Goal: Task Accomplishment & Management: Manage account settings

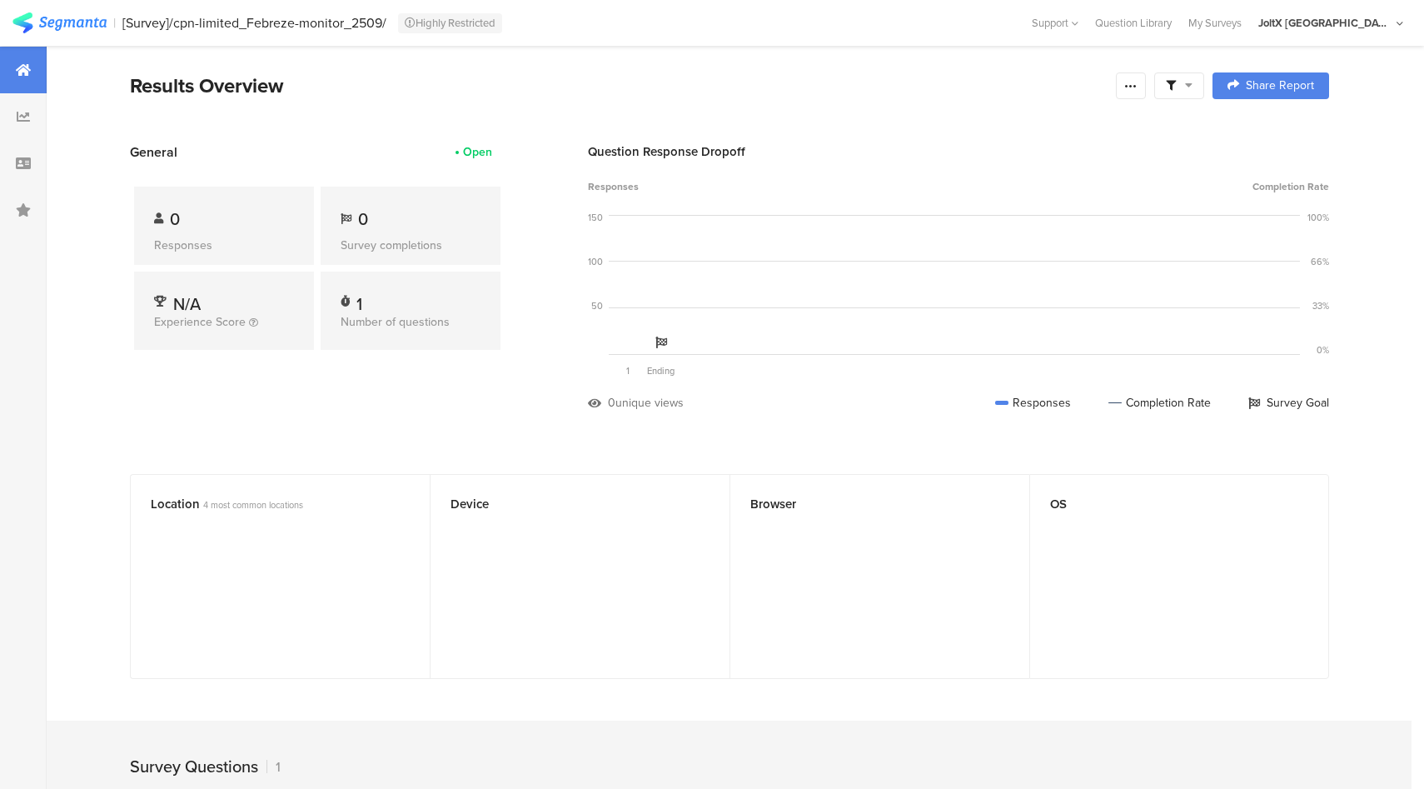
click at [1388, 29] on div "JoltX Japan" at bounding box center [1325, 23] width 133 height 16
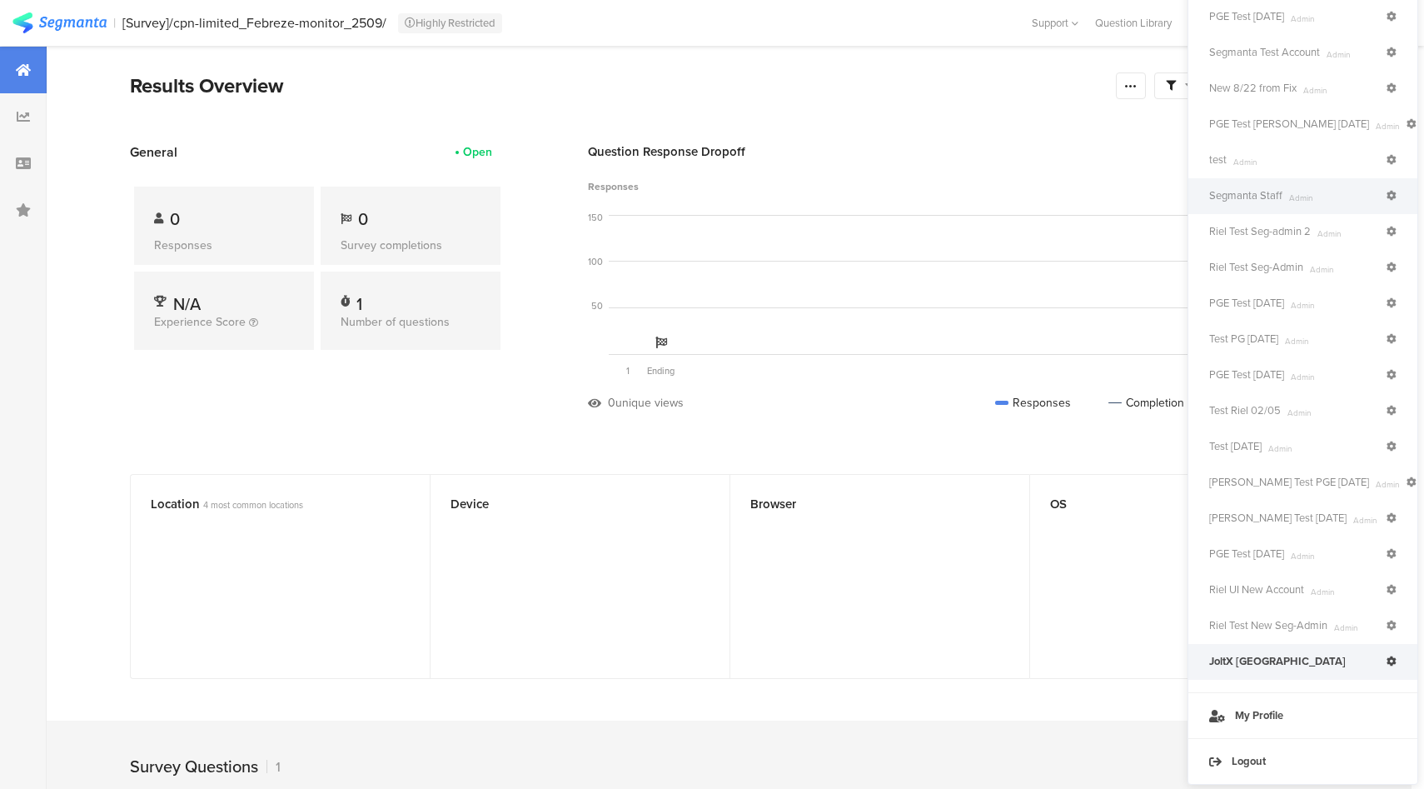
click at [1260, 191] on span "Segmanta Staff" at bounding box center [1246, 195] width 73 height 15
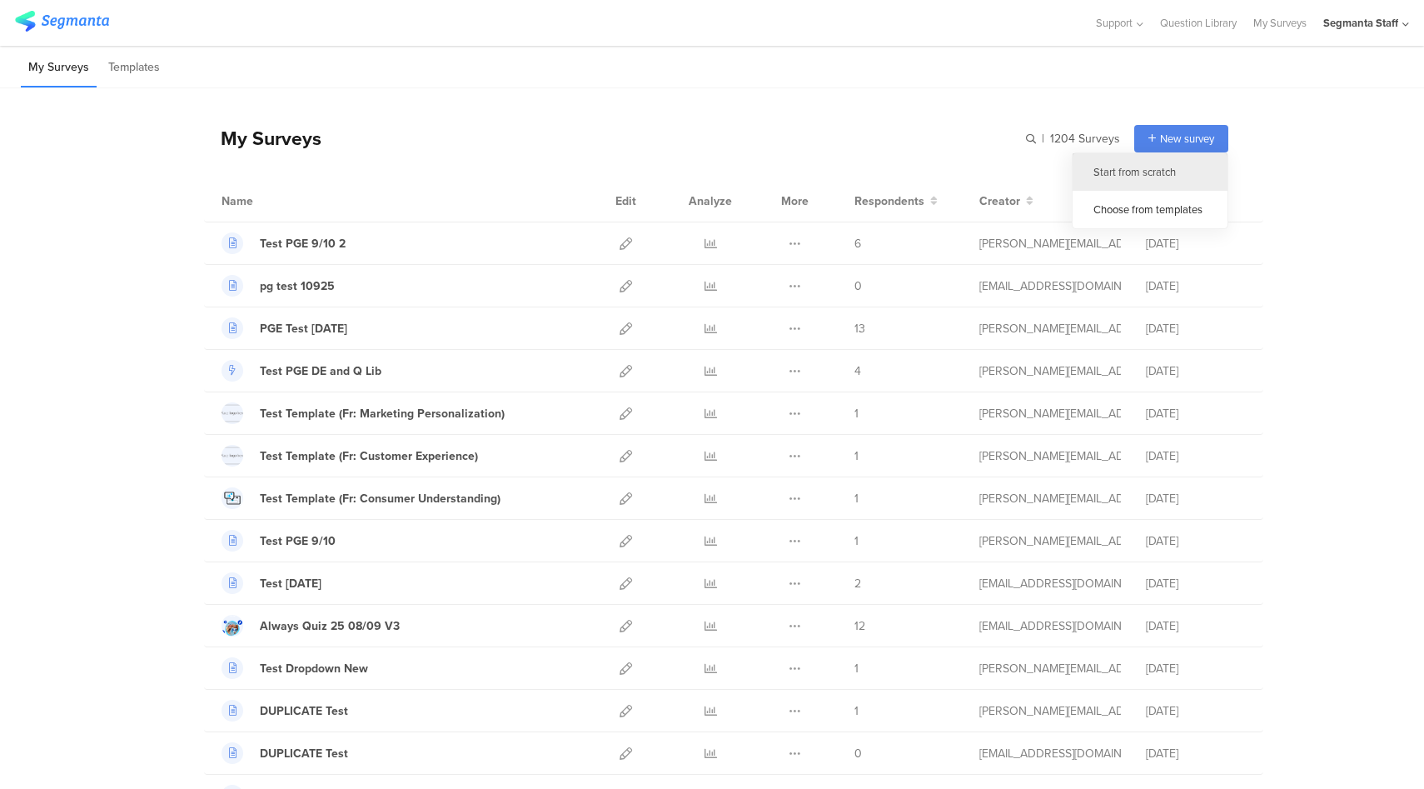
click at [1155, 170] on div "Start from scratch" at bounding box center [1150, 171] width 155 height 37
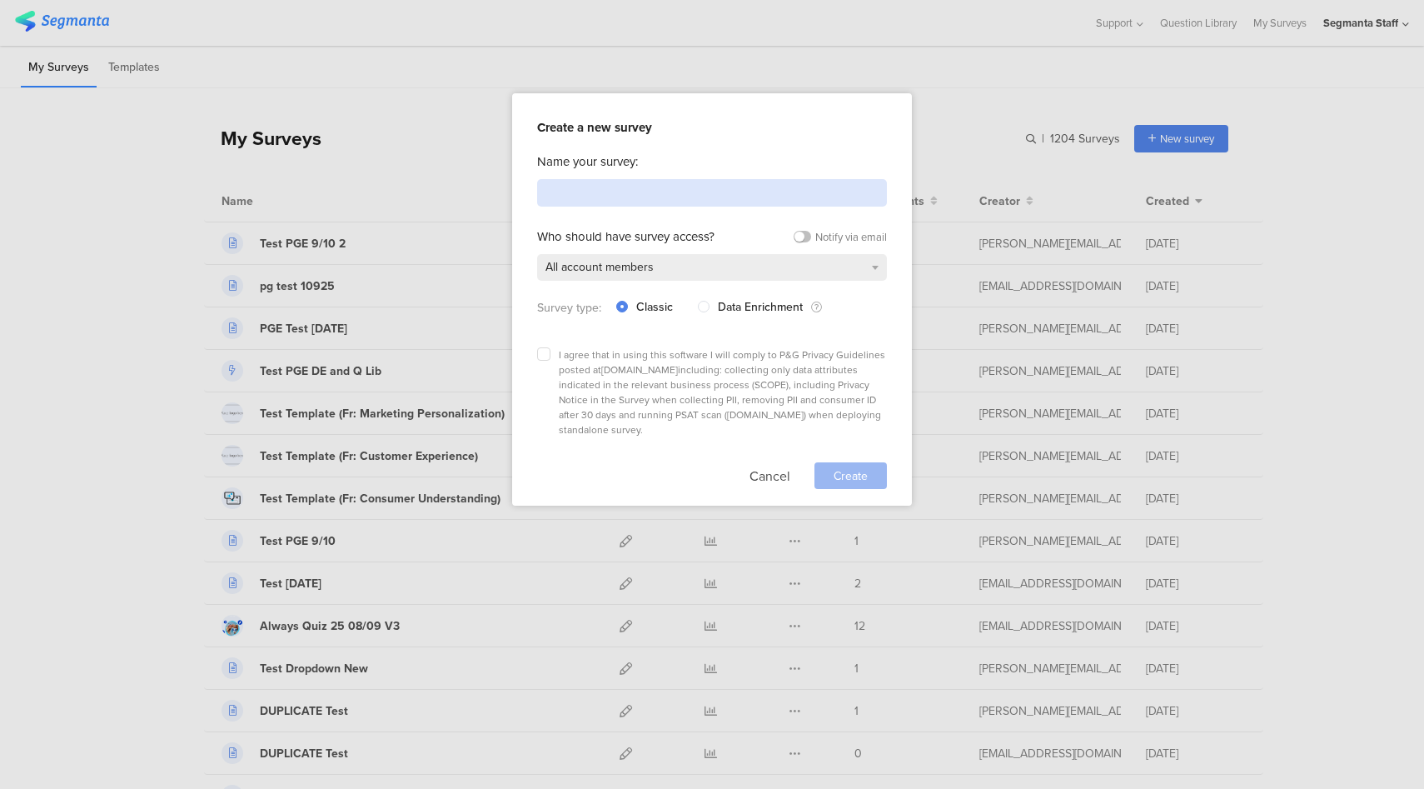
click at [720, 187] on input at bounding box center [712, 192] width 350 height 27
type input "Test"
click at [545, 352] on icon at bounding box center [544, 354] width 7 height 7
click at [0, 0] on input "checkbox" at bounding box center [0, 0] width 0 height 0
click at [857, 467] on span "Create" at bounding box center [851, 475] width 34 height 17
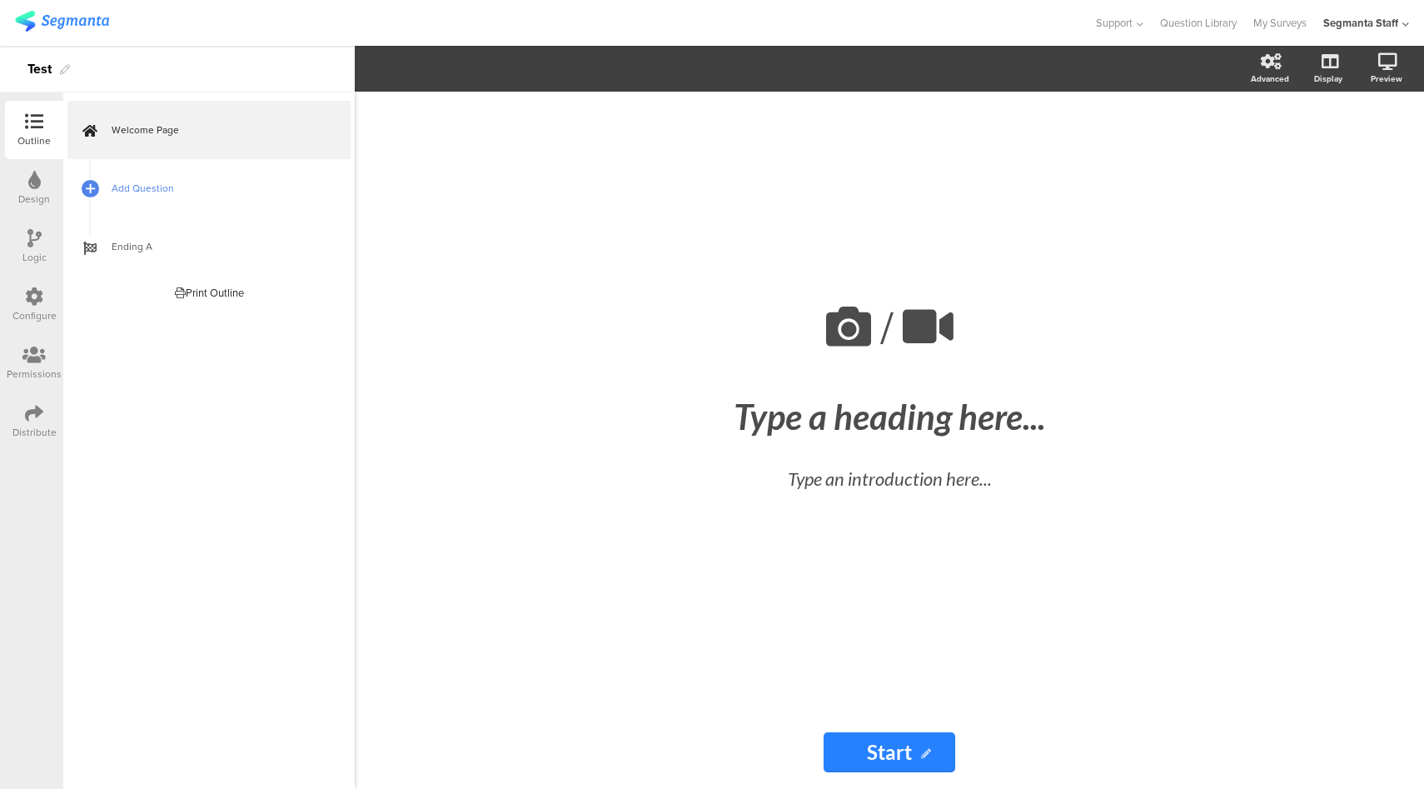
click at [228, 182] on span "Add Question" at bounding box center [218, 188] width 213 height 17
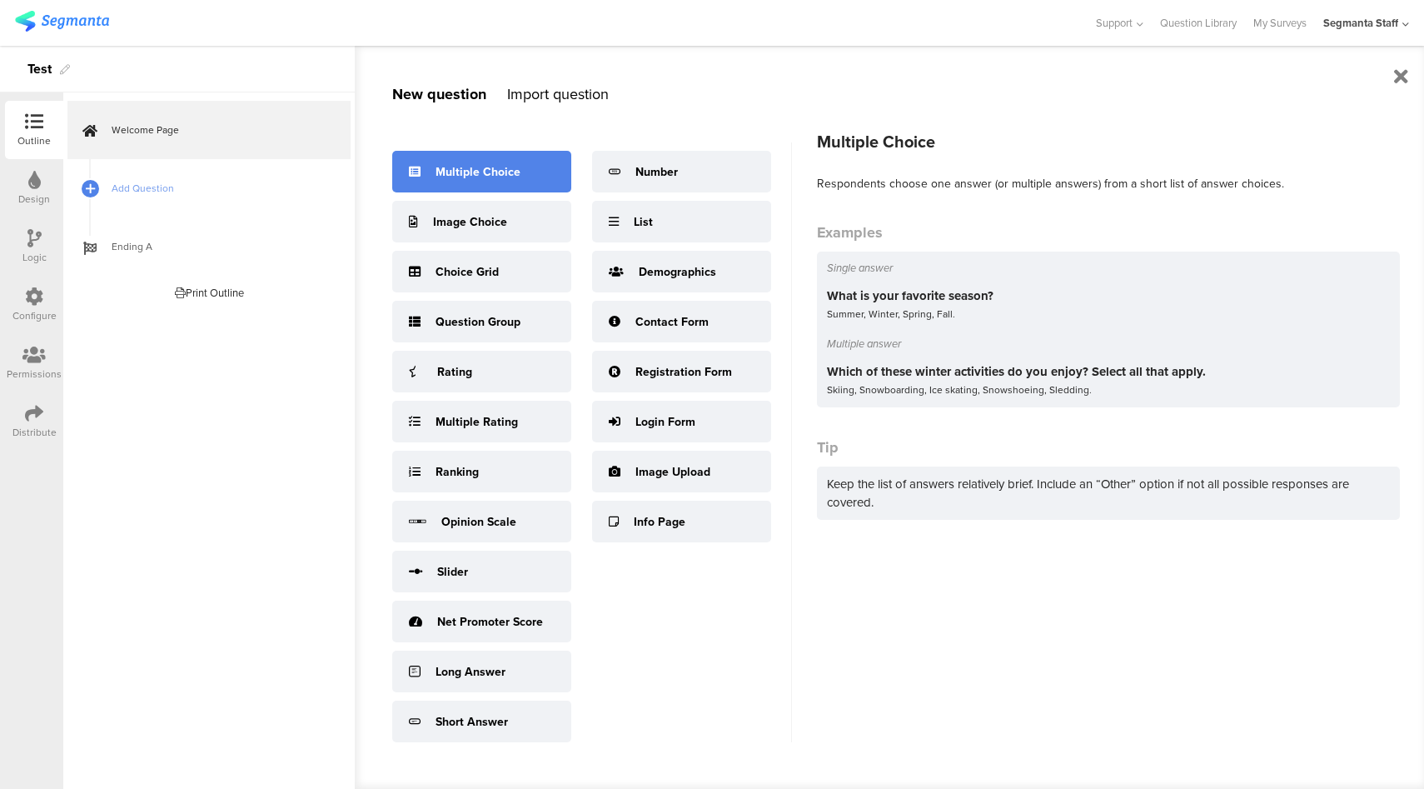
click at [516, 183] on div "Multiple Choice" at bounding box center [481, 172] width 179 height 42
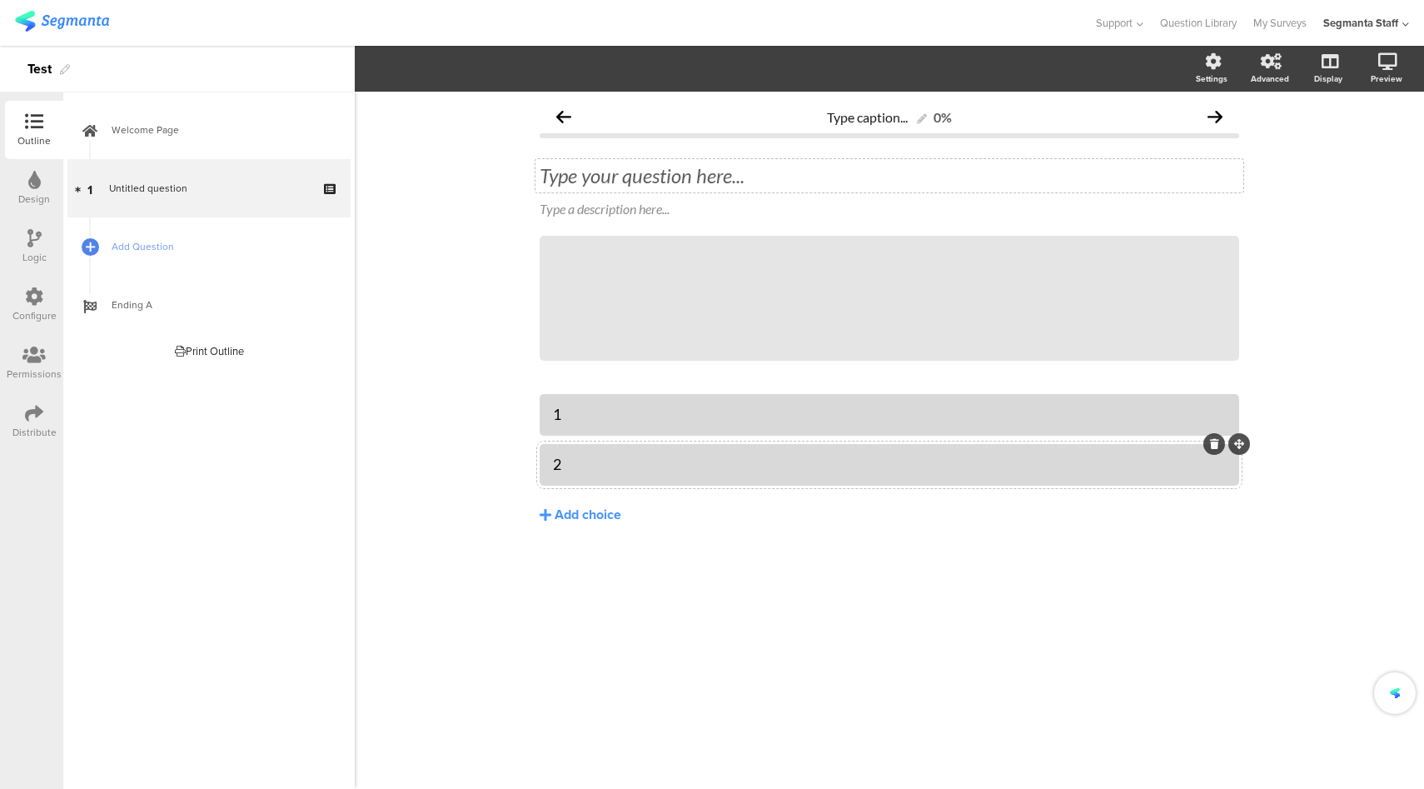
click at [639, 185] on div "Type your question here..." at bounding box center [890, 175] width 700 height 25
click at [30, 417] on icon at bounding box center [34, 413] width 18 height 18
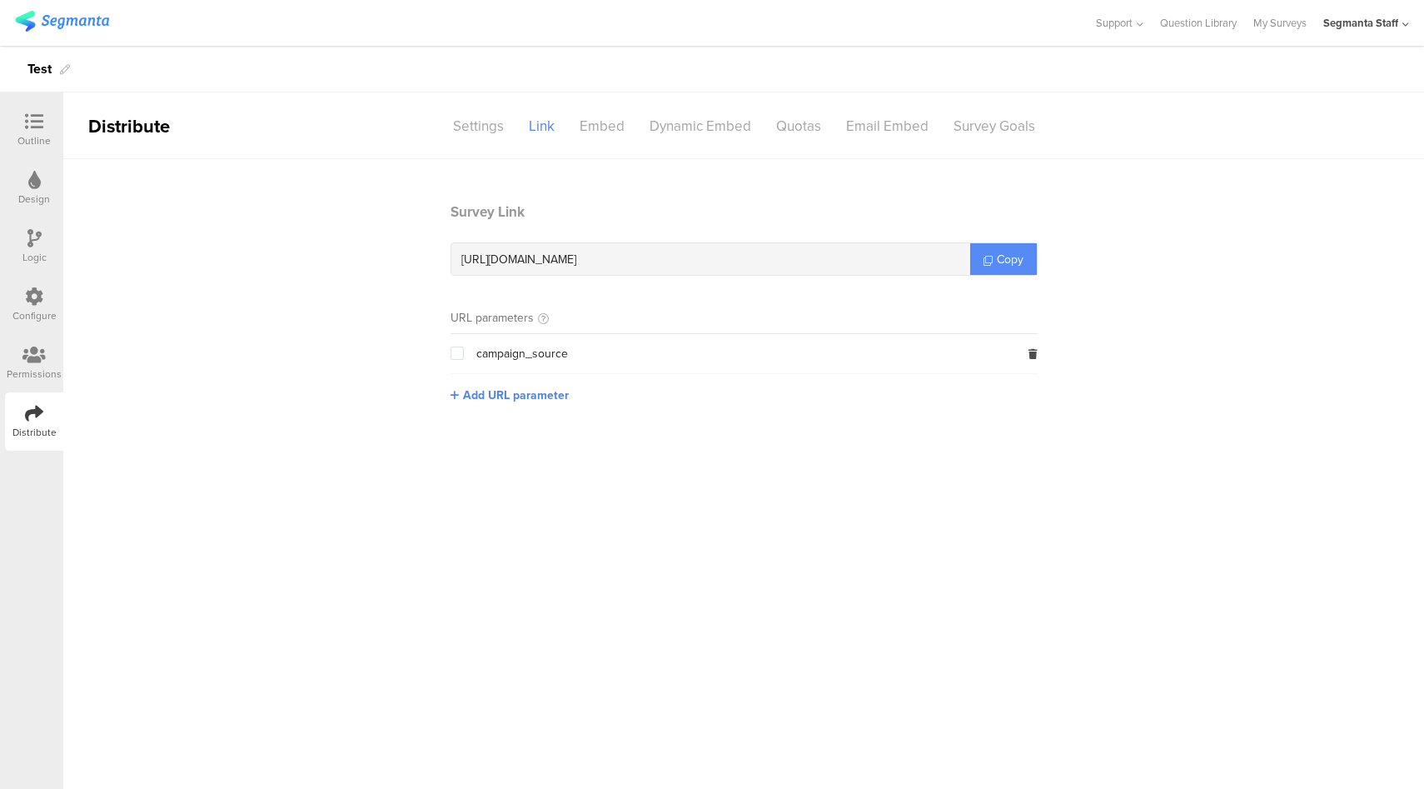
click at [999, 252] on span "Copy" at bounding box center [1010, 259] width 27 height 17
click at [1261, 22] on link "My Surveys" at bounding box center [1280, 23] width 53 height 46
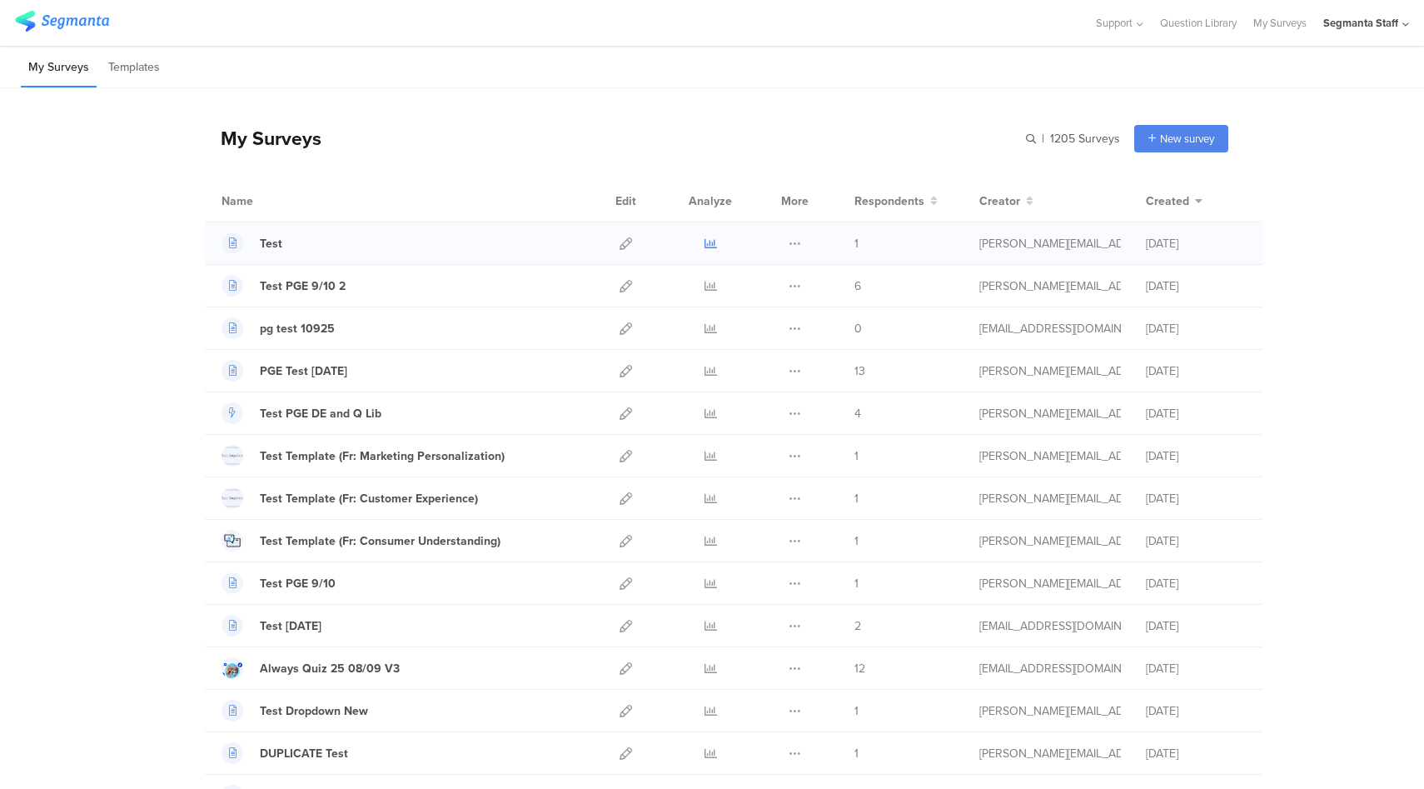
click at [713, 245] on icon at bounding box center [711, 243] width 12 height 12
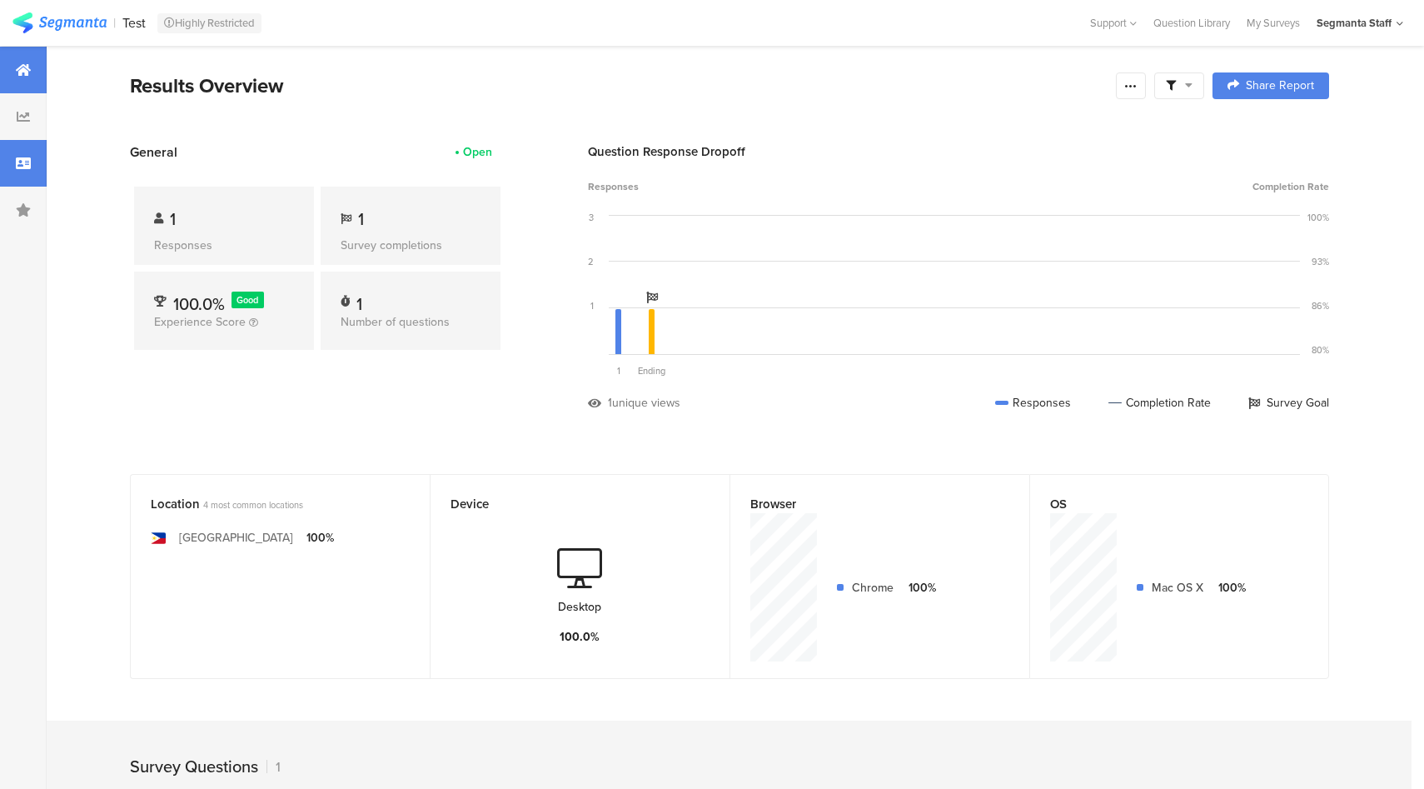
click at [0, 156] on div at bounding box center [23, 163] width 47 height 47
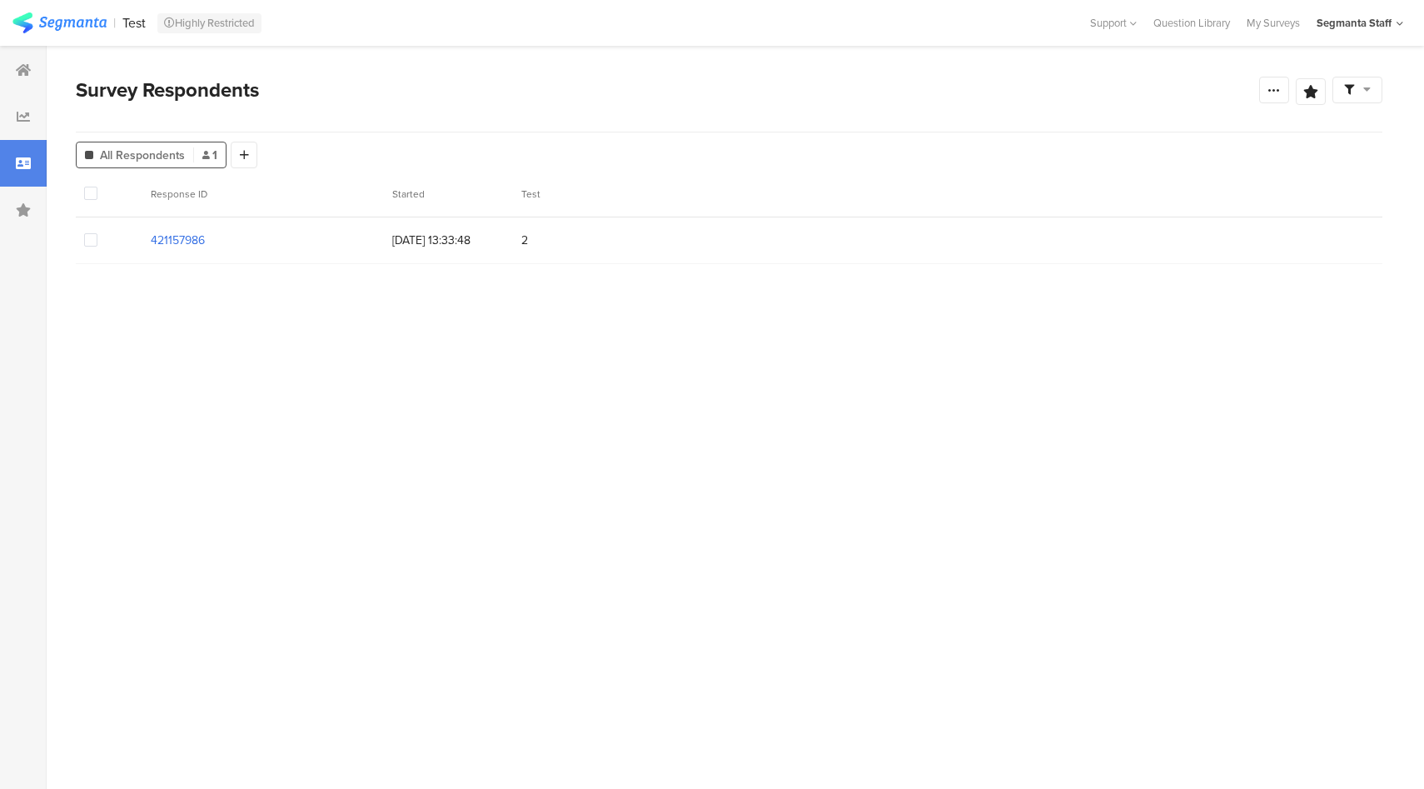
click at [172, 239] on section "421157986" at bounding box center [178, 240] width 54 height 17
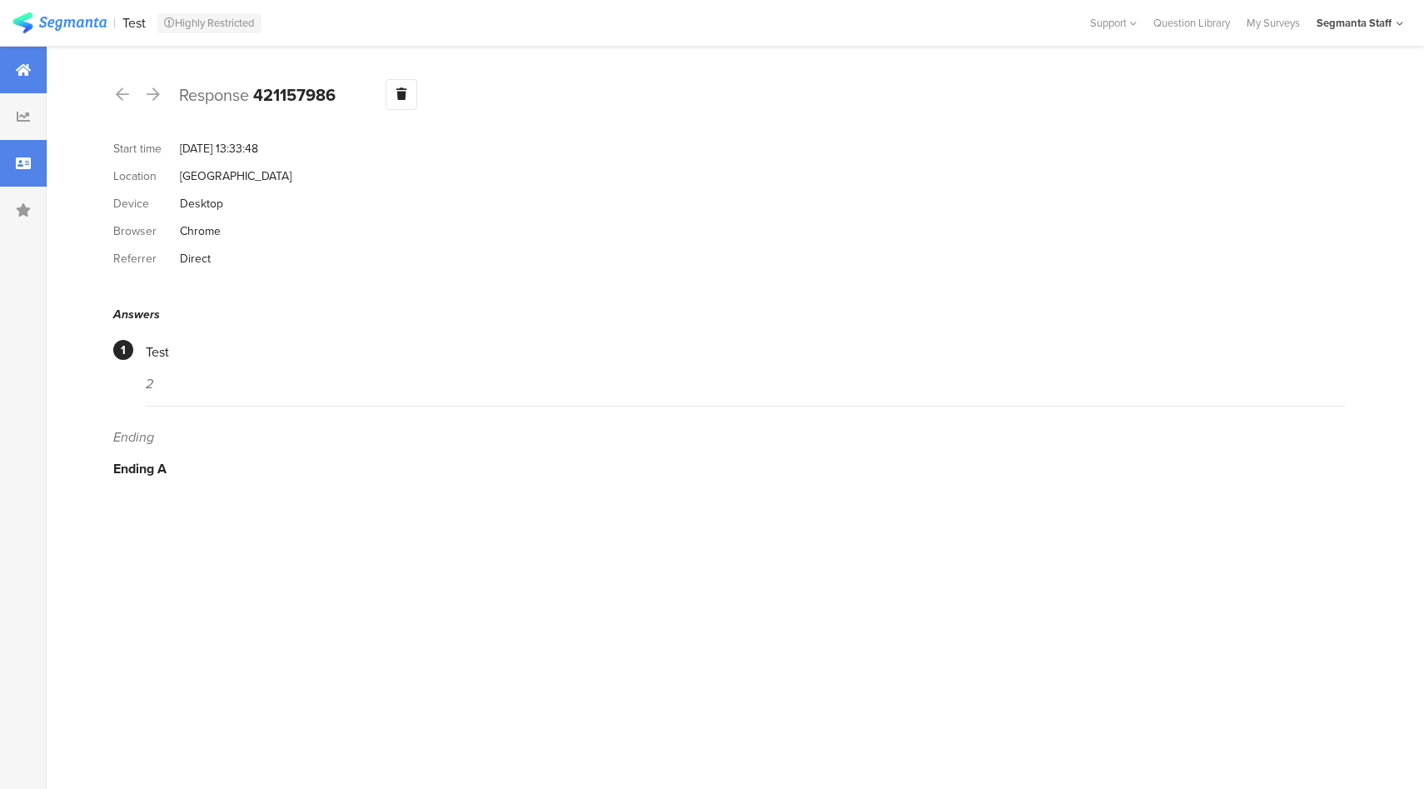
click at [22, 70] on icon at bounding box center [23, 69] width 15 height 13
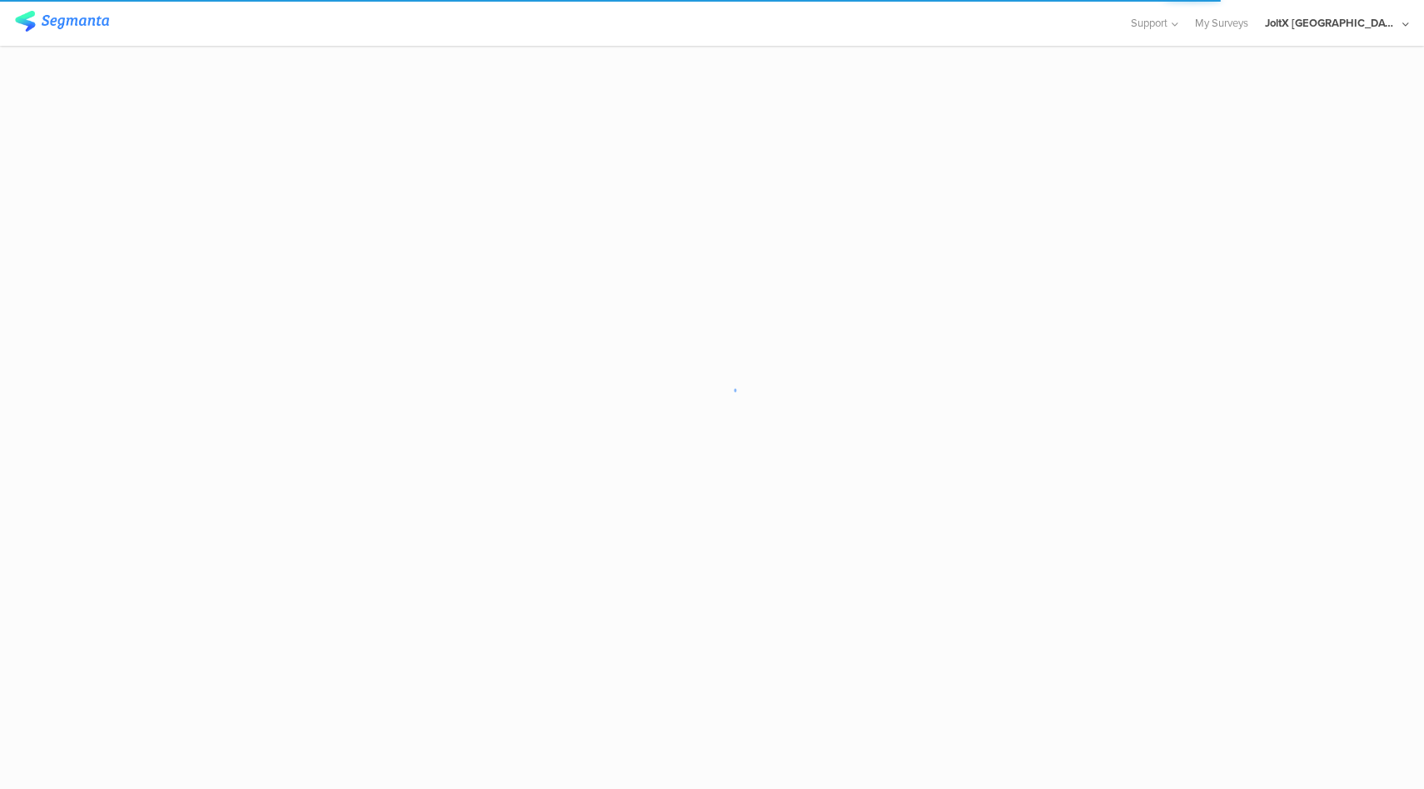
click at [1376, 30] on div "JoltX Japan" at bounding box center [1331, 23] width 133 height 16
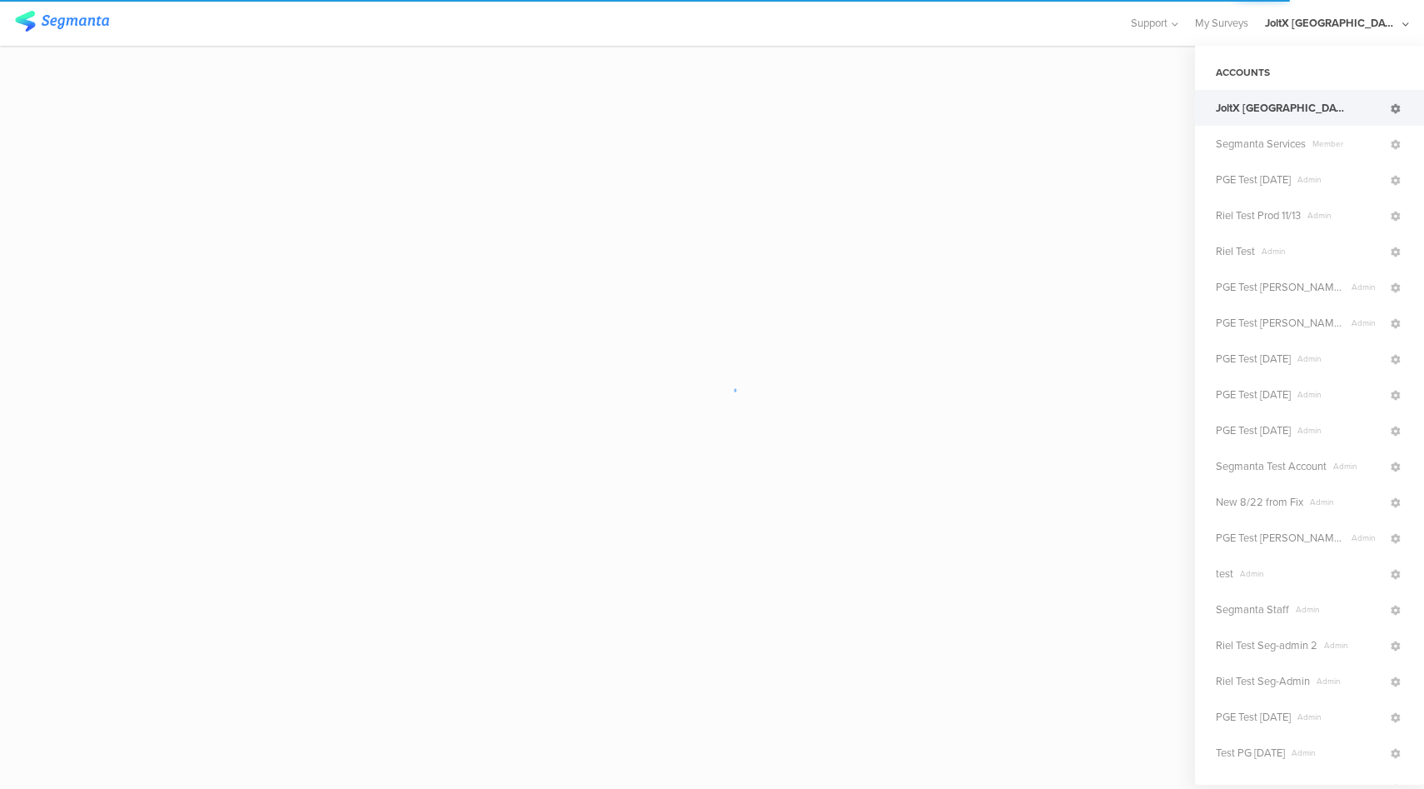
click at [1399, 113] on icon at bounding box center [1396, 109] width 10 height 10
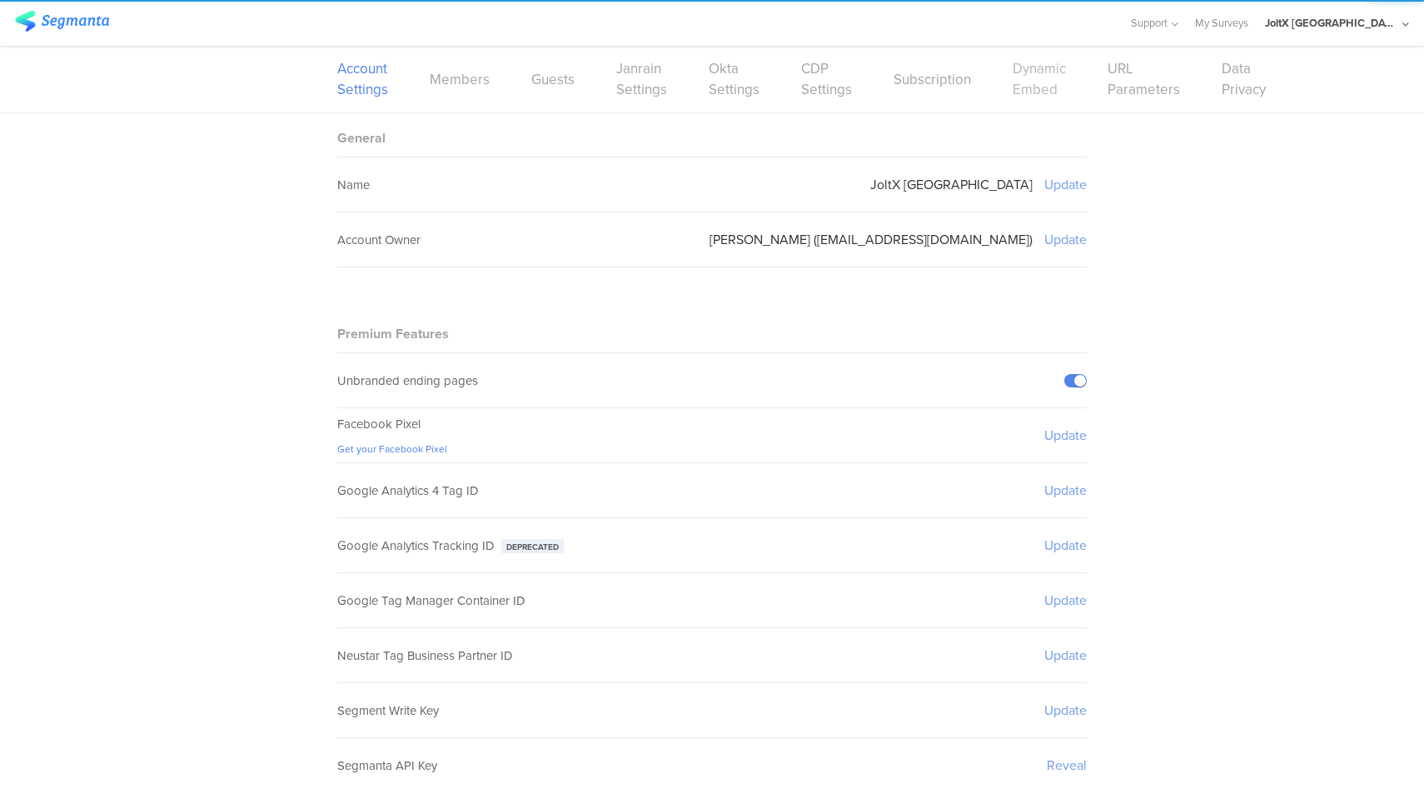
click at [1019, 84] on link "Dynamic Embed" at bounding box center [1039, 79] width 53 height 42
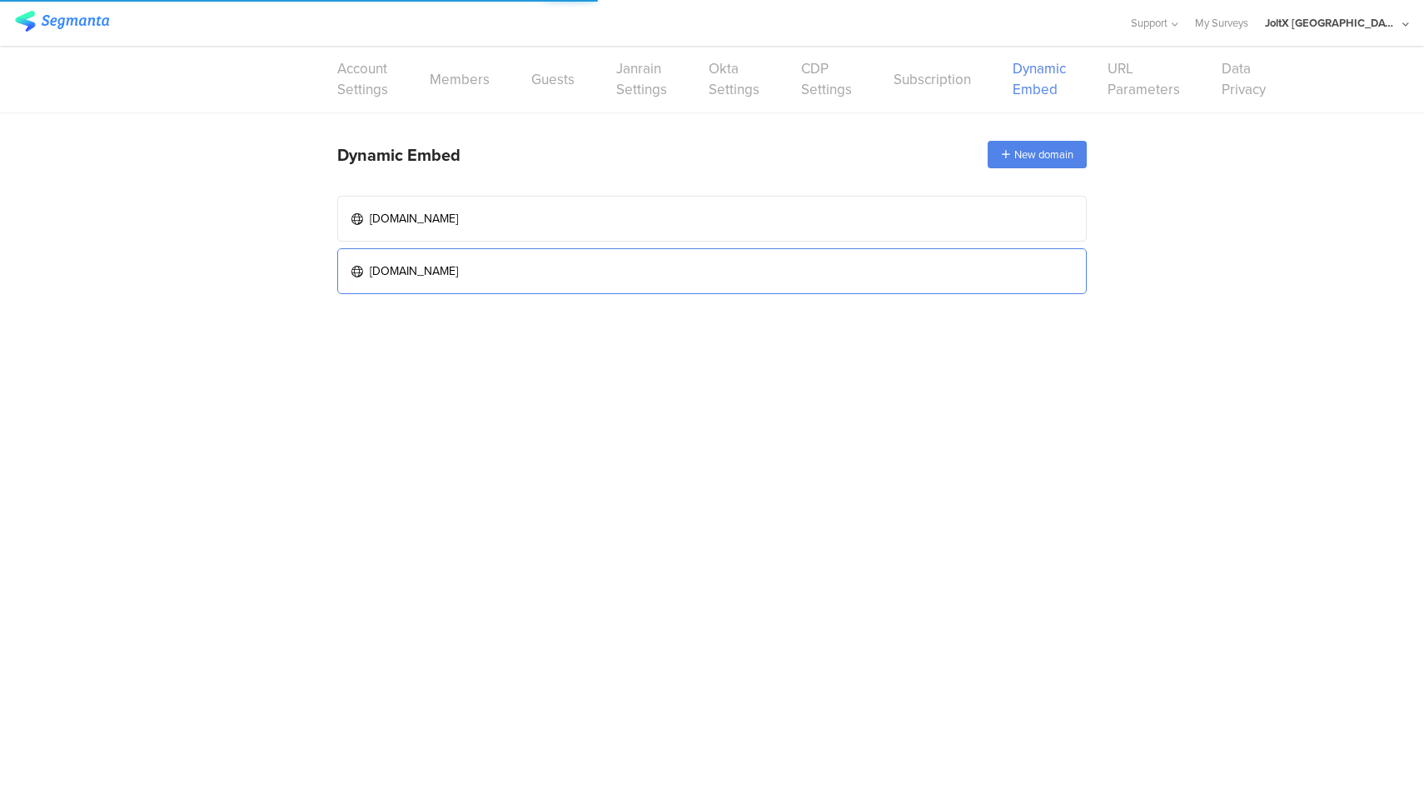
click at [730, 275] on link "www.myrepi.com" at bounding box center [712, 271] width 750 height 46
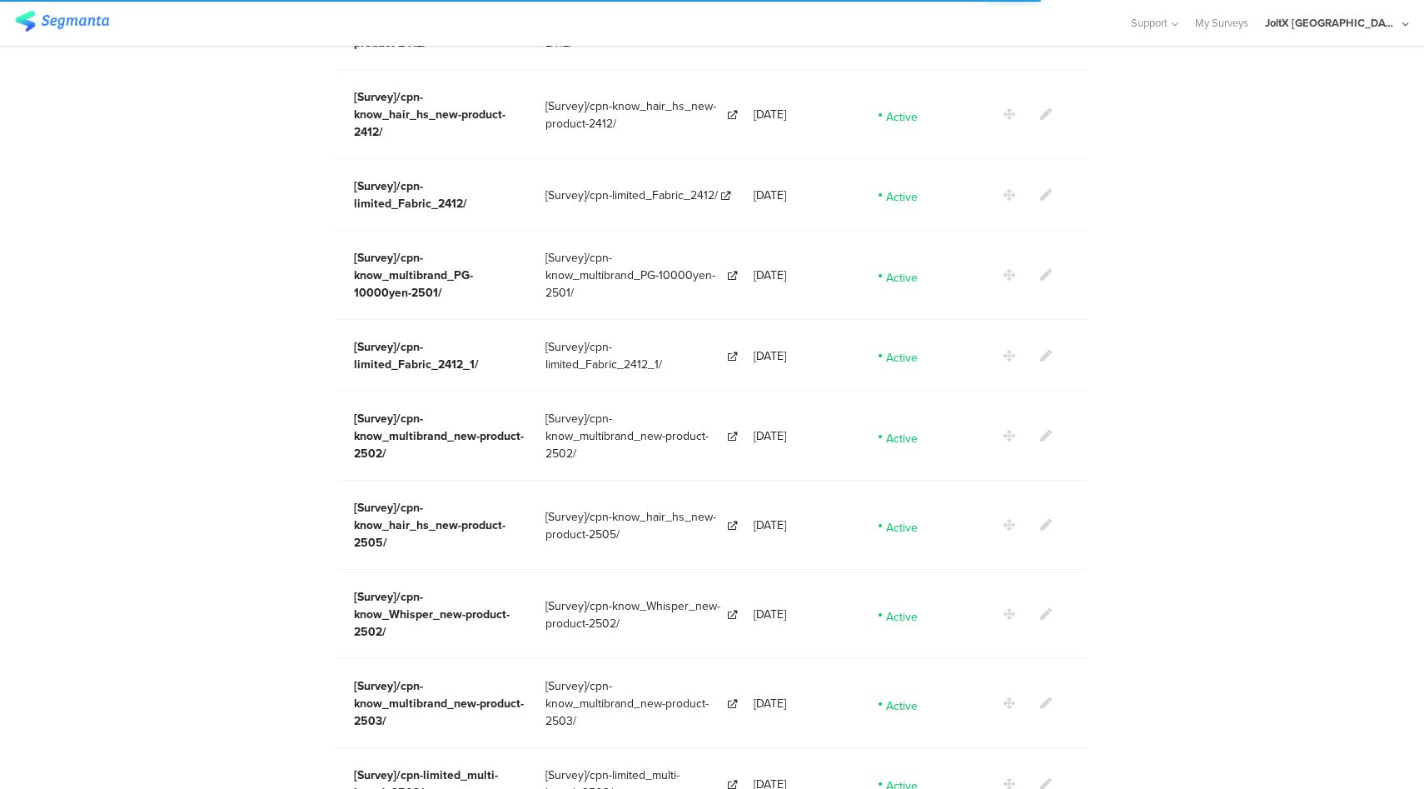
scroll to position [2907, 0]
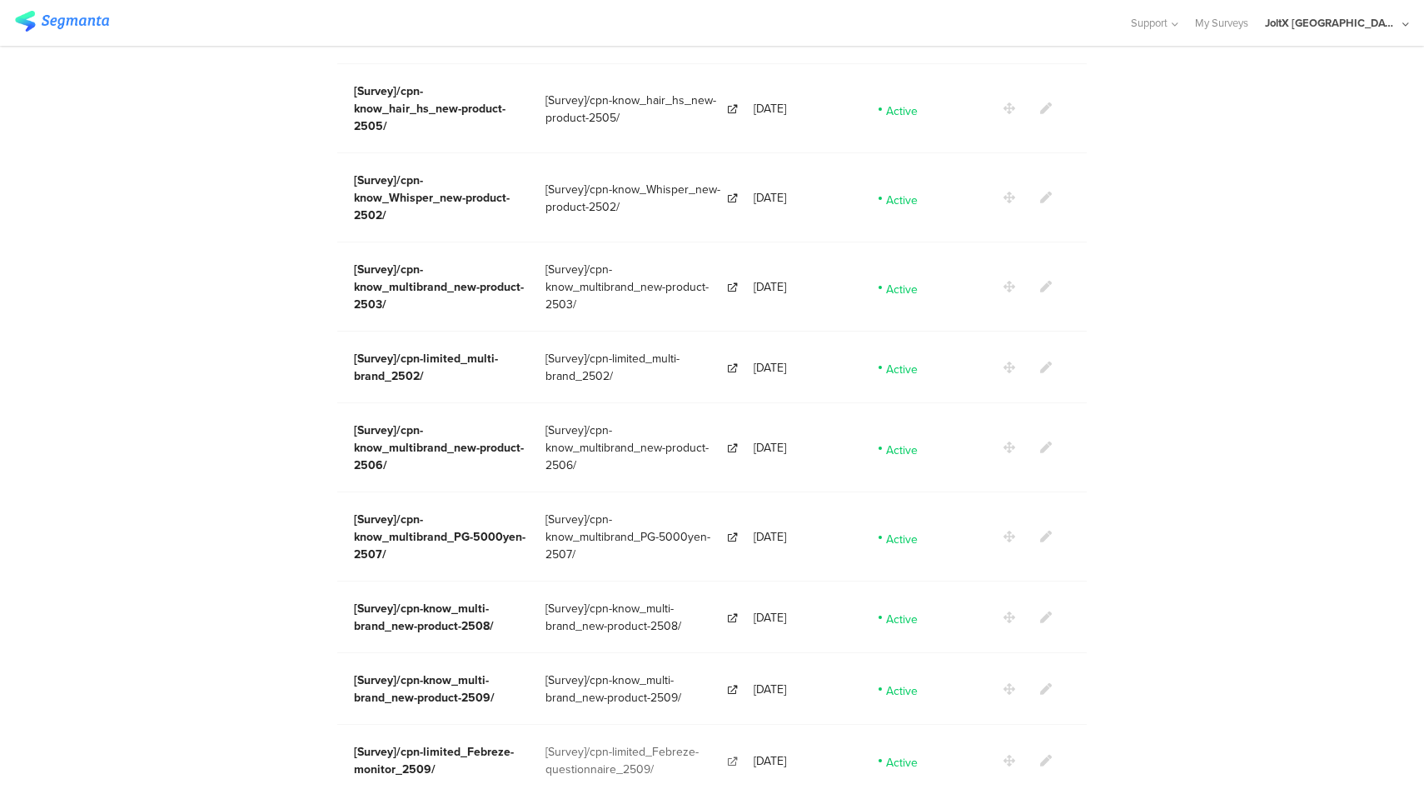
click at [636, 743] on span "[Survey]/cpn-limited_Febreze-questionnaire_2509/" at bounding box center [635, 760] width 179 height 35
click at [573, 743] on span "[Survey]/cpn-limited_Febreze-questionnaire_2509/" at bounding box center [635, 760] width 179 height 35
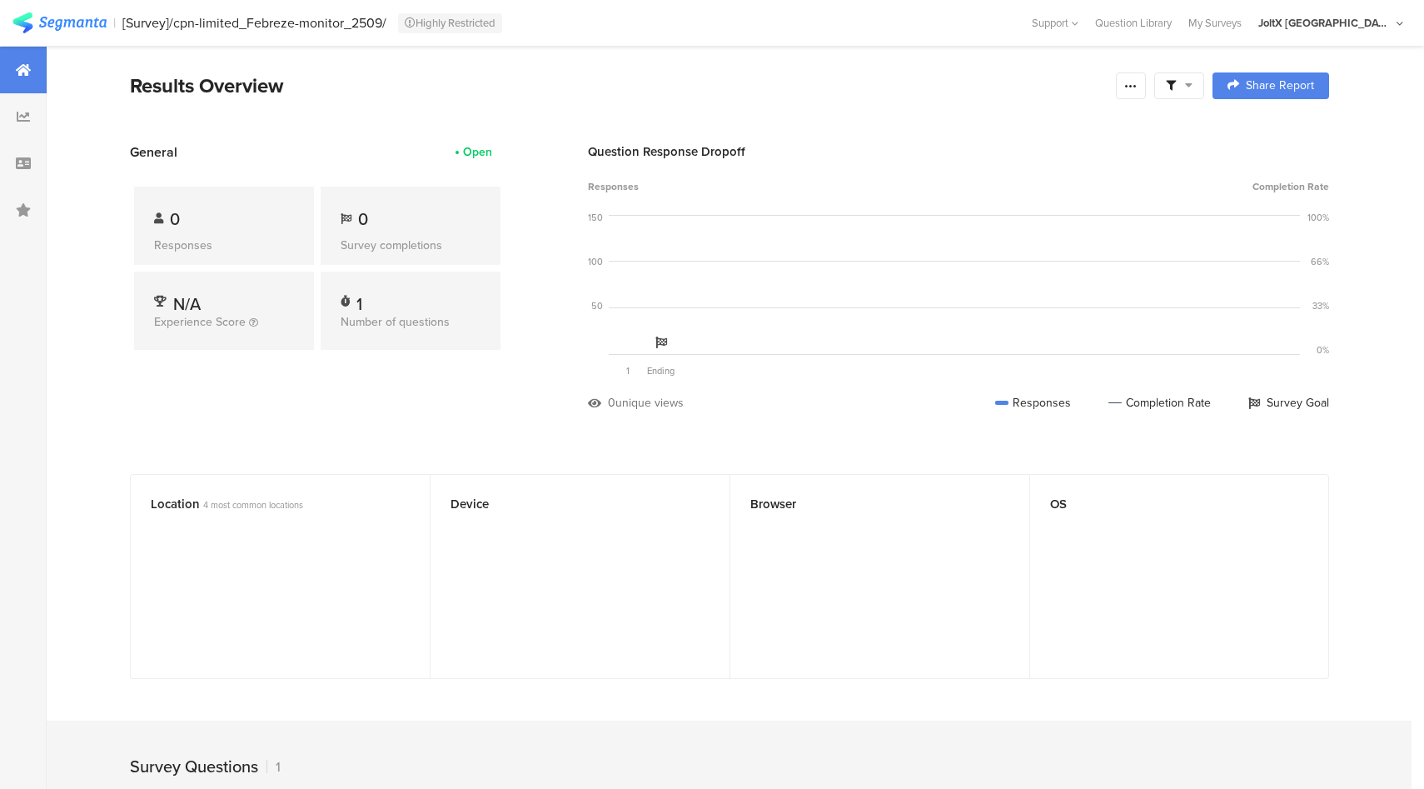
drag, startPoint x: 118, startPoint y: 10, endPoint x: 374, endPoint y: 39, distance: 257.4
click at [374, 39] on section "| [Survey]/cpn-limited_Febreze-monitor_2509/ Highly Restricted Help Center Live…" at bounding box center [712, 23] width 1424 height 46
copy div "[Survey]/cpn-limited_Febreze-monitor_2509/"
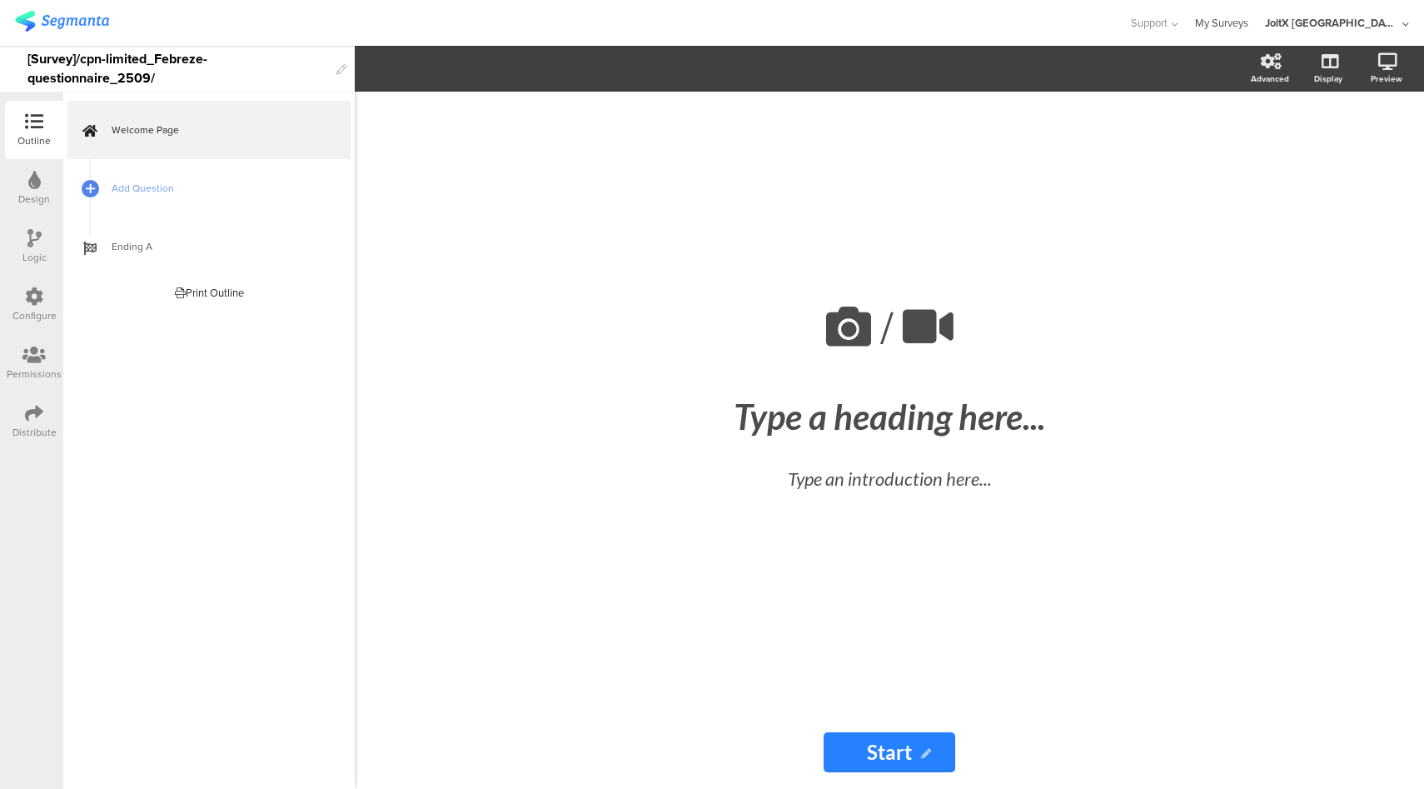
click at [1249, 22] on link "My Surveys" at bounding box center [1221, 23] width 53 height 46
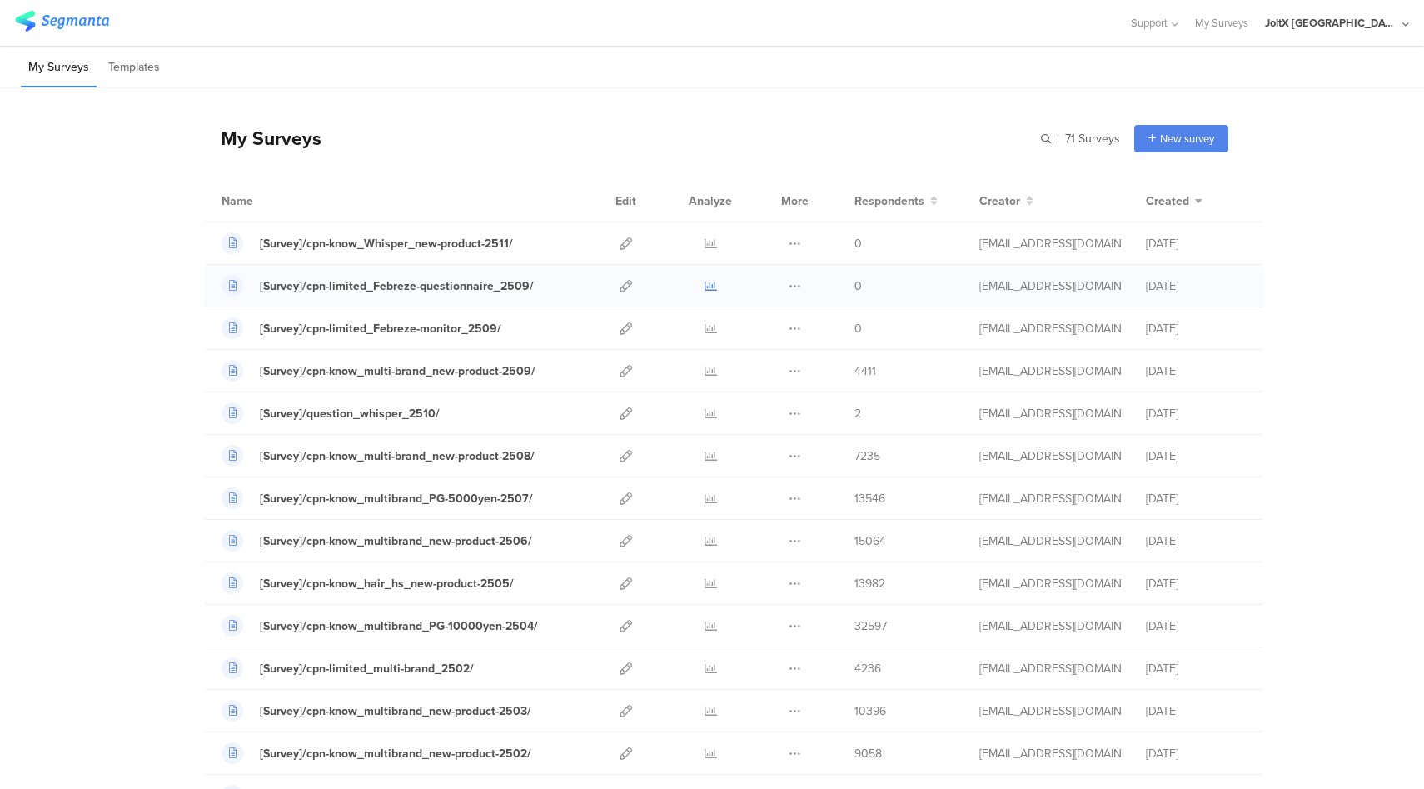
click at [710, 285] on icon at bounding box center [711, 286] width 12 height 12
click at [628, 327] on icon at bounding box center [626, 328] width 12 height 12
click at [451, 283] on div "[Survey]/cpn-limited_Febreze-questionnaire_2509/" at bounding box center [397, 285] width 274 height 17
click at [371, 327] on div "[Survey]/cpn-limited_Febreze-monitor_2509/" at bounding box center [381, 328] width 242 height 17
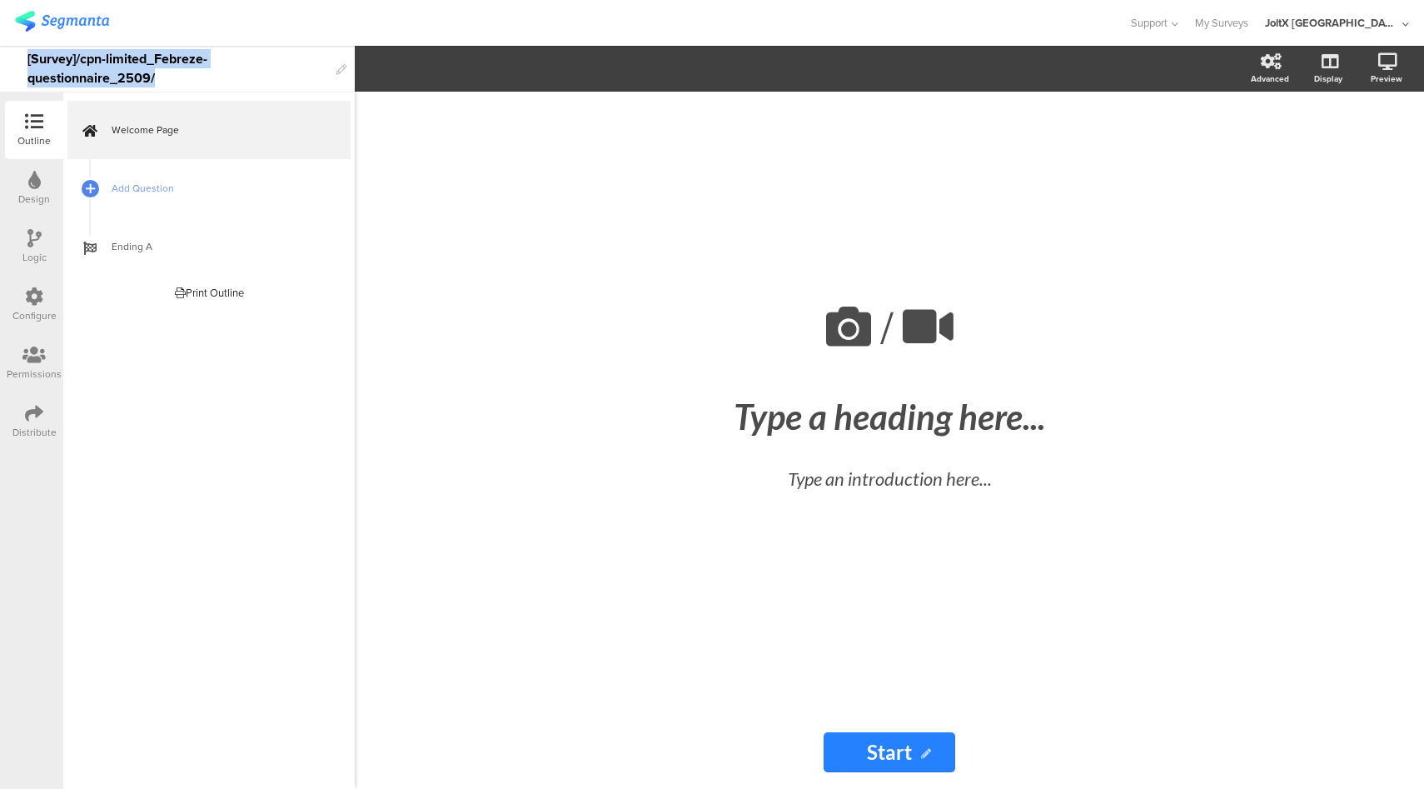
drag, startPoint x: 169, startPoint y: 77, endPoint x: 15, endPoint y: 58, distance: 155.2
click at [13, 57] on div "[Survey]/cpn-limited_Febreze-questionnaire_2509/" at bounding box center [177, 69] width 355 height 47
copy div "[Survey]/cpn-limited_Febreze-questionnaire_2509/"
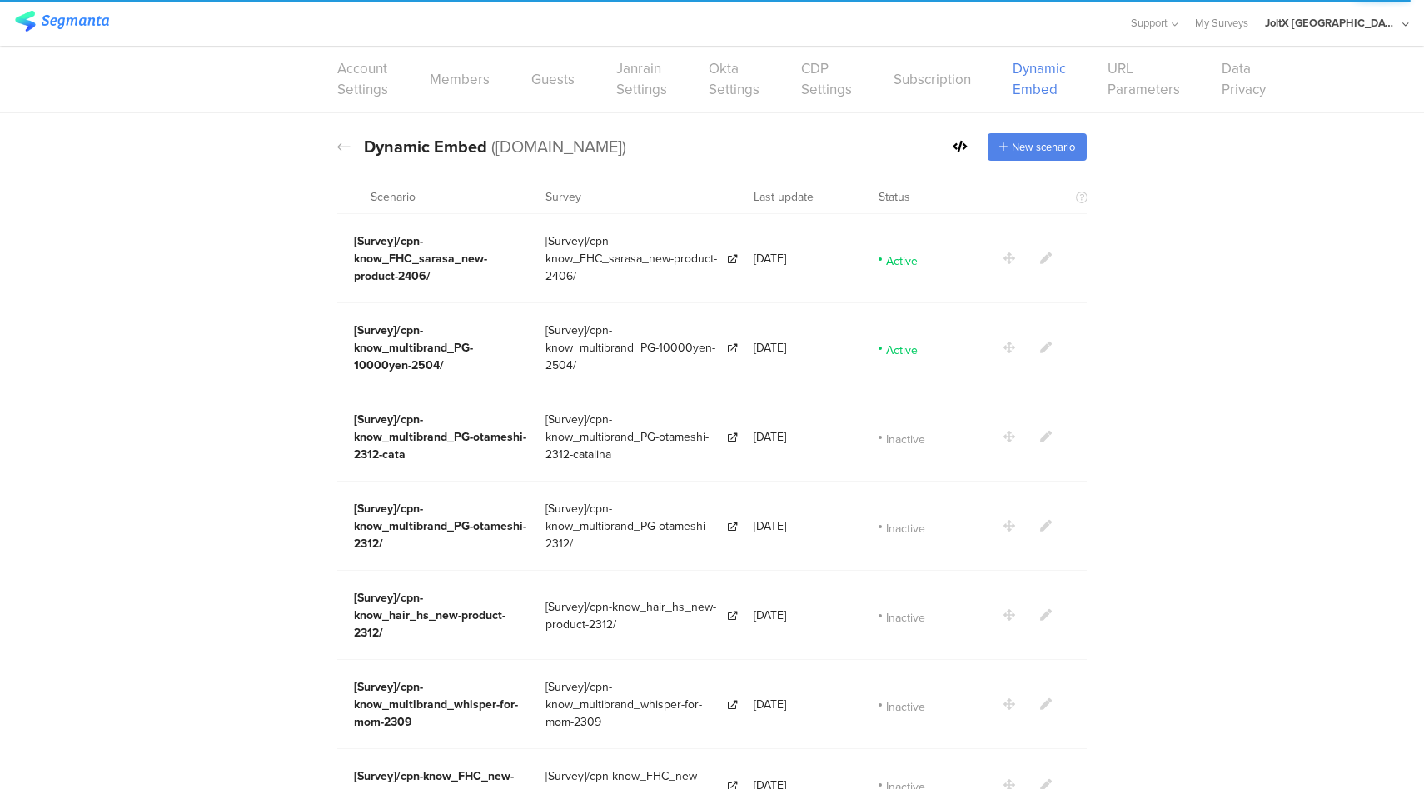
scroll to position [2907, 0]
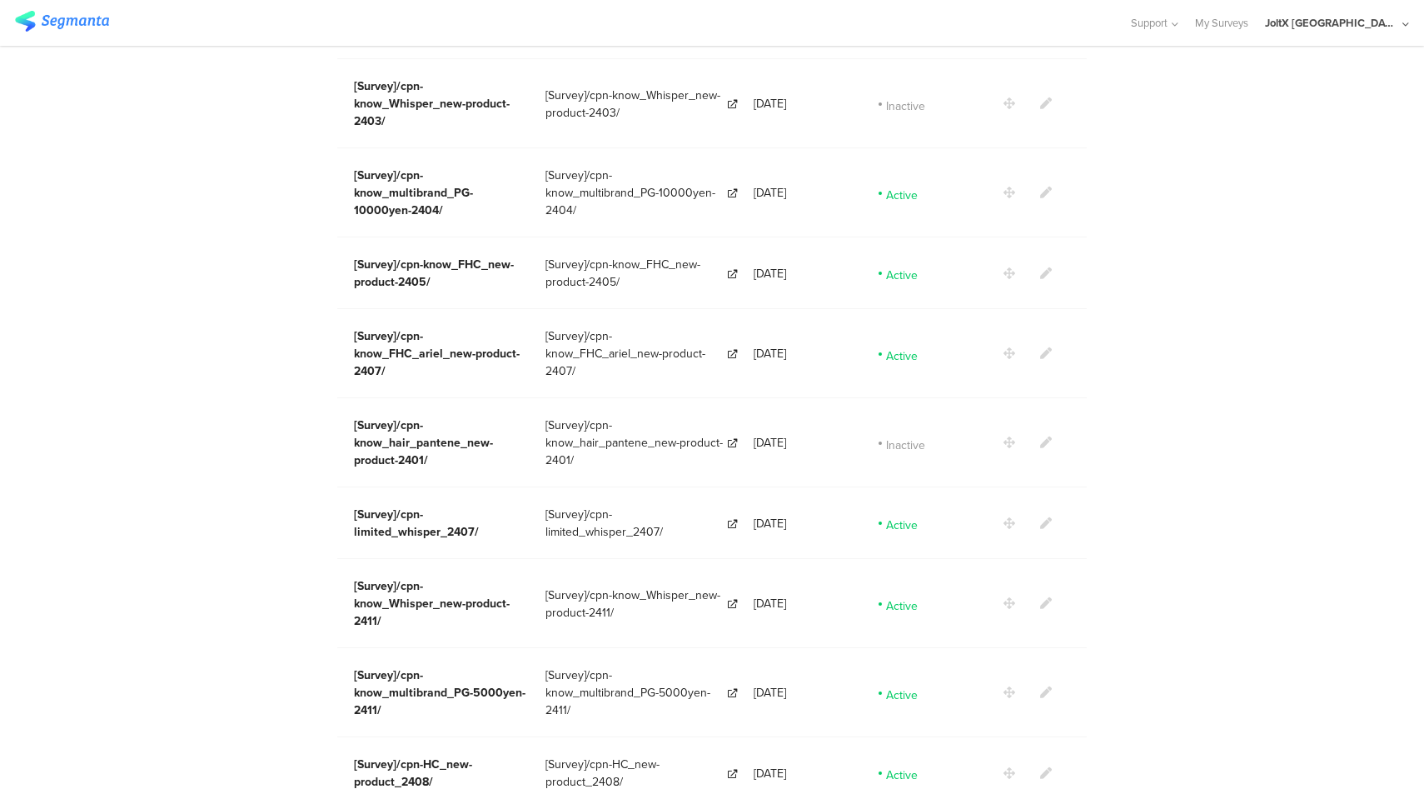
scroll to position [987, 0]
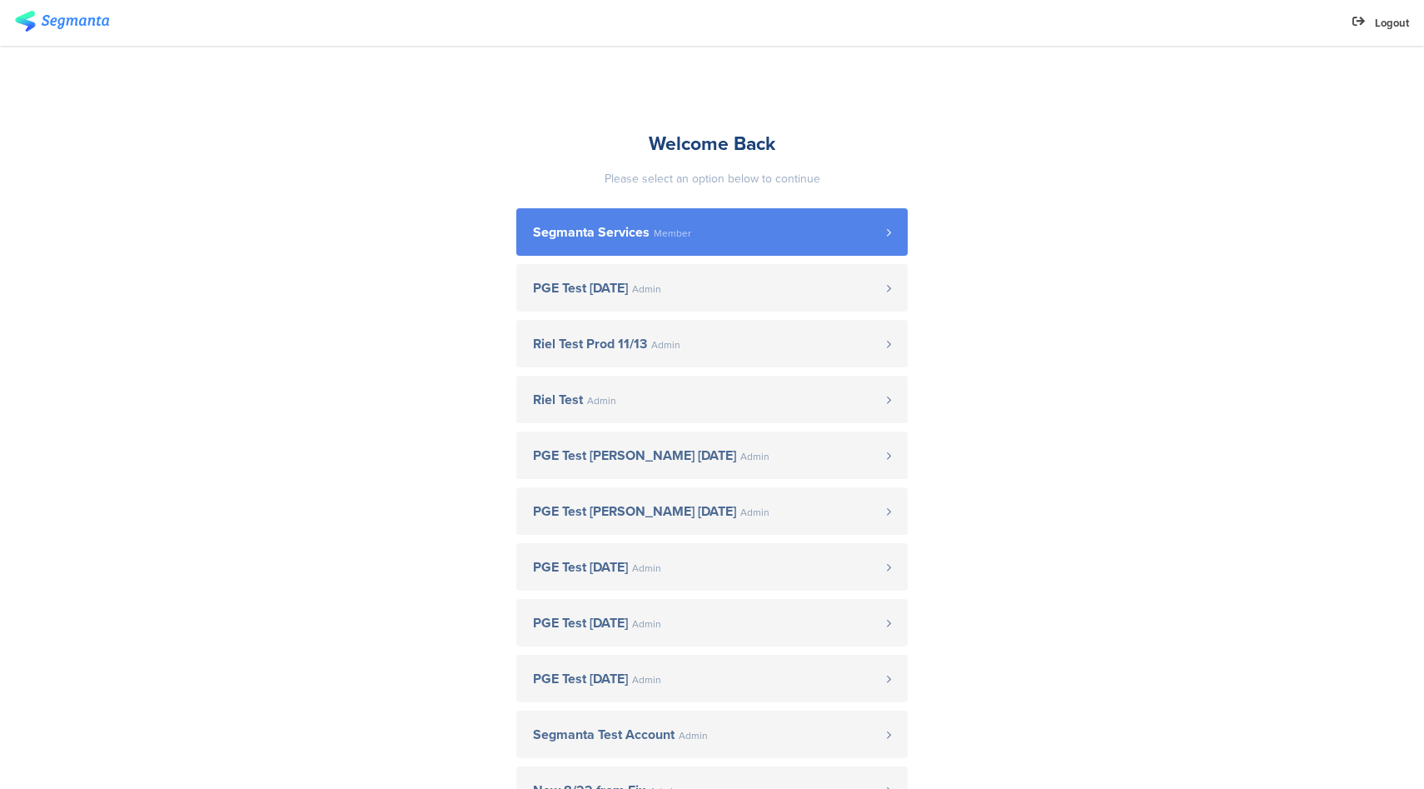
click at [708, 236] on span "Segmanta Services Member" at bounding box center [710, 232] width 354 height 13
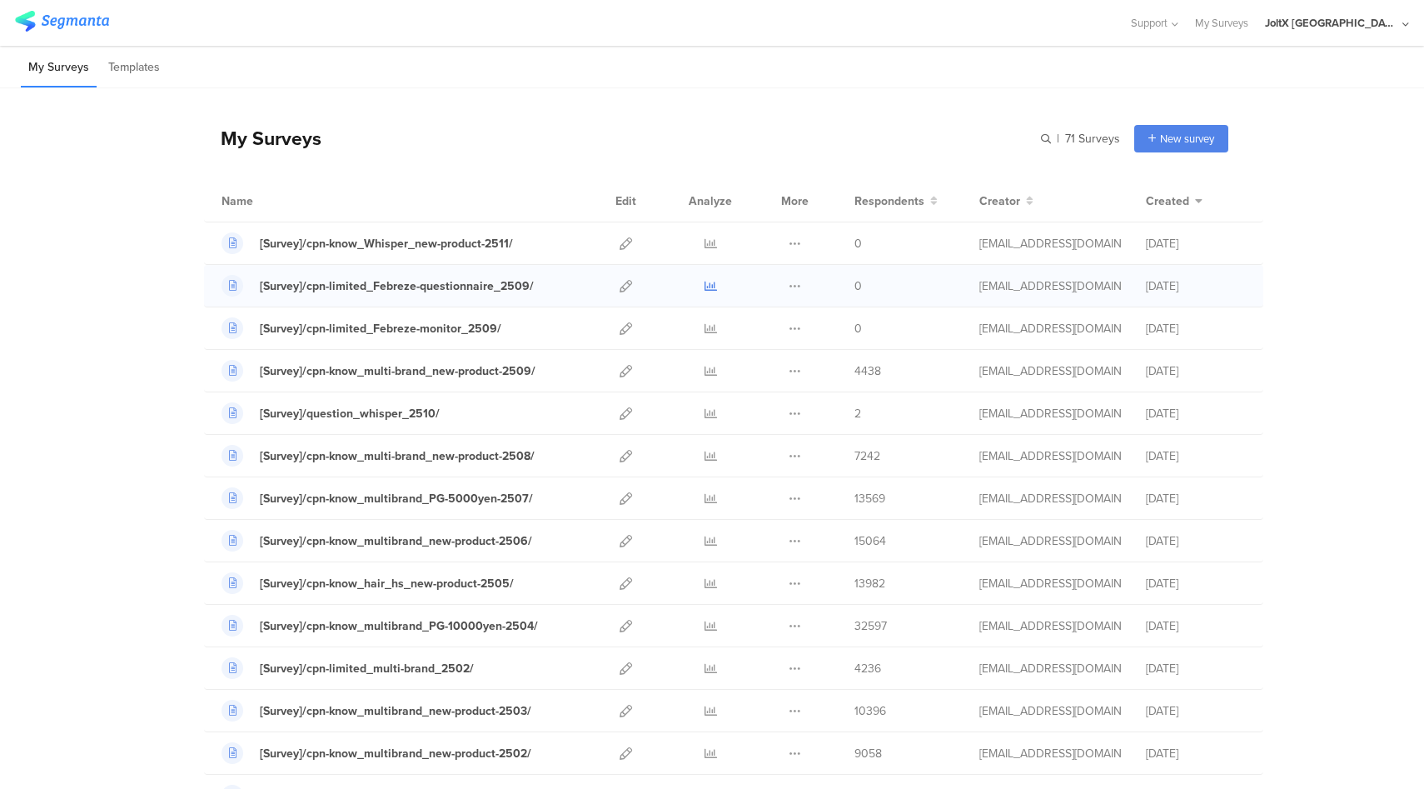
click at [708, 284] on icon at bounding box center [711, 286] width 12 height 12
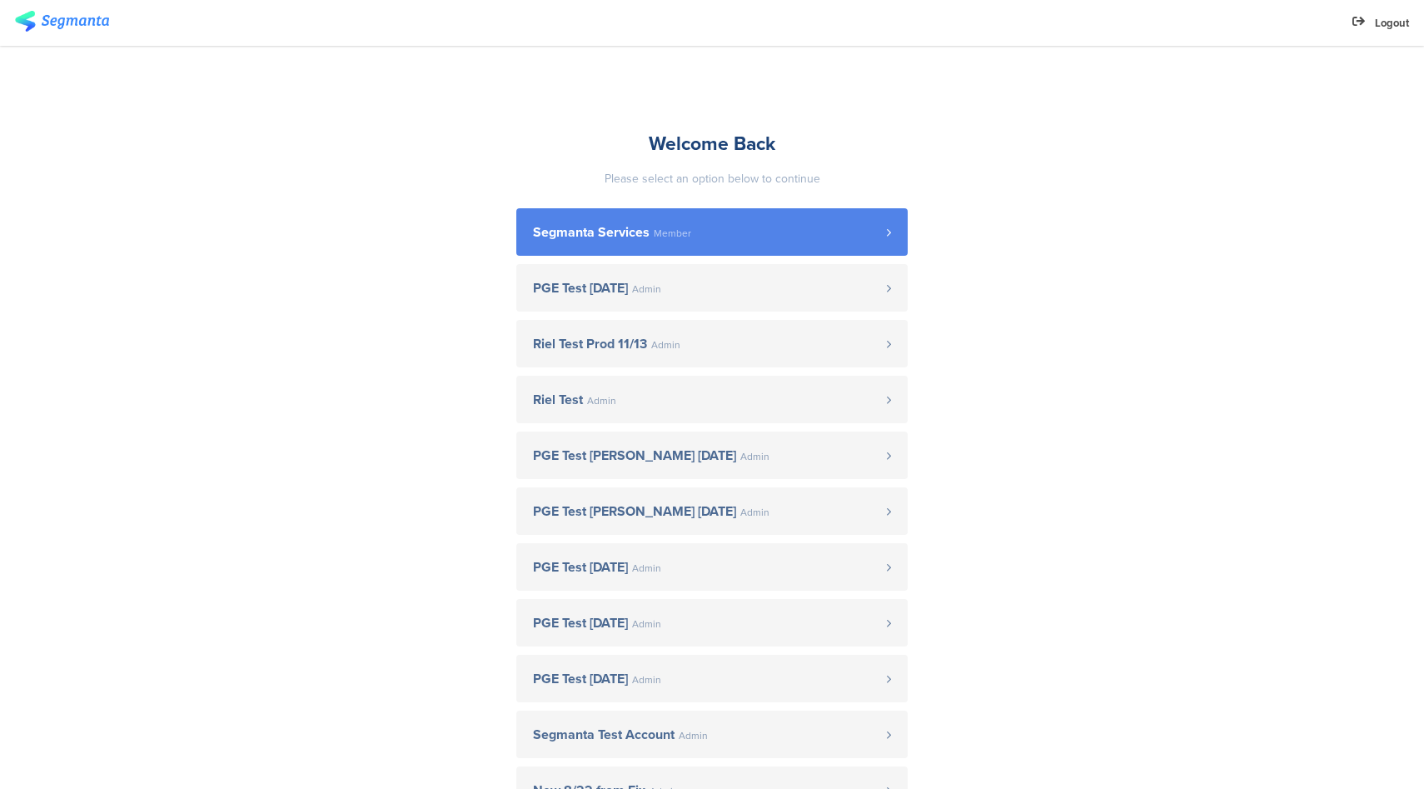
click at [591, 237] on span "Segmanta Services" at bounding box center [591, 232] width 117 height 13
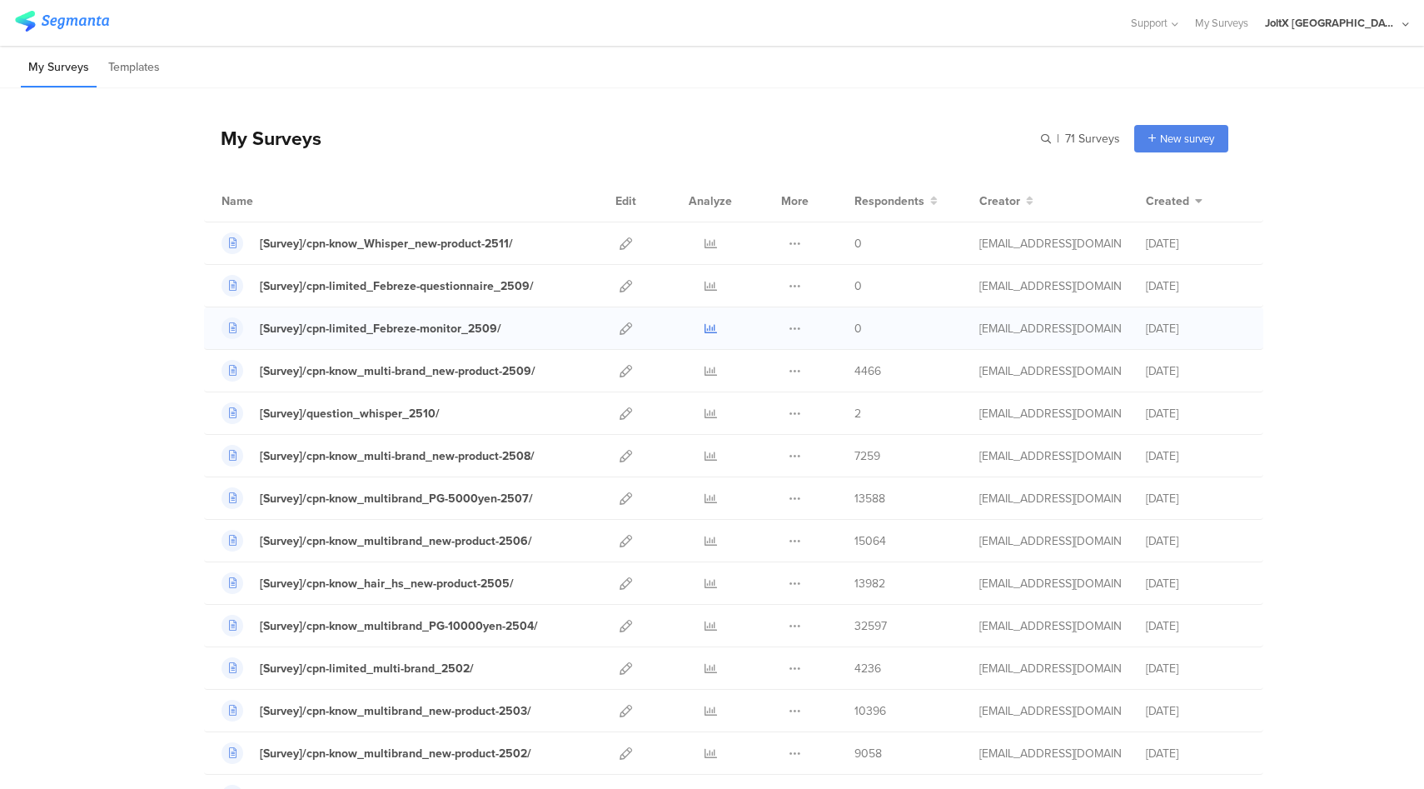
click at [713, 326] on icon at bounding box center [711, 328] width 12 height 12
click at [1385, 19] on div "JoltX [GEOGRAPHIC_DATA]" at bounding box center [1331, 23] width 133 height 16
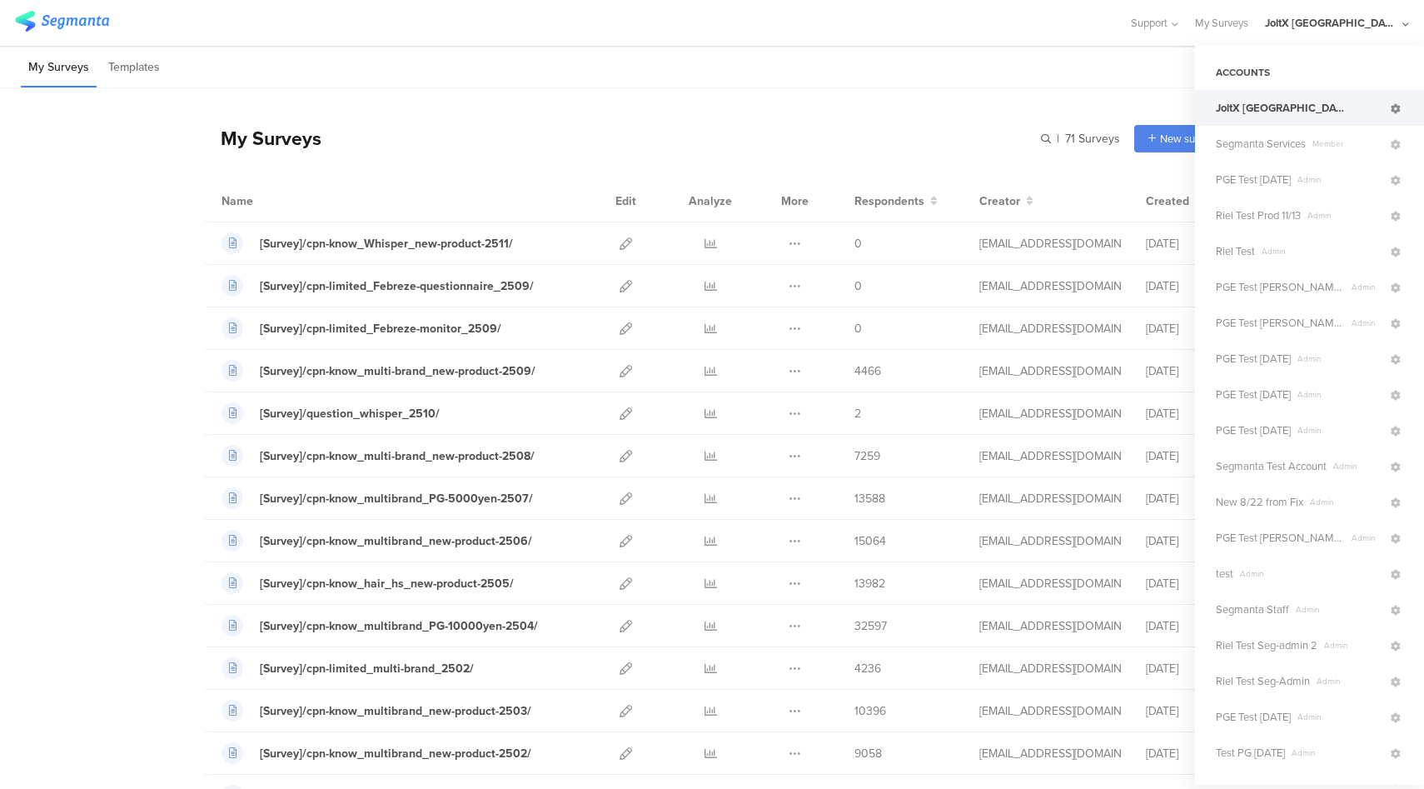
click at [1393, 109] on icon at bounding box center [1396, 109] width 10 height 10
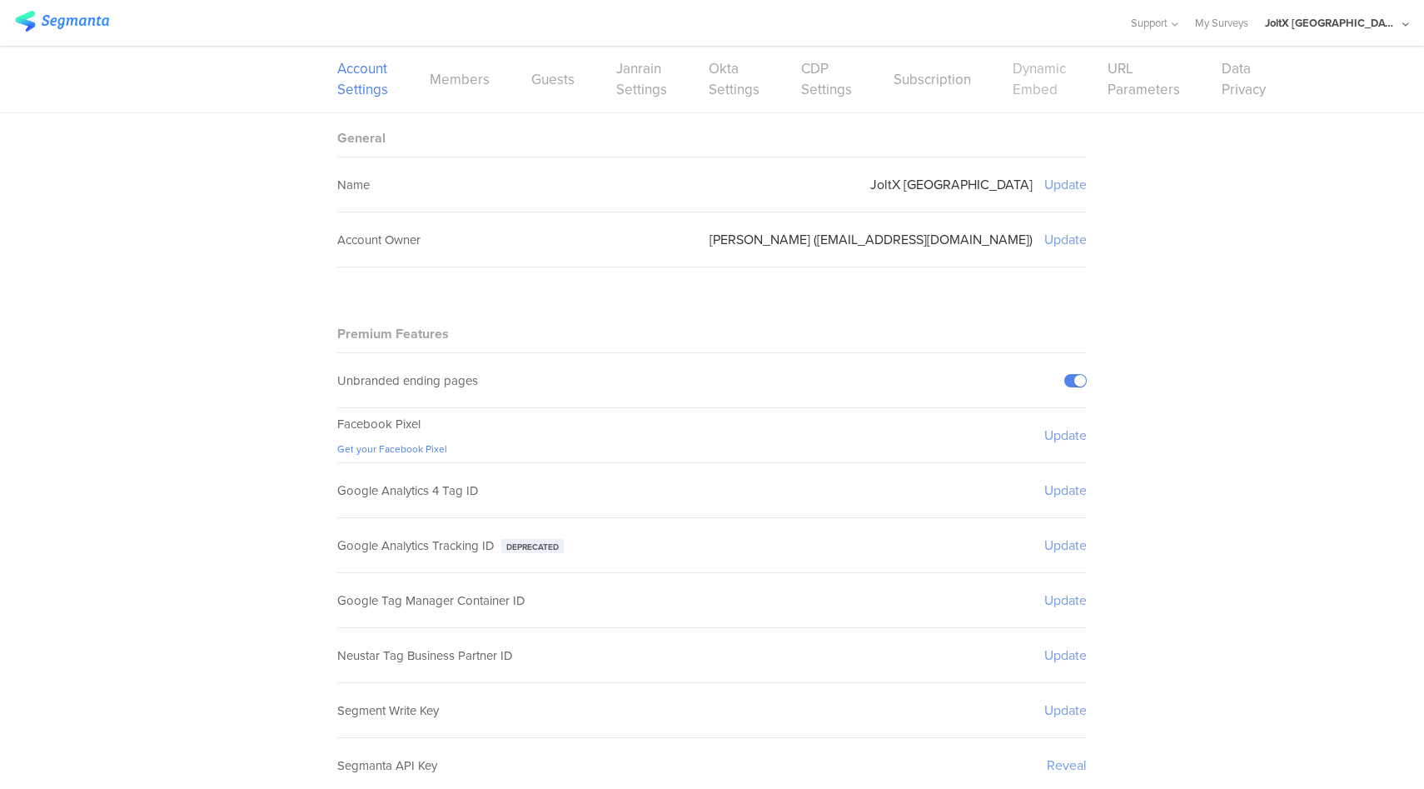
click at [1035, 85] on link "Dynamic Embed" at bounding box center [1039, 79] width 53 height 42
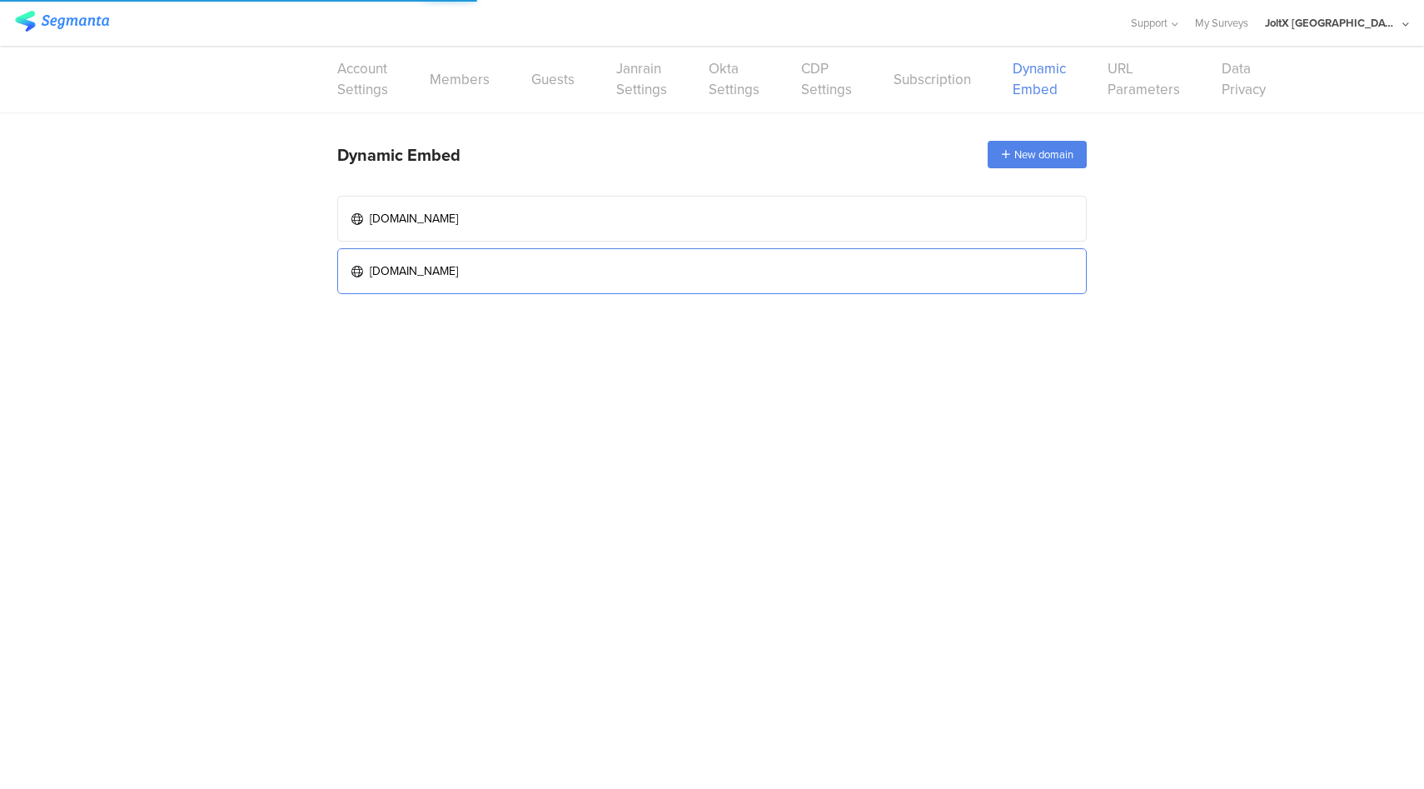
click at [798, 282] on link "www.myrepi.com" at bounding box center [712, 271] width 750 height 46
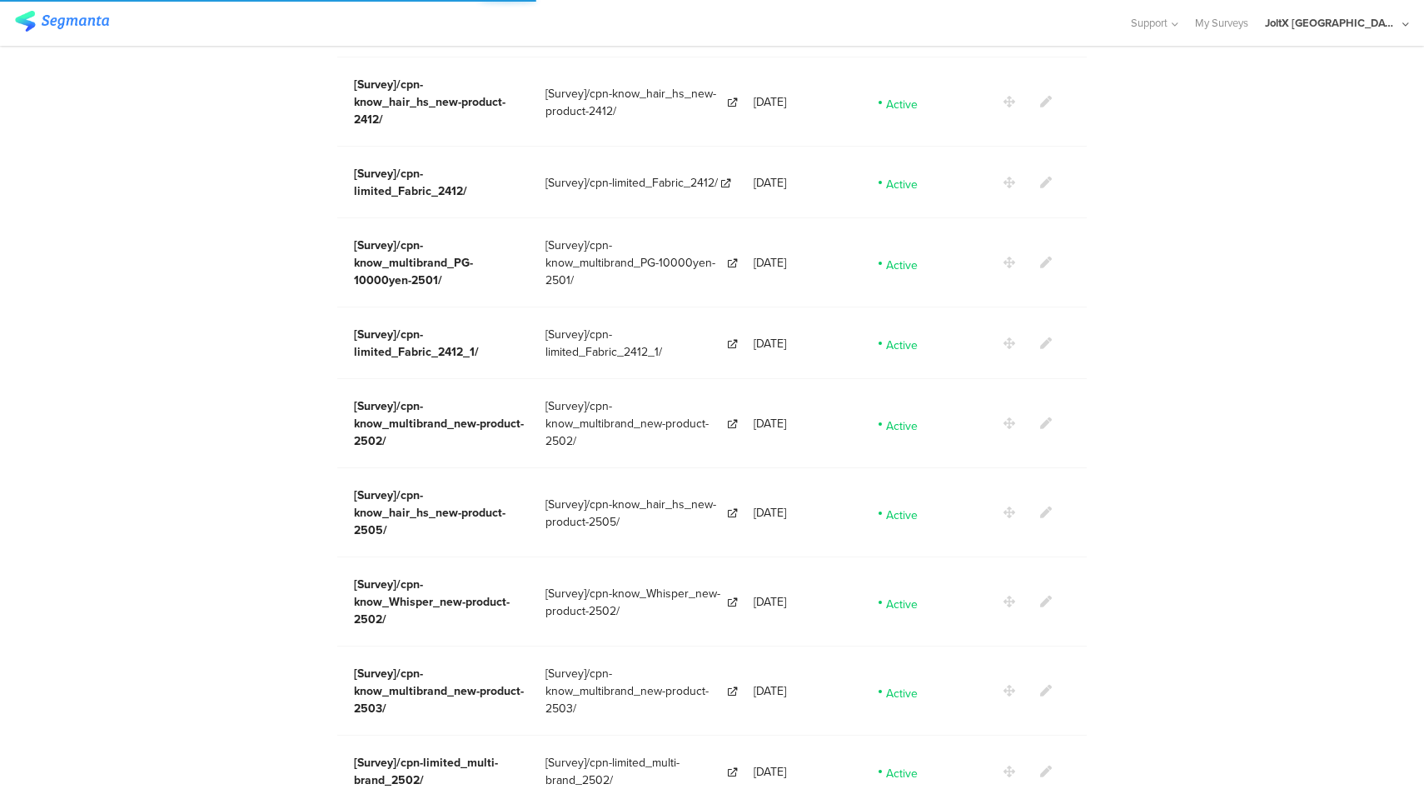
scroll to position [2907, 0]
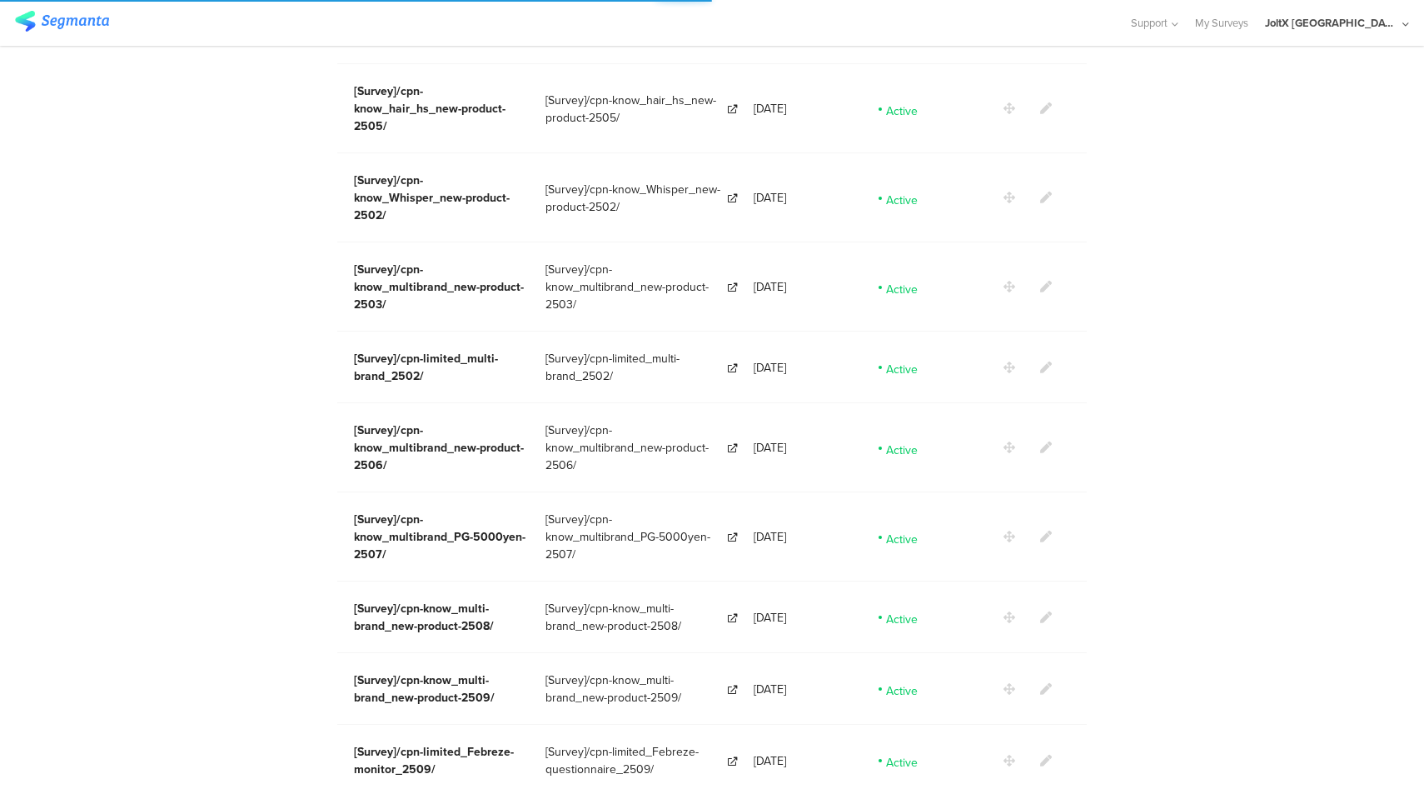
click at [1047, 755] on icon at bounding box center [1046, 761] width 12 height 12
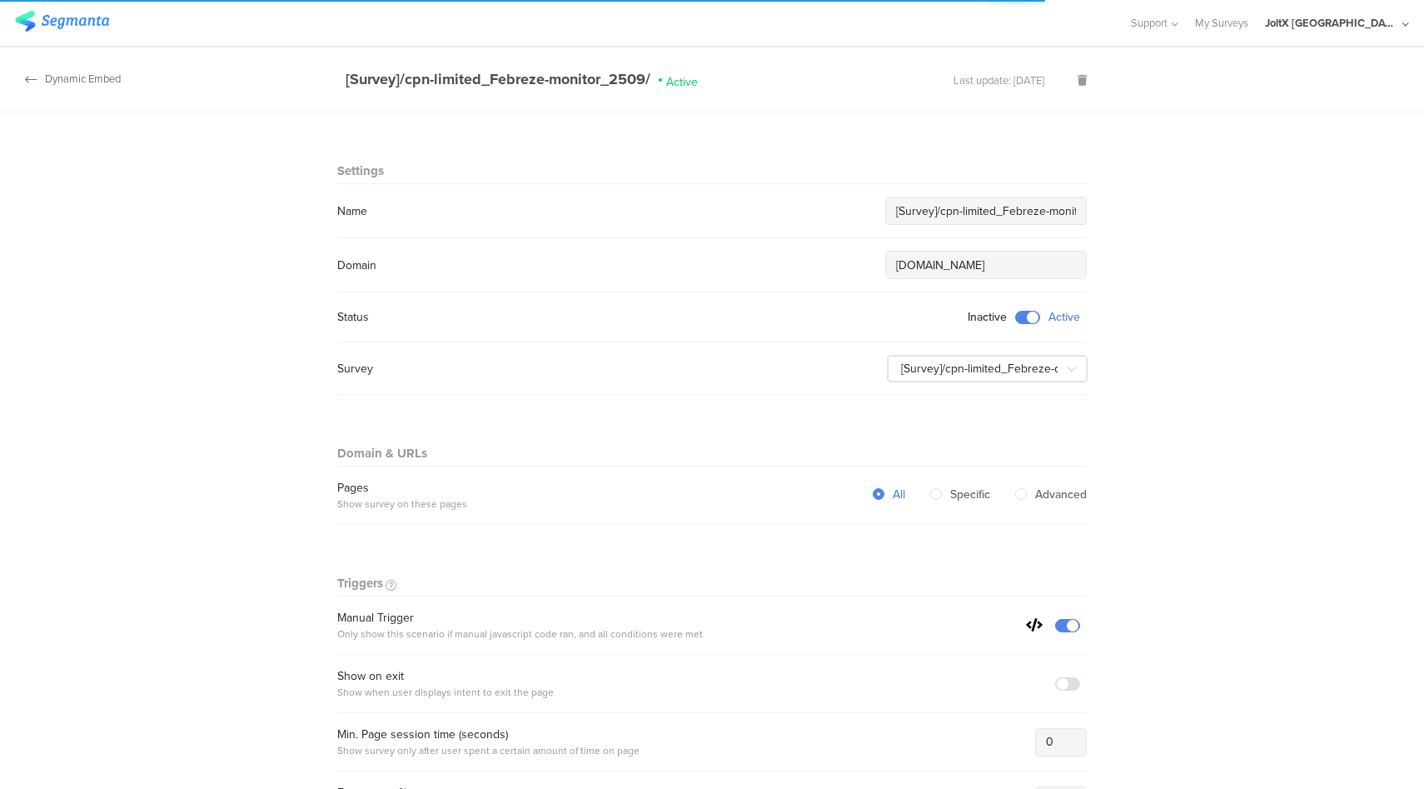
click at [108, 77] on div "Dynamic Embed" at bounding box center [60, 79] width 121 height 16
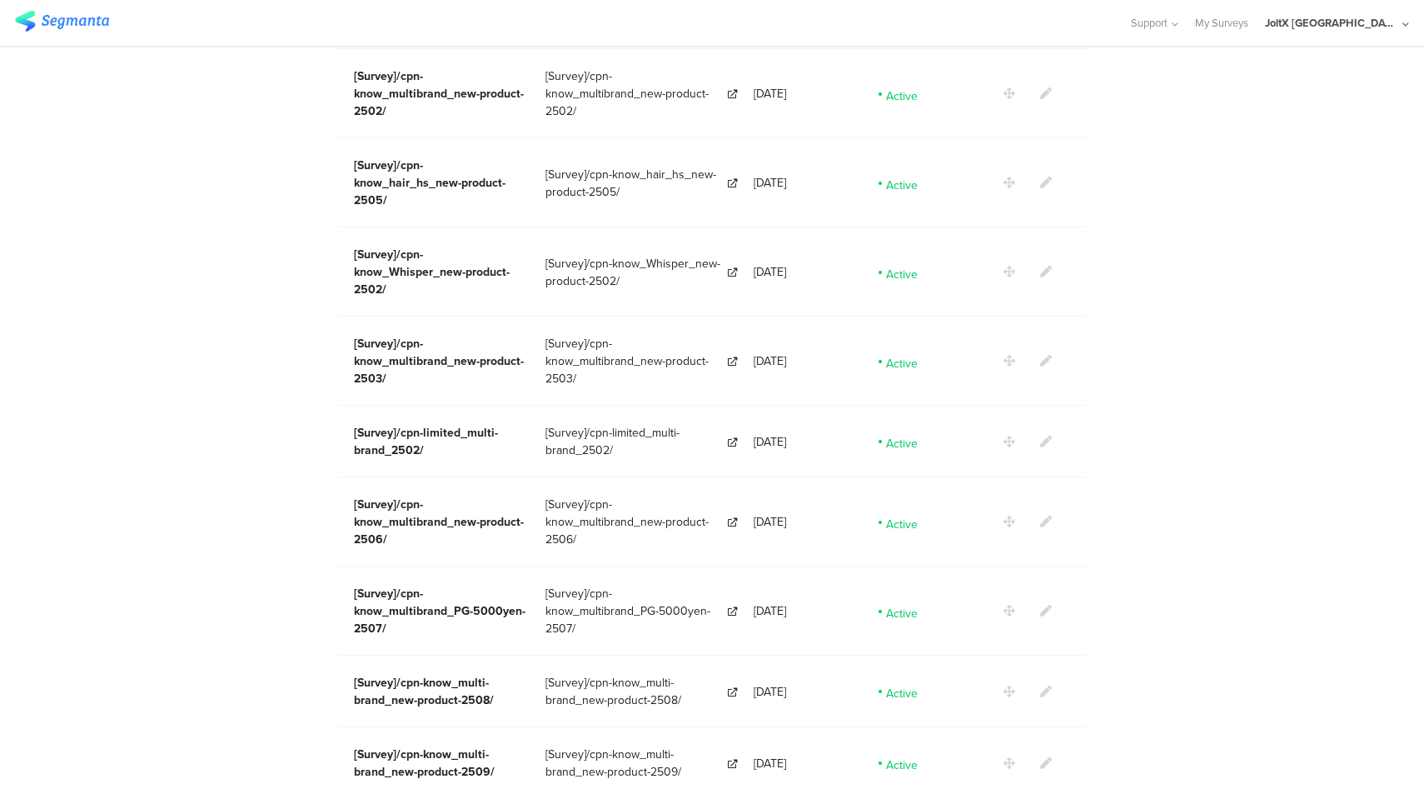
scroll to position [2907, 0]
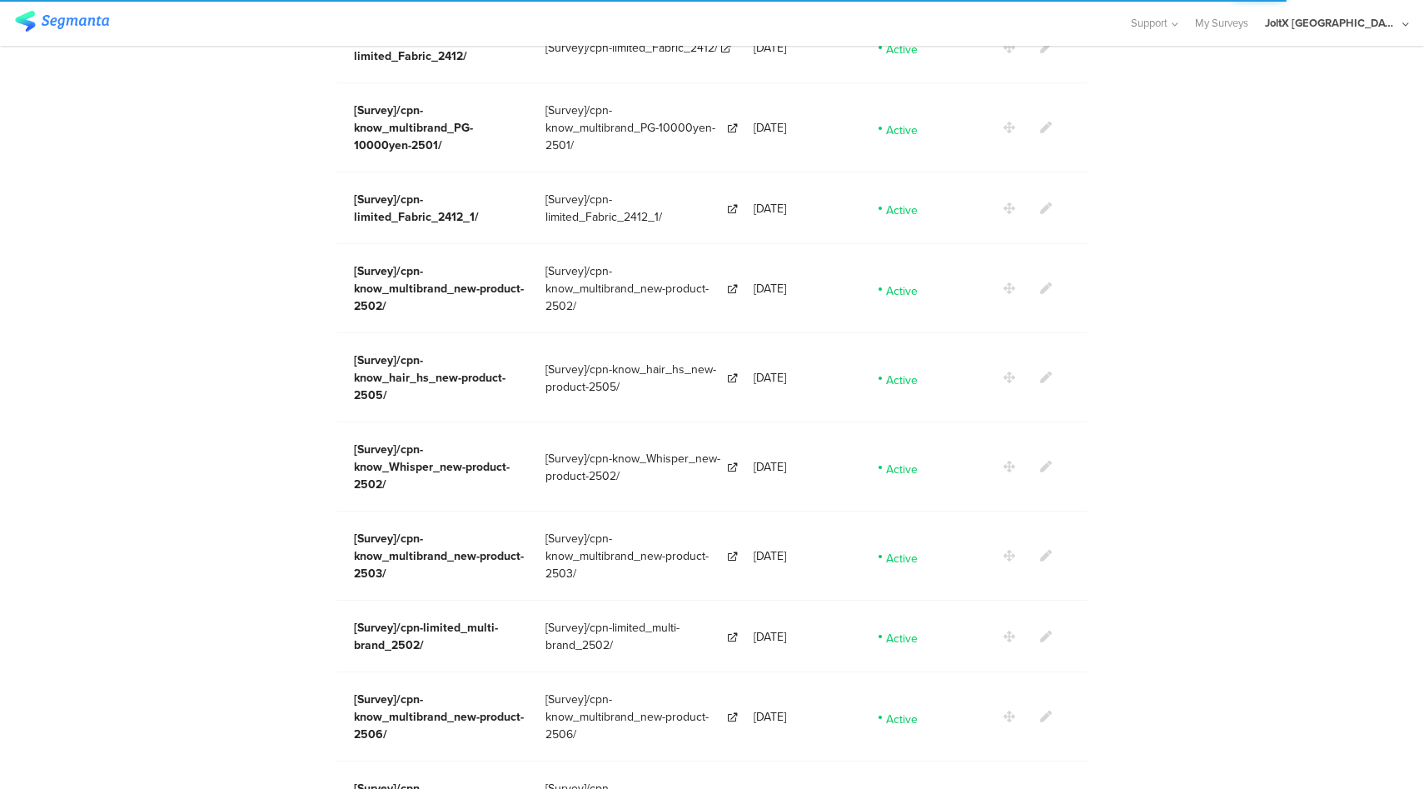
scroll to position [2907, 0]
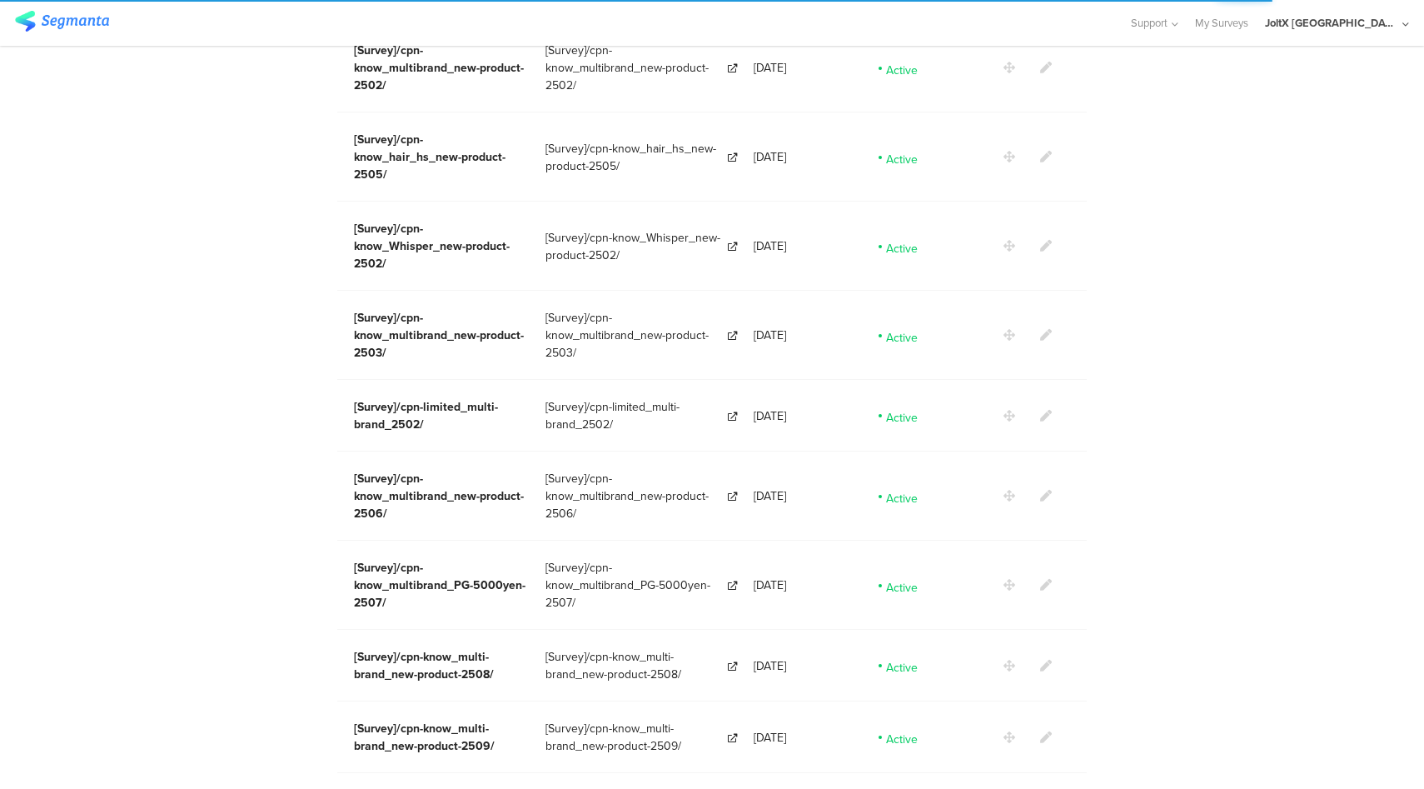
scroll to position [2907, 0]
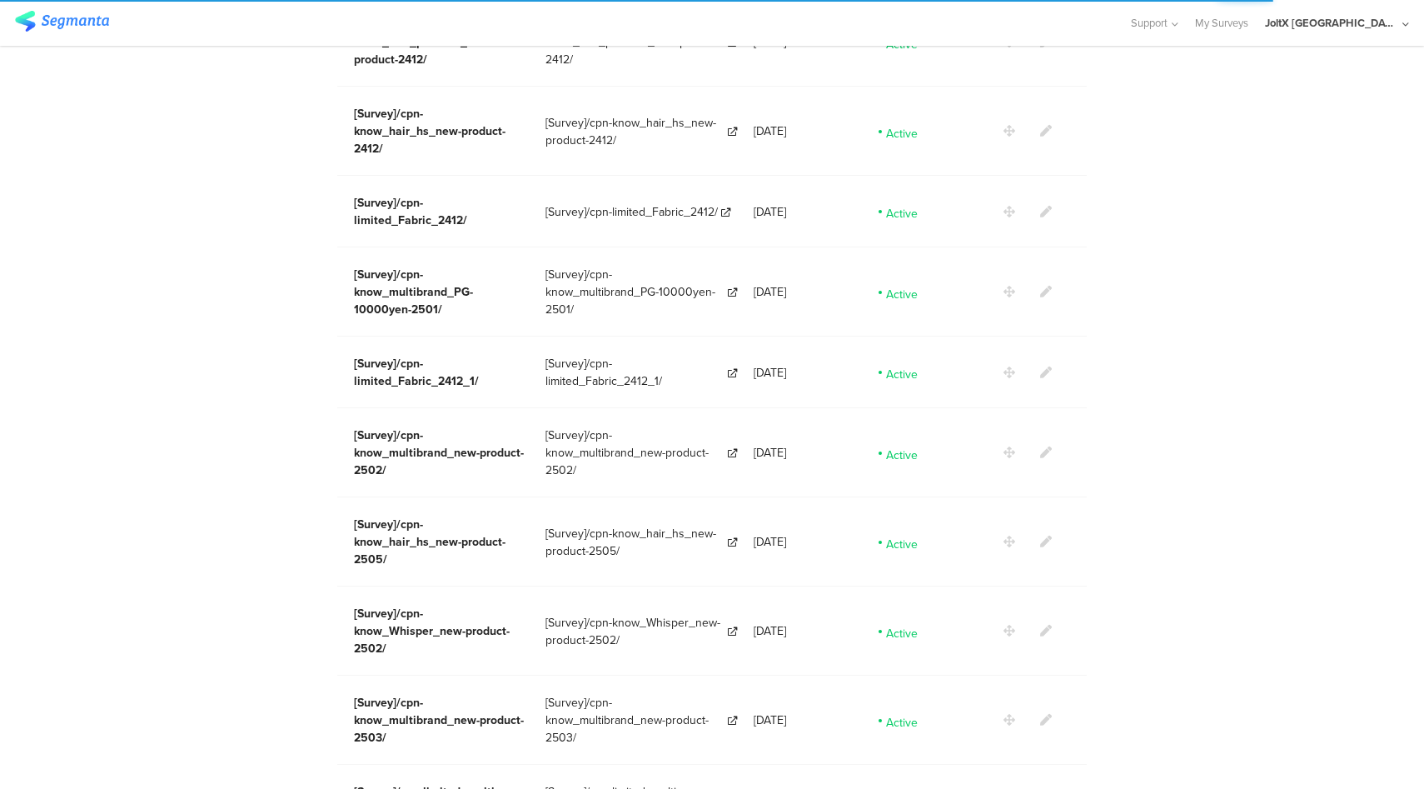
scroll to position [2907, 0]
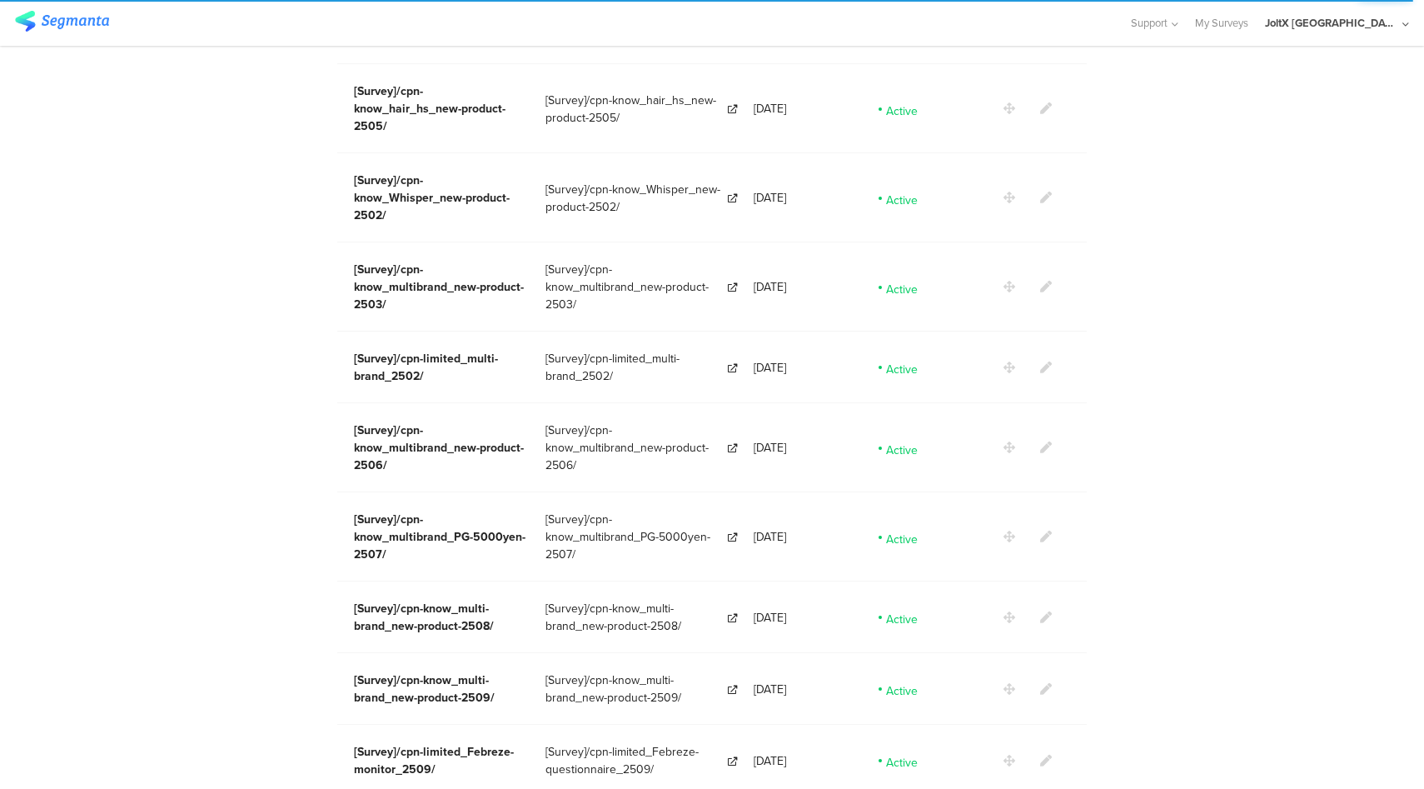
click at [1040, 755] on icon at bounding box center [1046, 761] width 12 height 12
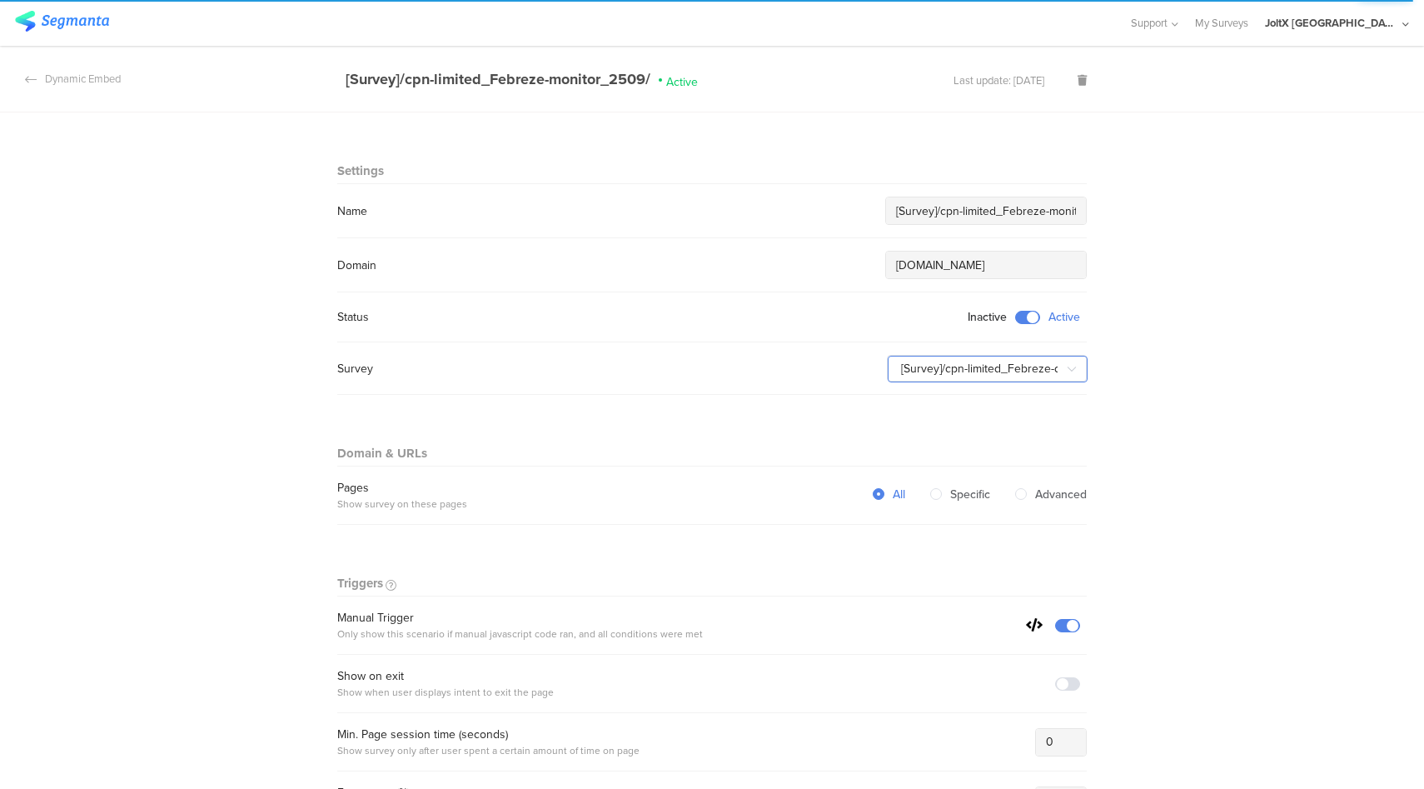
click at [1040, 373] on input "[Survey]/cpn-limited_Febreze-questionnaire_2509/" at bounding box center [988, 369] width 200 height 27
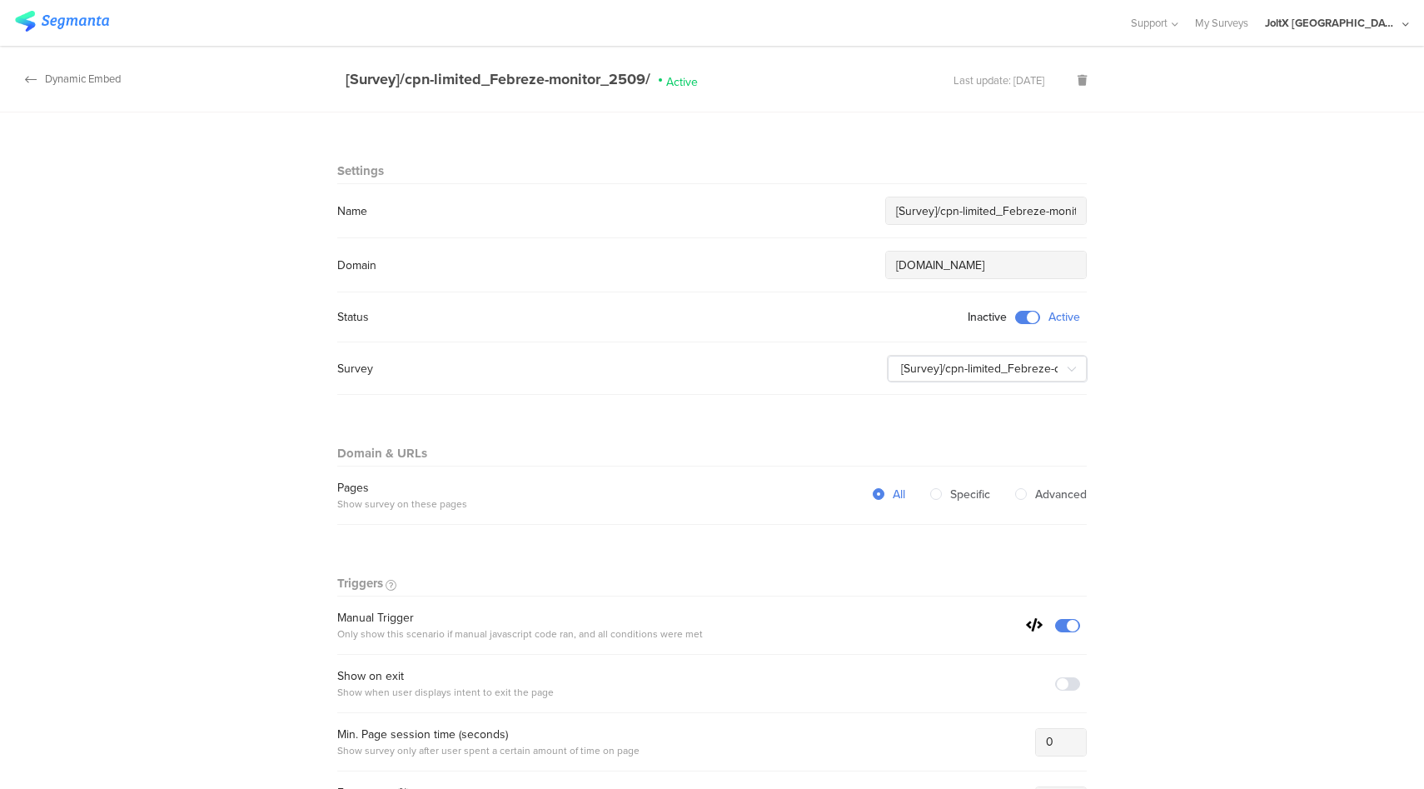
click at [102, 81] on div "Dynamic Embed" at bounding box center [60, 79] width 121 height 16
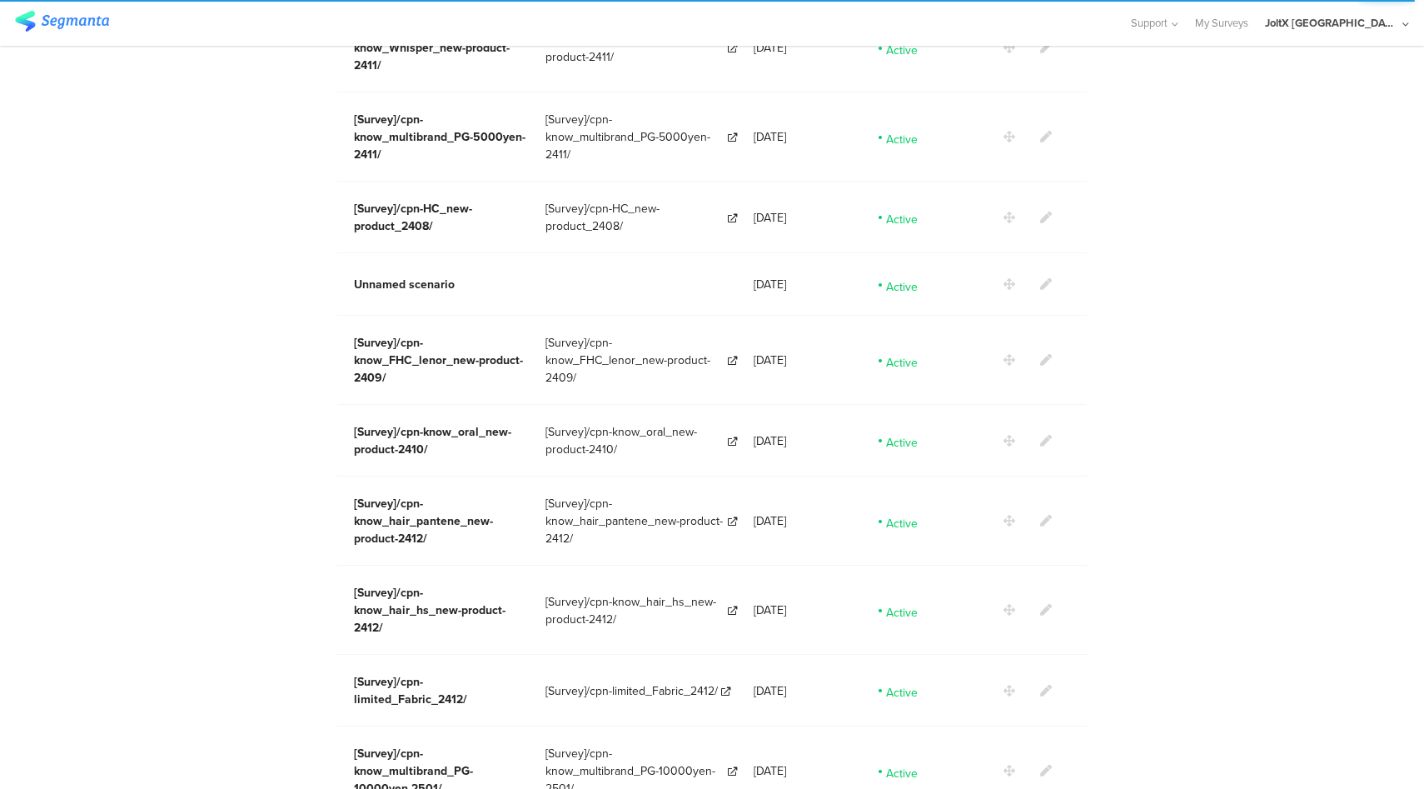
scroll to position [2907, 0]
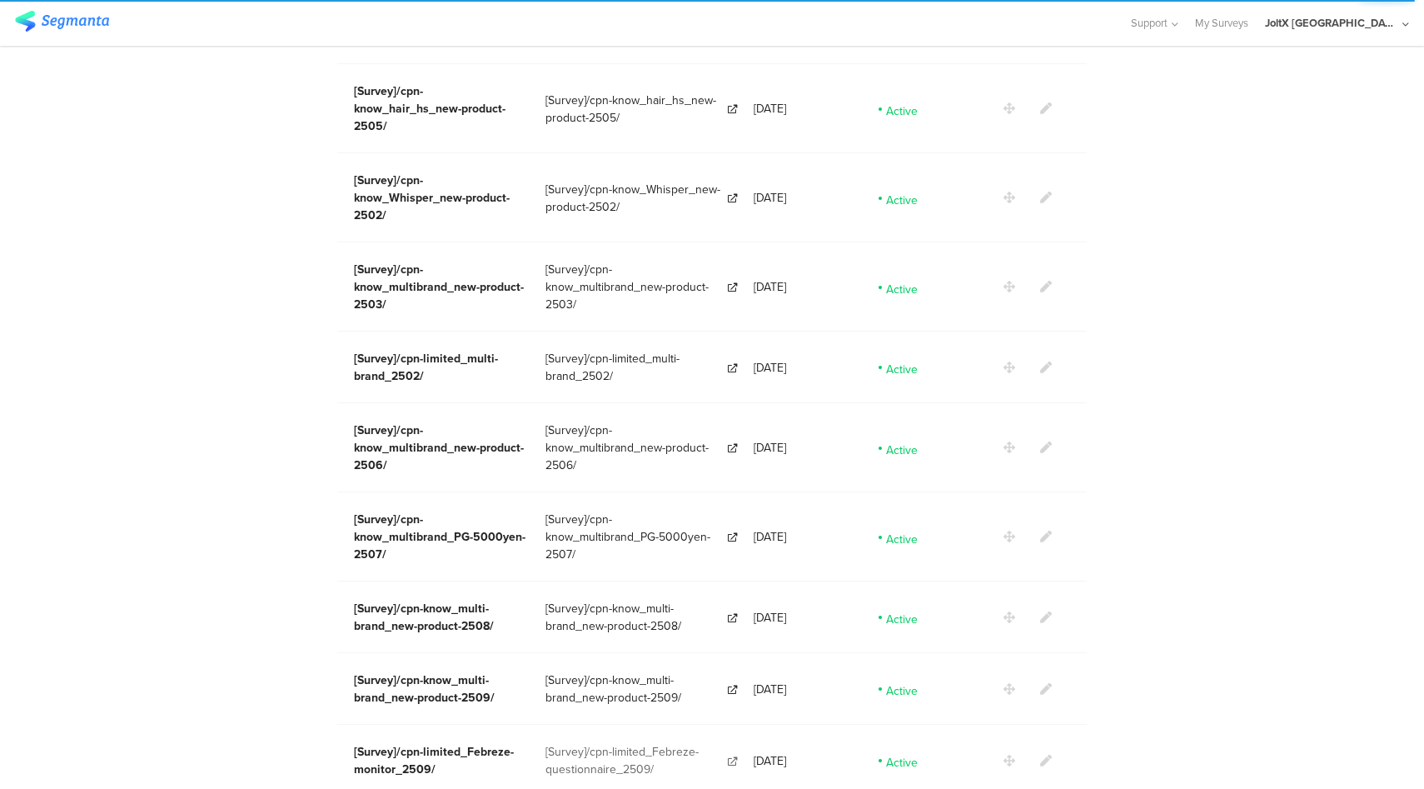
click at [643, 743] on span "[Survey]/cpn-limited_Febreze-questionnaire_2509/" at bounding box center [635, 760] width 179 height 35
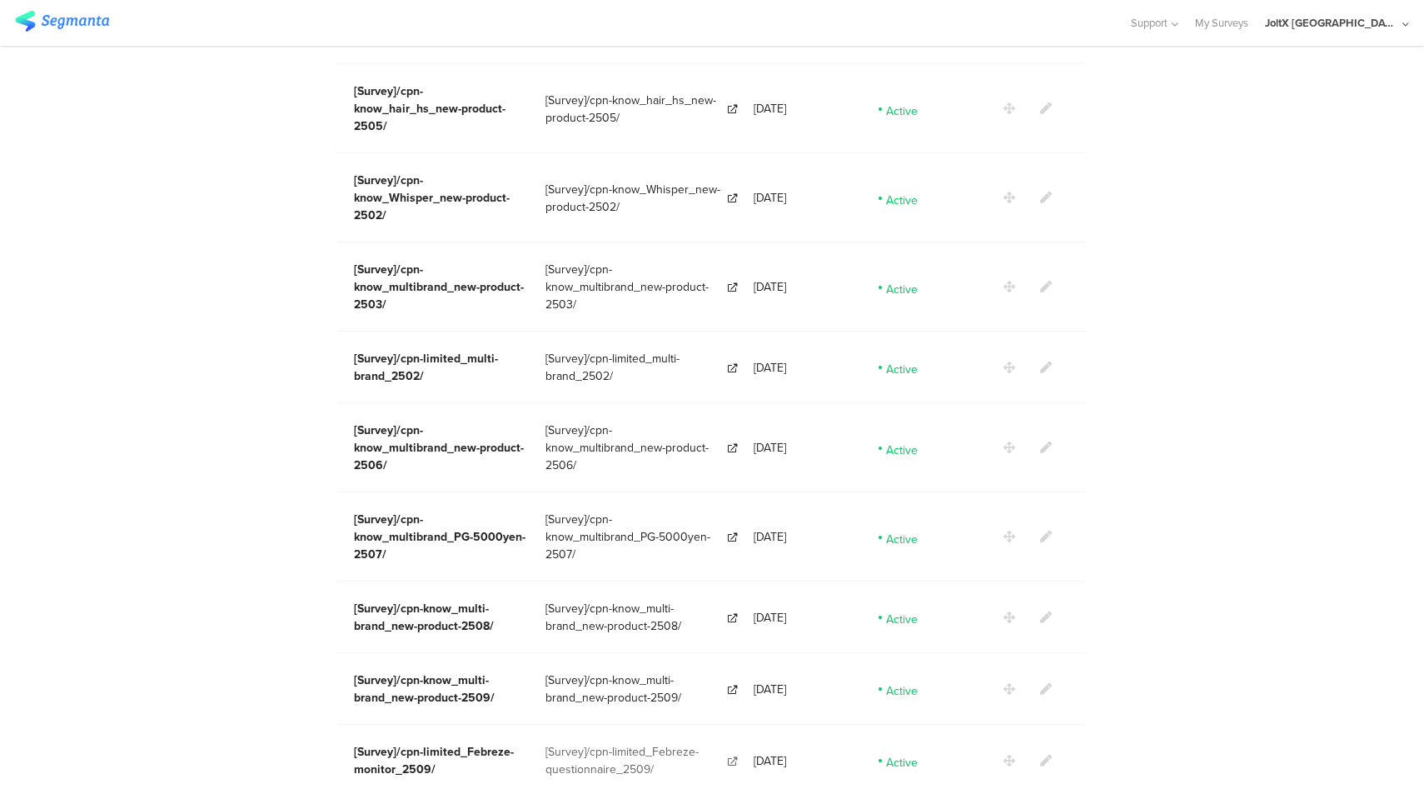
click at [611, 743] on span "[Survey]/cpn-limited_Febreze-questionnaire_2509/" at bounding box center [635, 760] width 179 height 35
click at [1050, 755] on icon at bounding box center [1046, 761] width 12 height 12
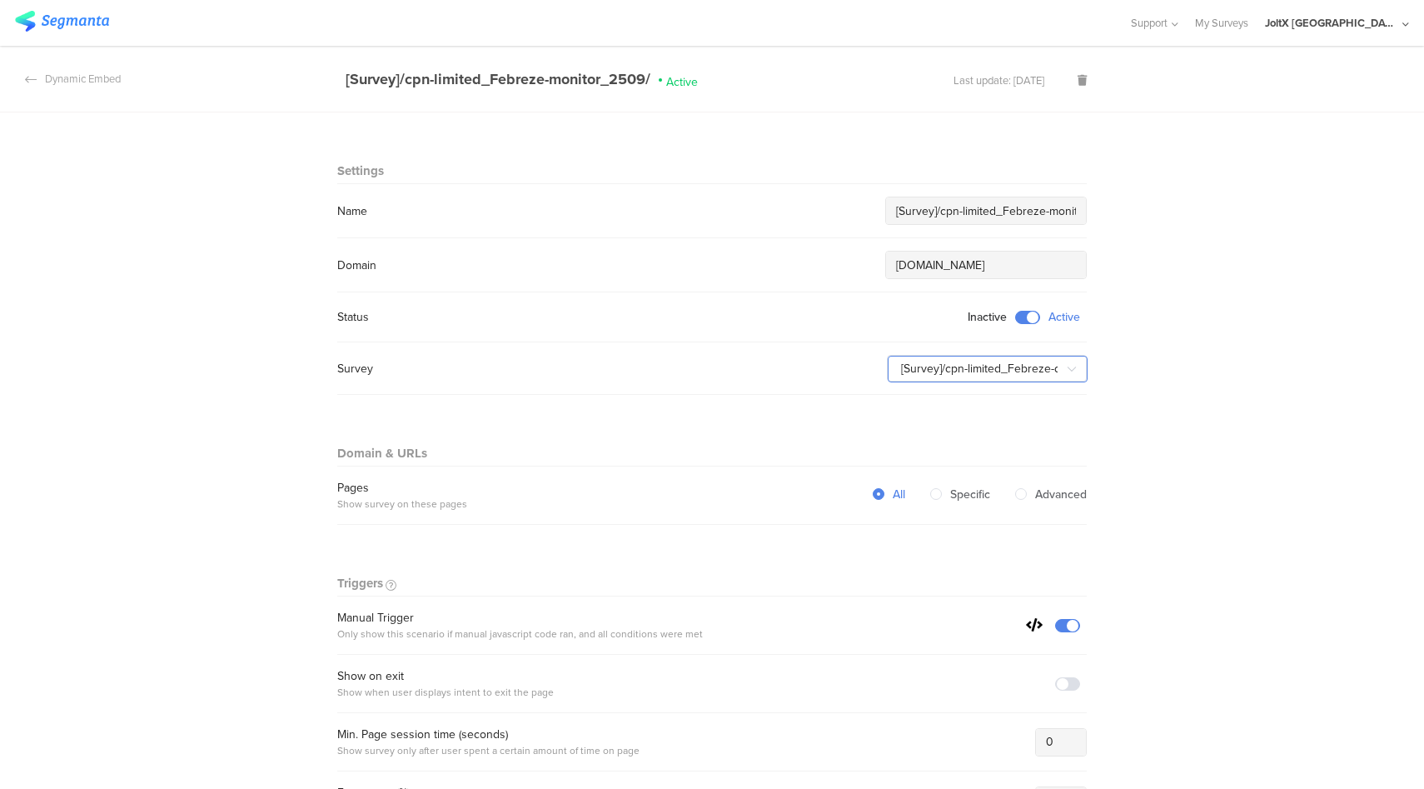
click at [950, 373] on input "[Survey]/cpn-limited_Febreze-questionnaire_2509/" at bounding box center [988, 369] width 200 height 27
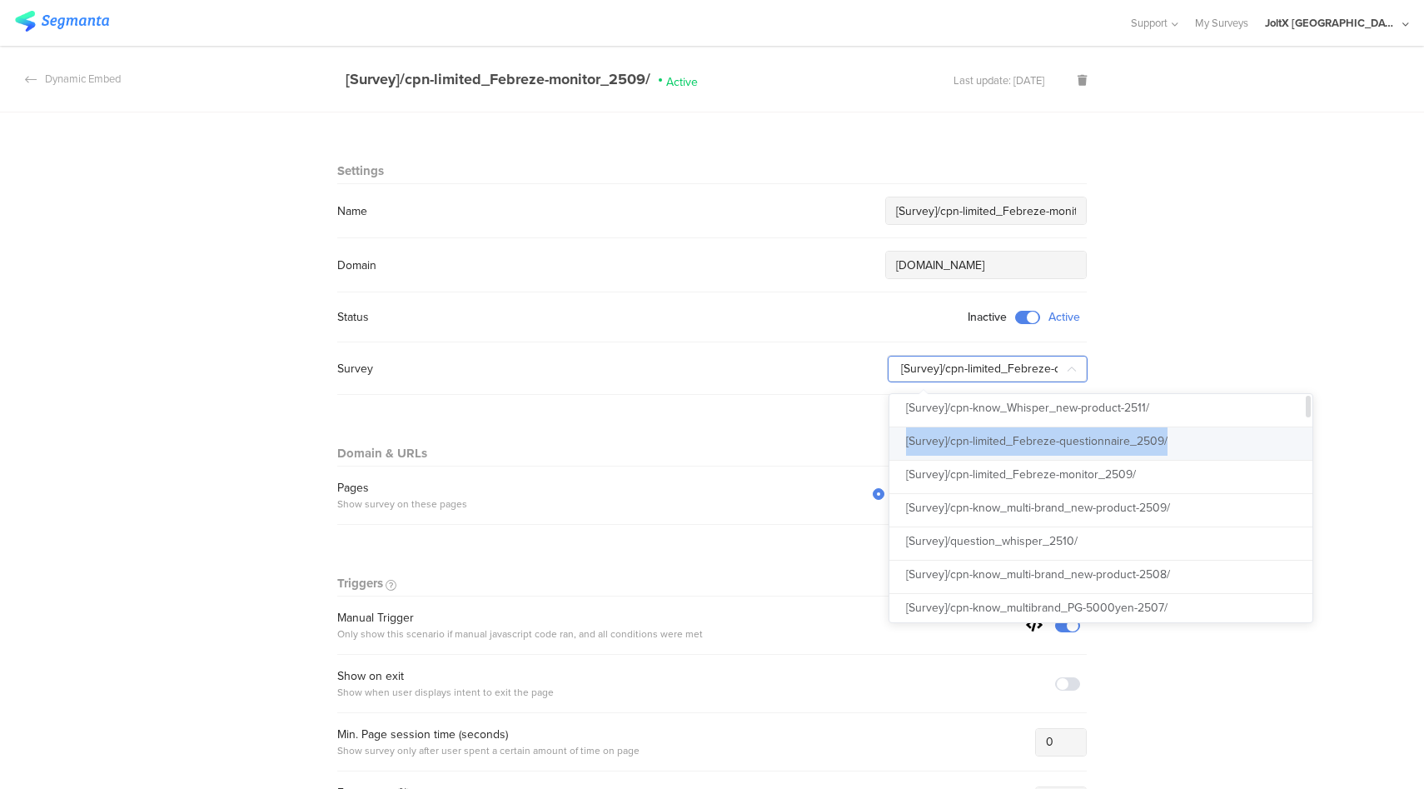
drag, startPoint x: 1179, startPoint y: 446, endPoint x: 900, endPoint y: 445, distance: 279.1
click at [900, 445] on li "[Survey]/cpn-limited_Febreze-questionnaire_2509/" at bounding box center [1101, 443] width 423 height 33
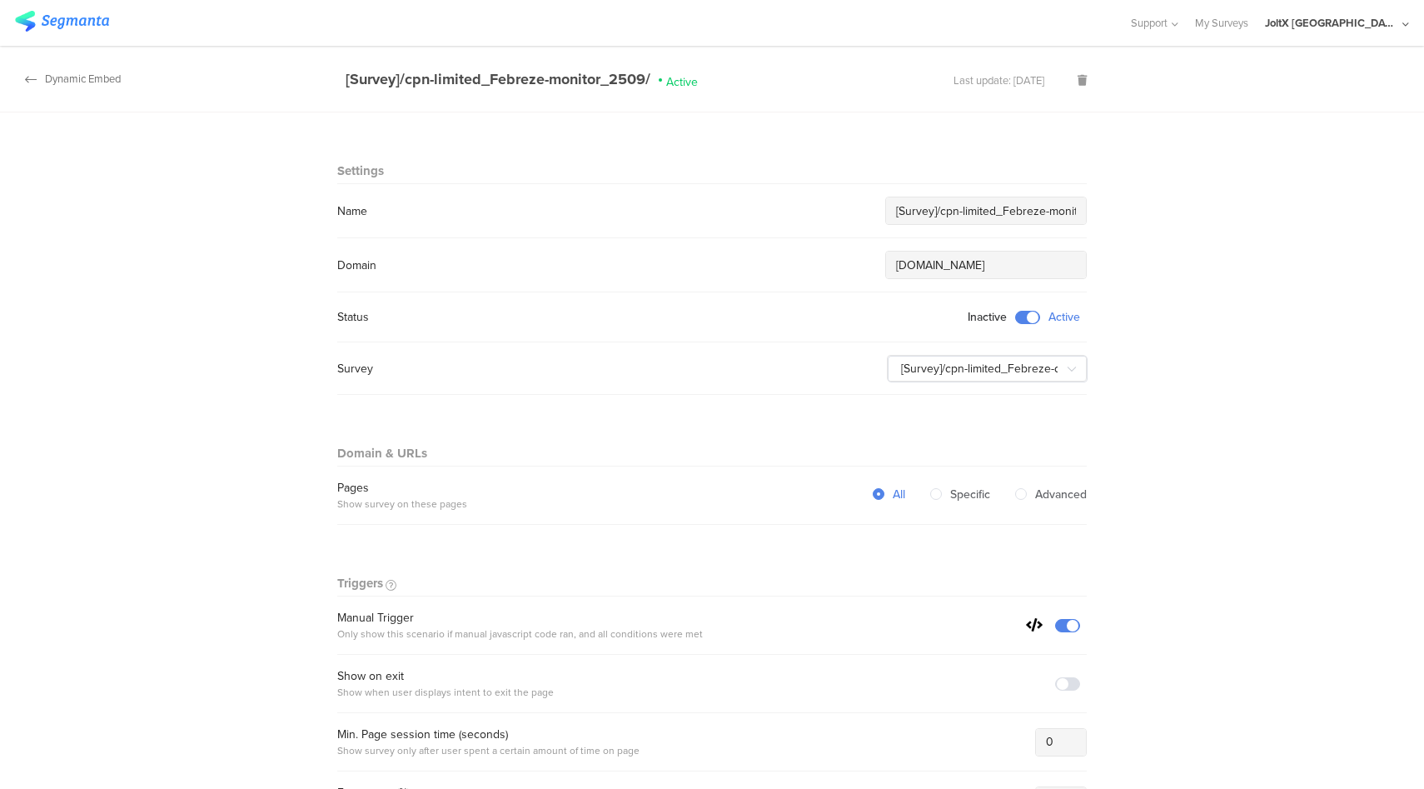
click at [79, 76] on div "Dynamic Embed" at bounding box center [60, 79] width 121 height 16
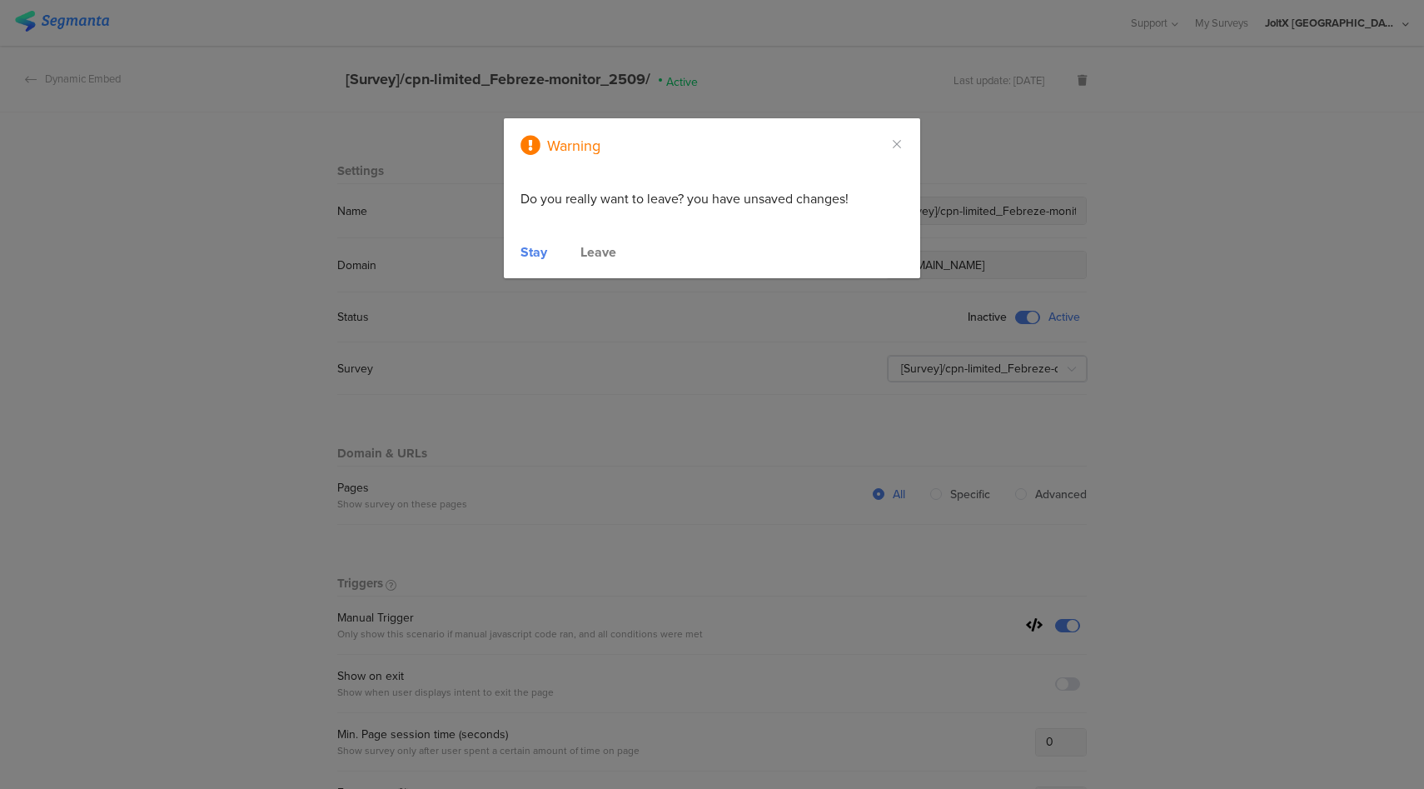
click at [602, 257] on div "Leave" at bounding box center [599, 251] width 36 height 19
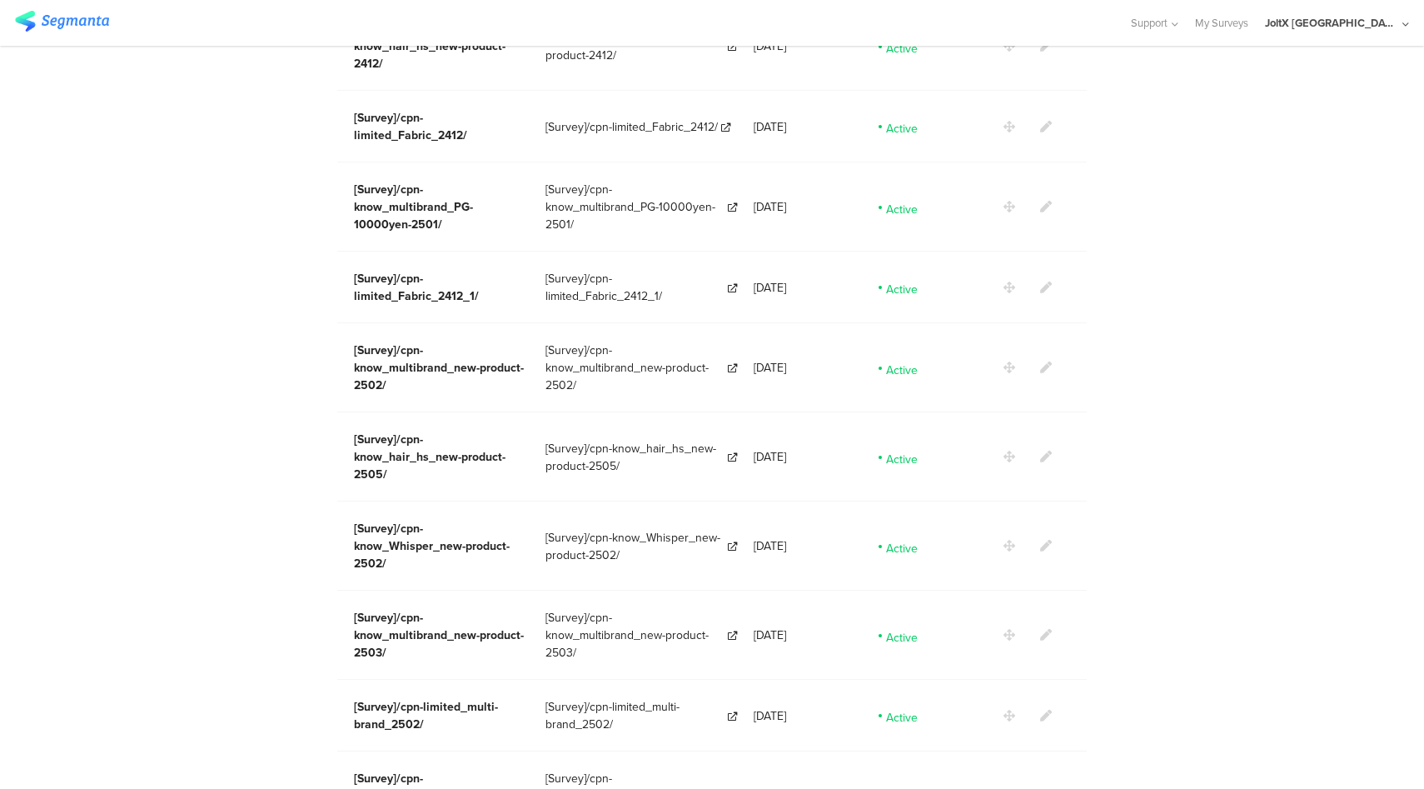
scroll to position [2907, 0]
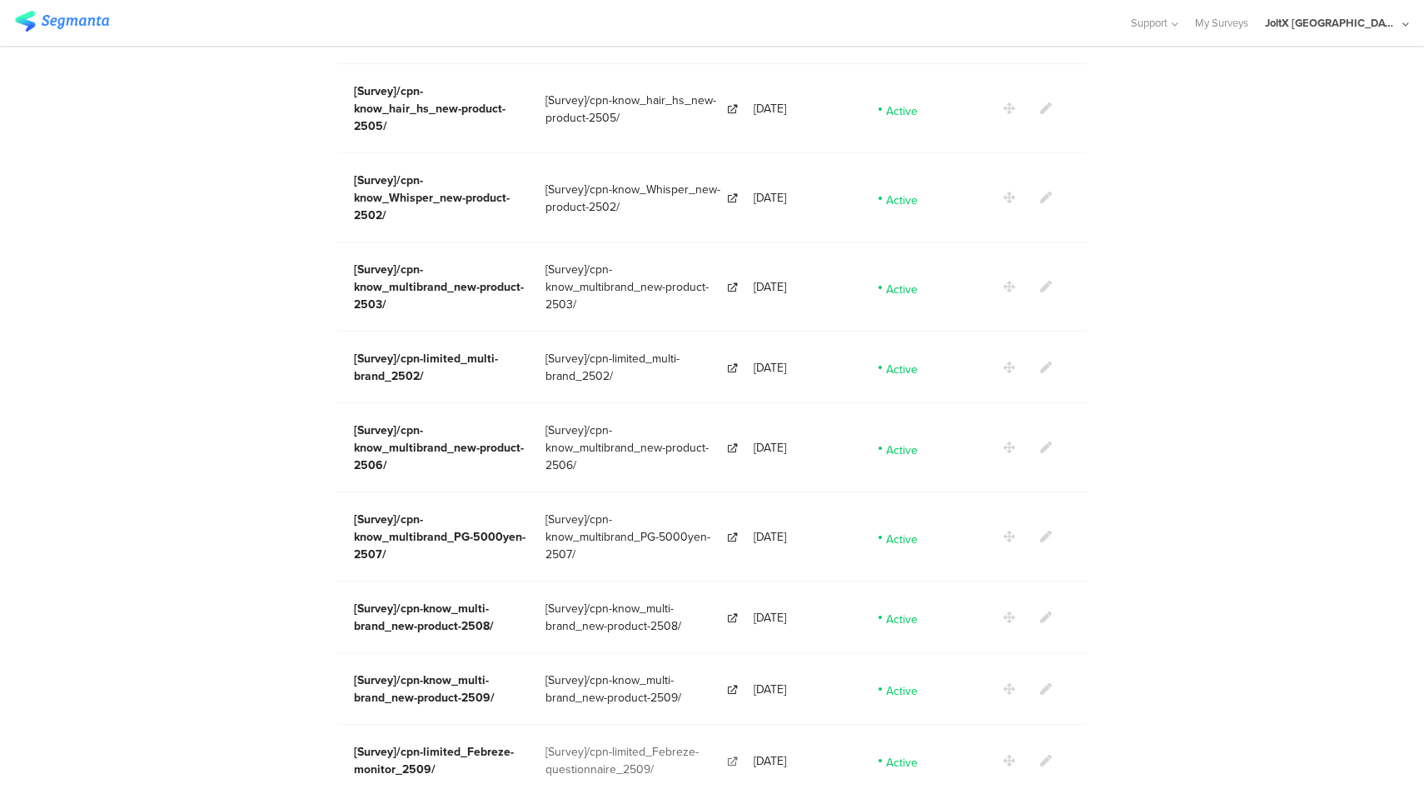
click at [731, 743] on link "[Survey]/cpn-limited_Febreze-questionnaire_2509/" at bounding box center [642, 760] width 192 height 35
click at [1044, 755] on icon at bounding box center [1046, 761] width 12 height 12
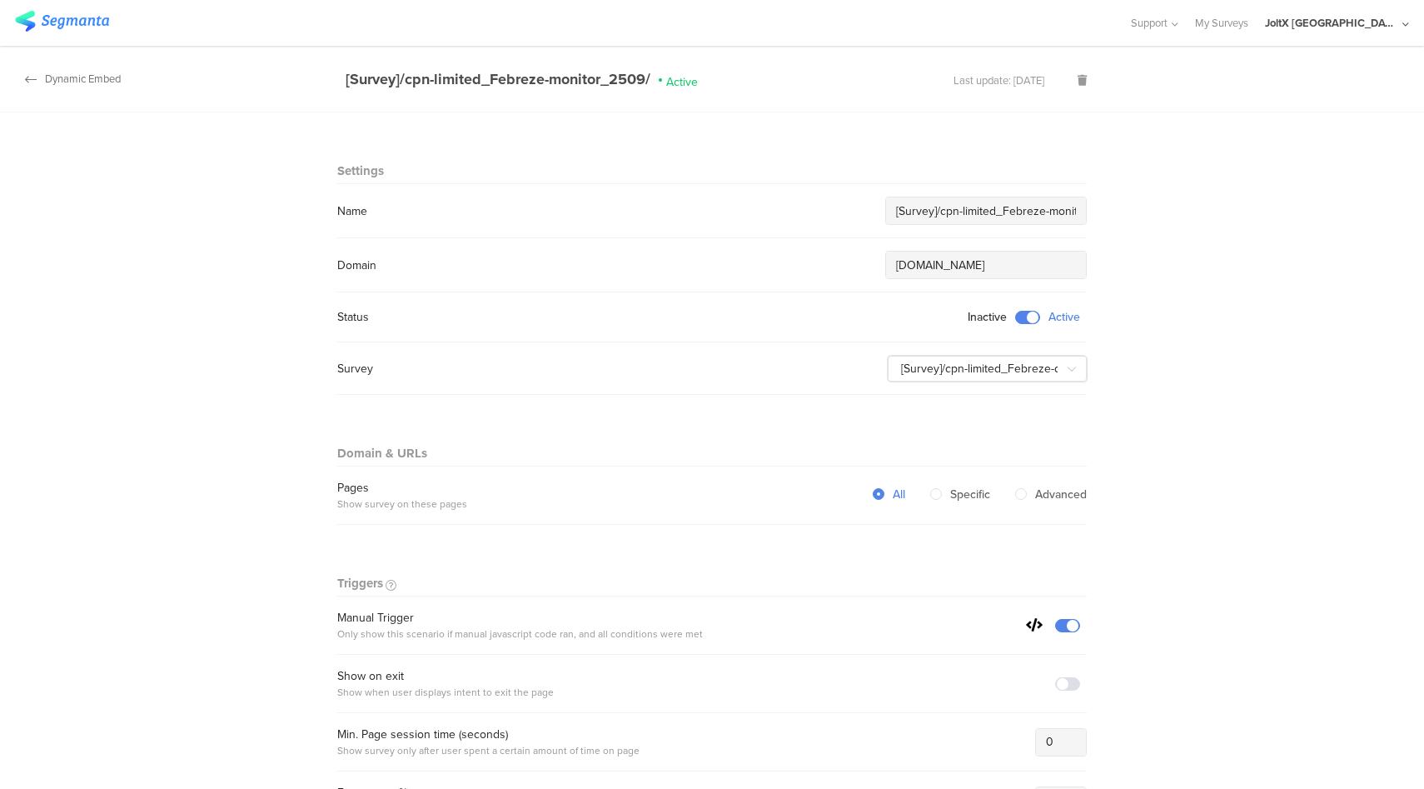
click at [92, 76] on div "Dynamic Embed" at bounding box center [60, 79] width 121 height 16
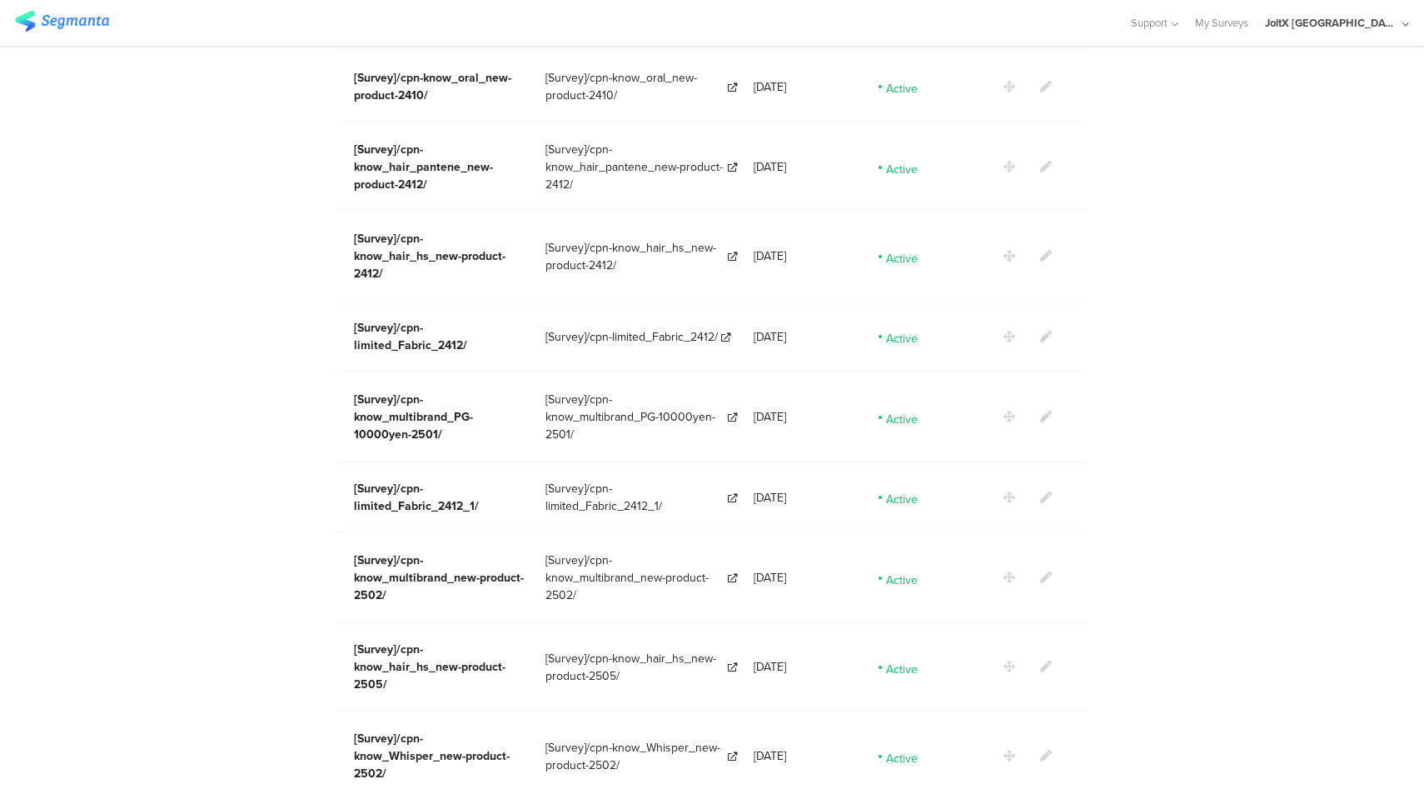
scroll to position [2907, 0]
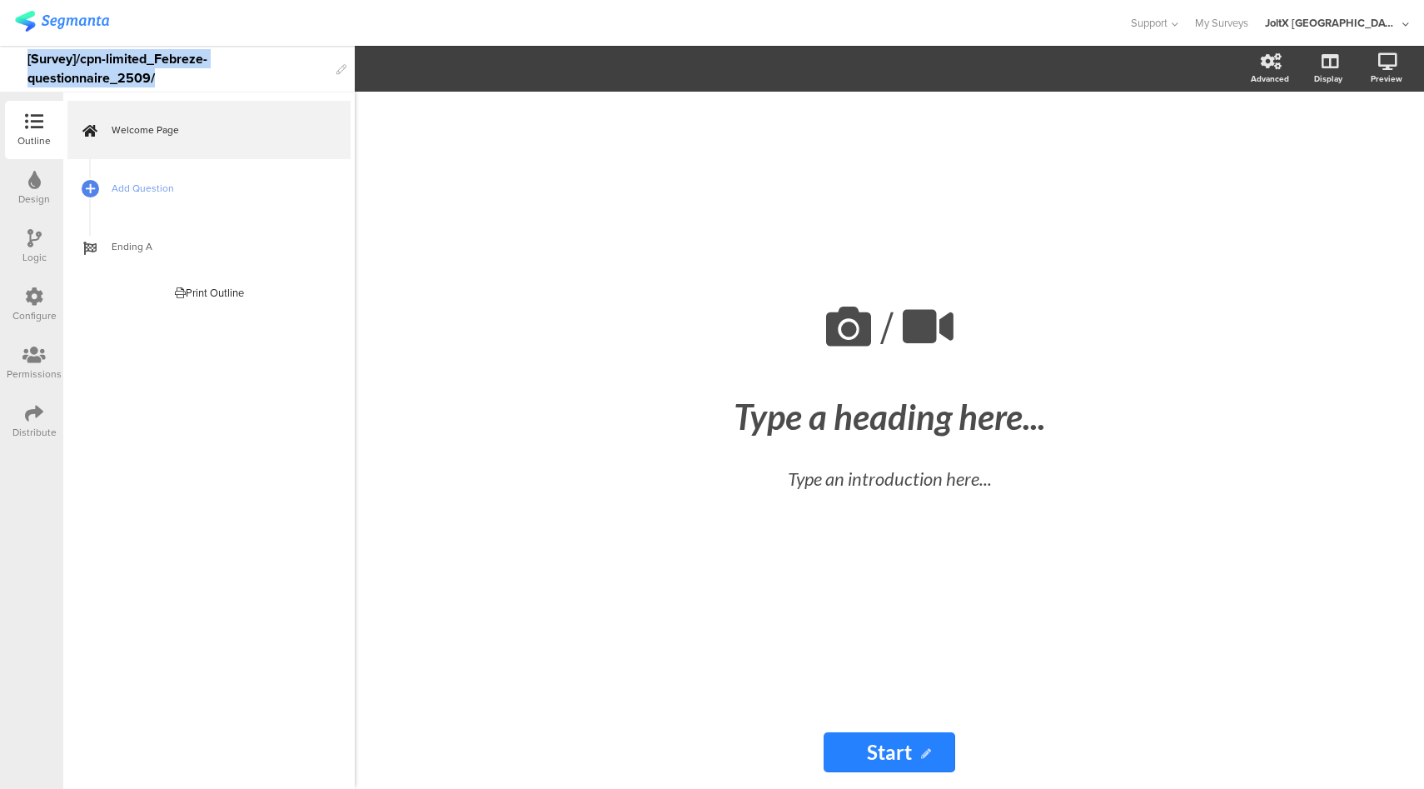
drag, startPoint x: 169, startPoint y: 77, endPoint x: 2, endPoint y: 62, distance: 168.1
click at [2, 62] on div "[Survey]/cpn-limited_Febreze-questionnaire_2509/" at bounding box center [177, 69] width 355 height 47
copy div "[Survey]/cpn-limited_Febreze-questionnaire_2509/"
click at [1249, 17] on link "My Surveys" at bounding box center [1221, 23] width 53 height 46
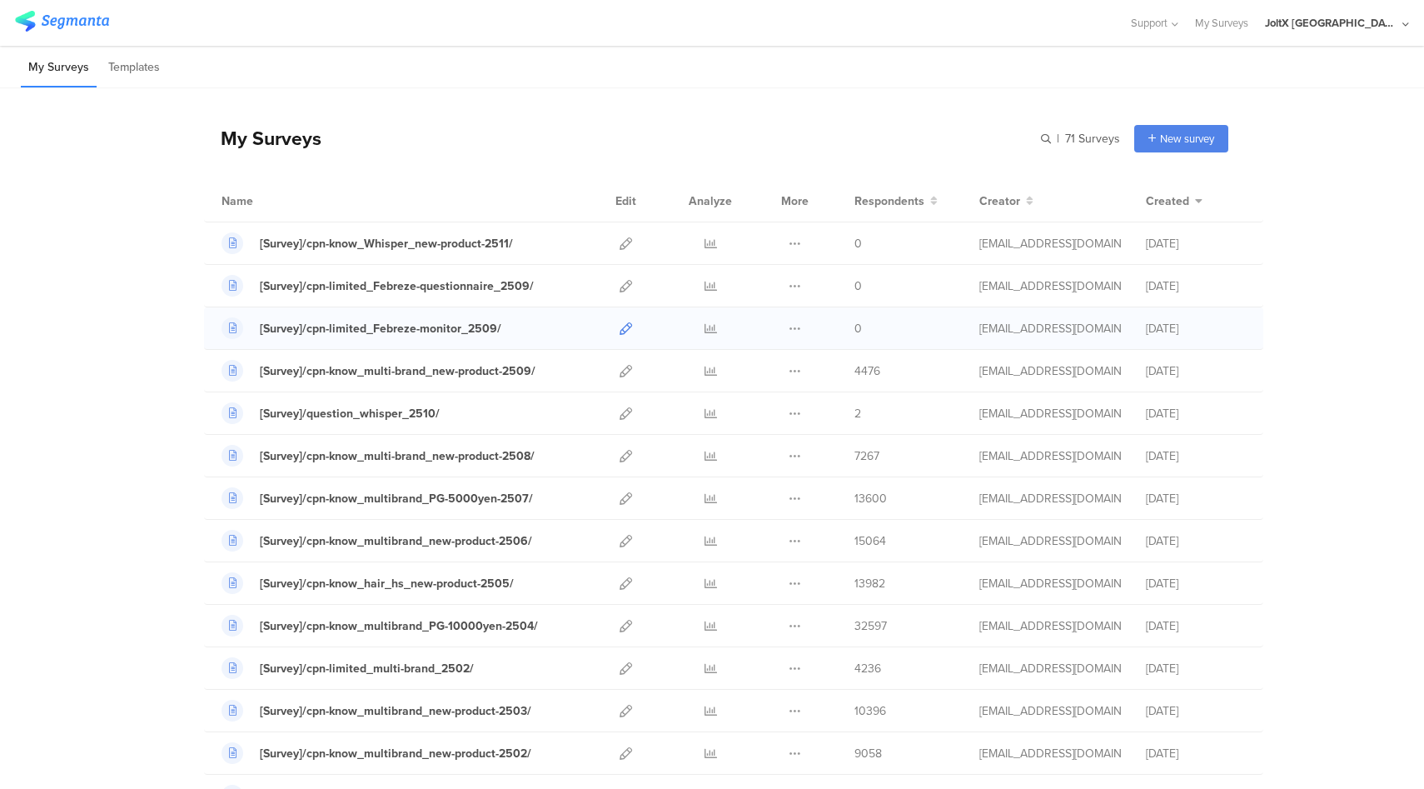
click at [627, 327] on icon at bounding box center [626, 328] width 12 height 12
click at [626, 282] on icon at bounding box center [626, 286] width 12 height 12
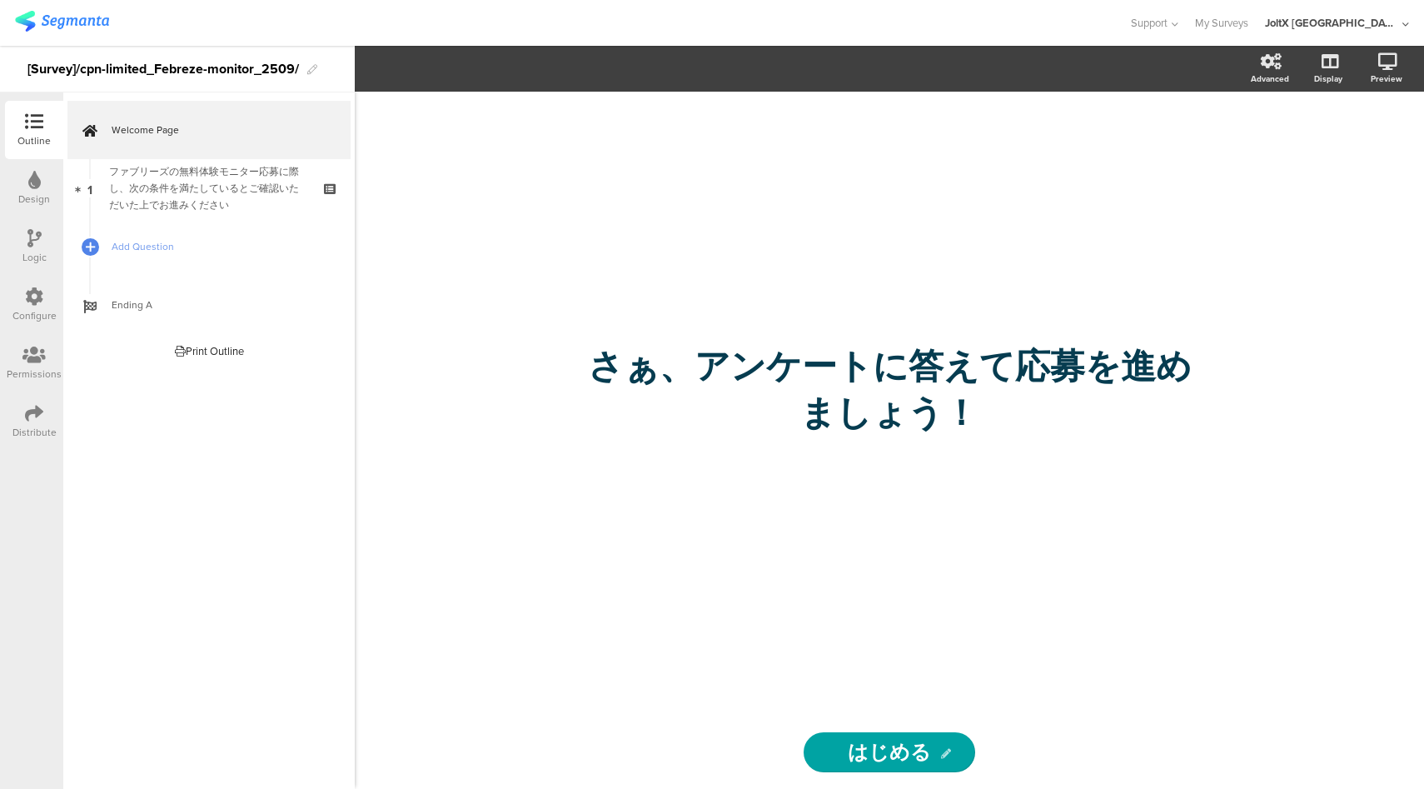
click at [36, 312] on div "Configure" at bounding box center [34, 315] width 44 height 15
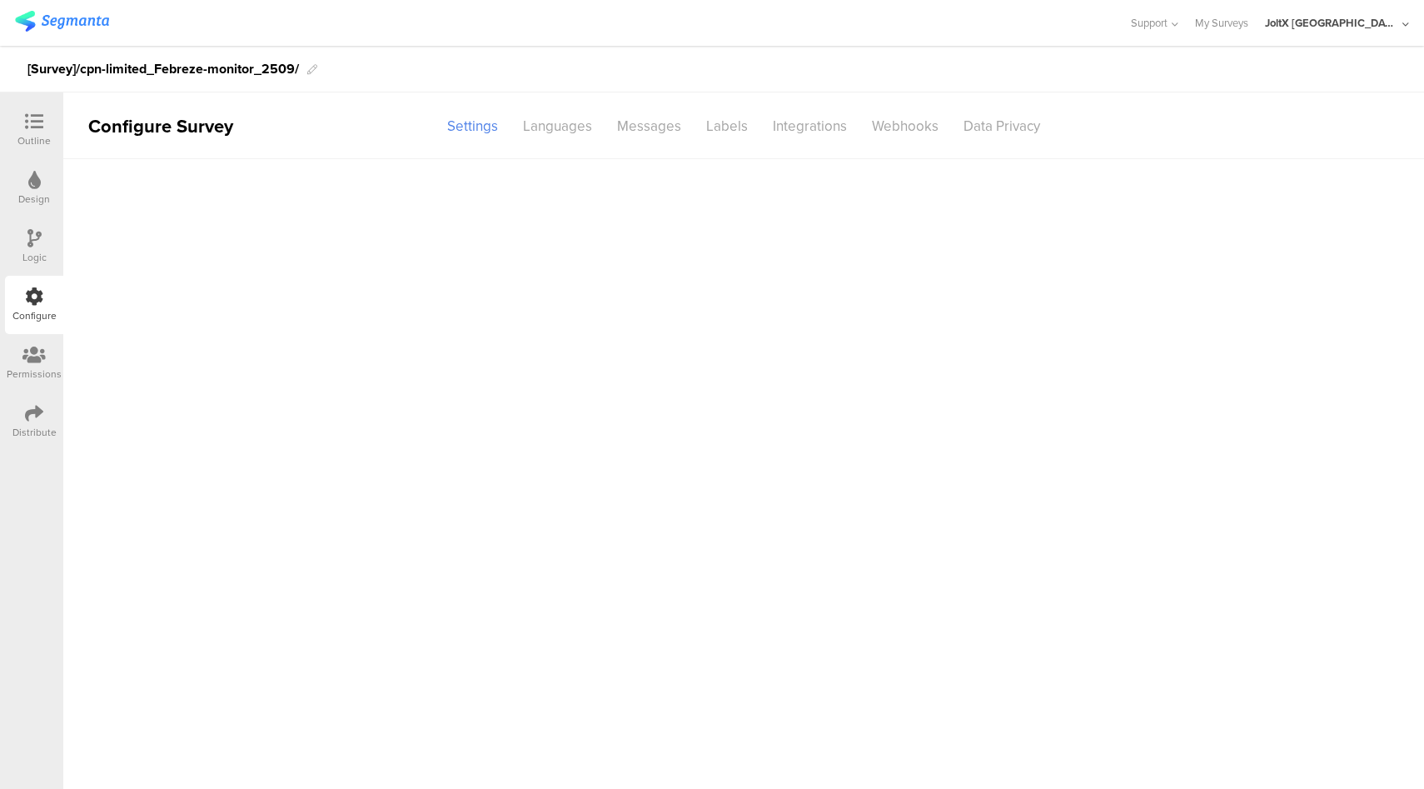
click at [25, 423] on div at bounding box center [34, 414] width 18 height 21
click at [726, 134] on div "Dynamic Embed" at bounding box center [700, 126] width 127 height 29
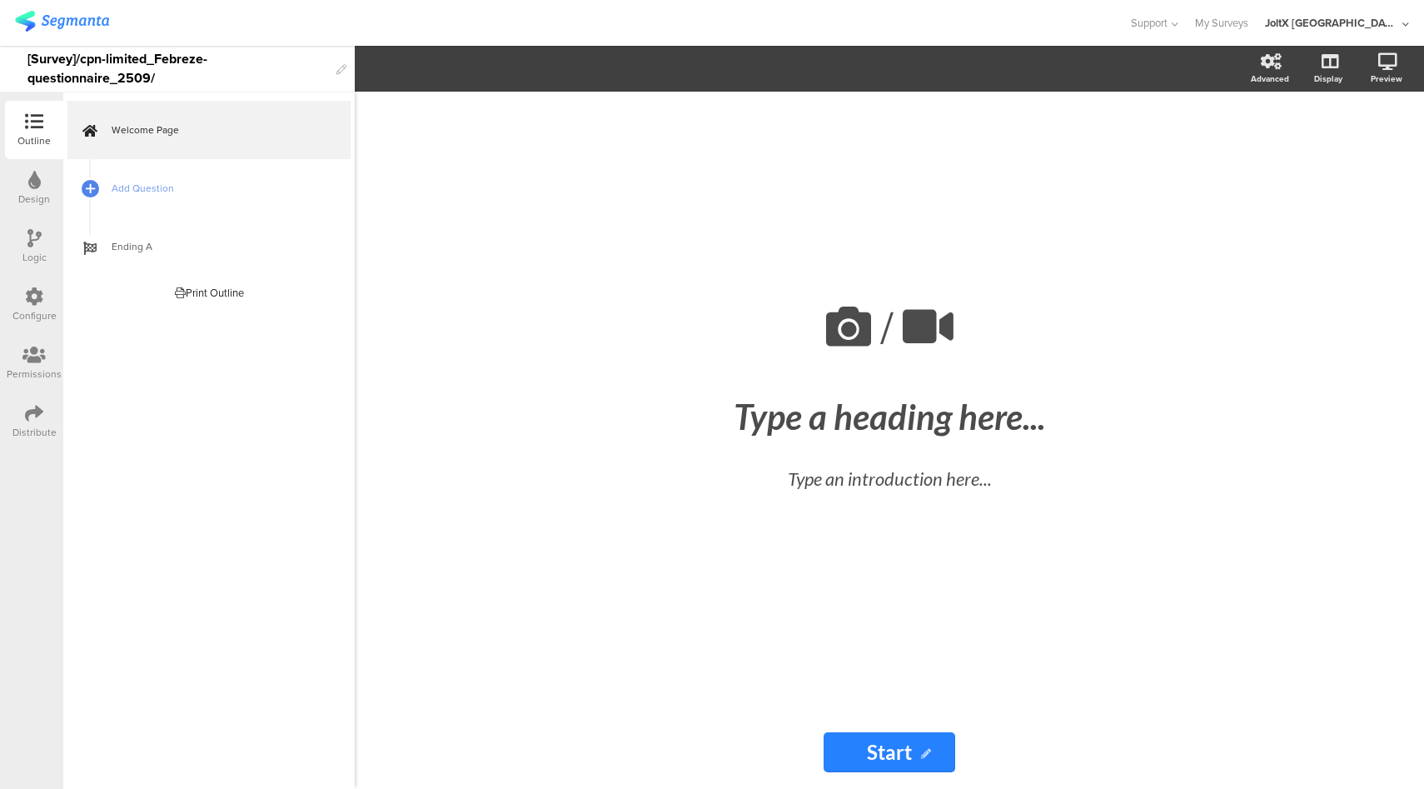
click at [32, 420] on icon at bounding box center [34, 413] width 18 height 18
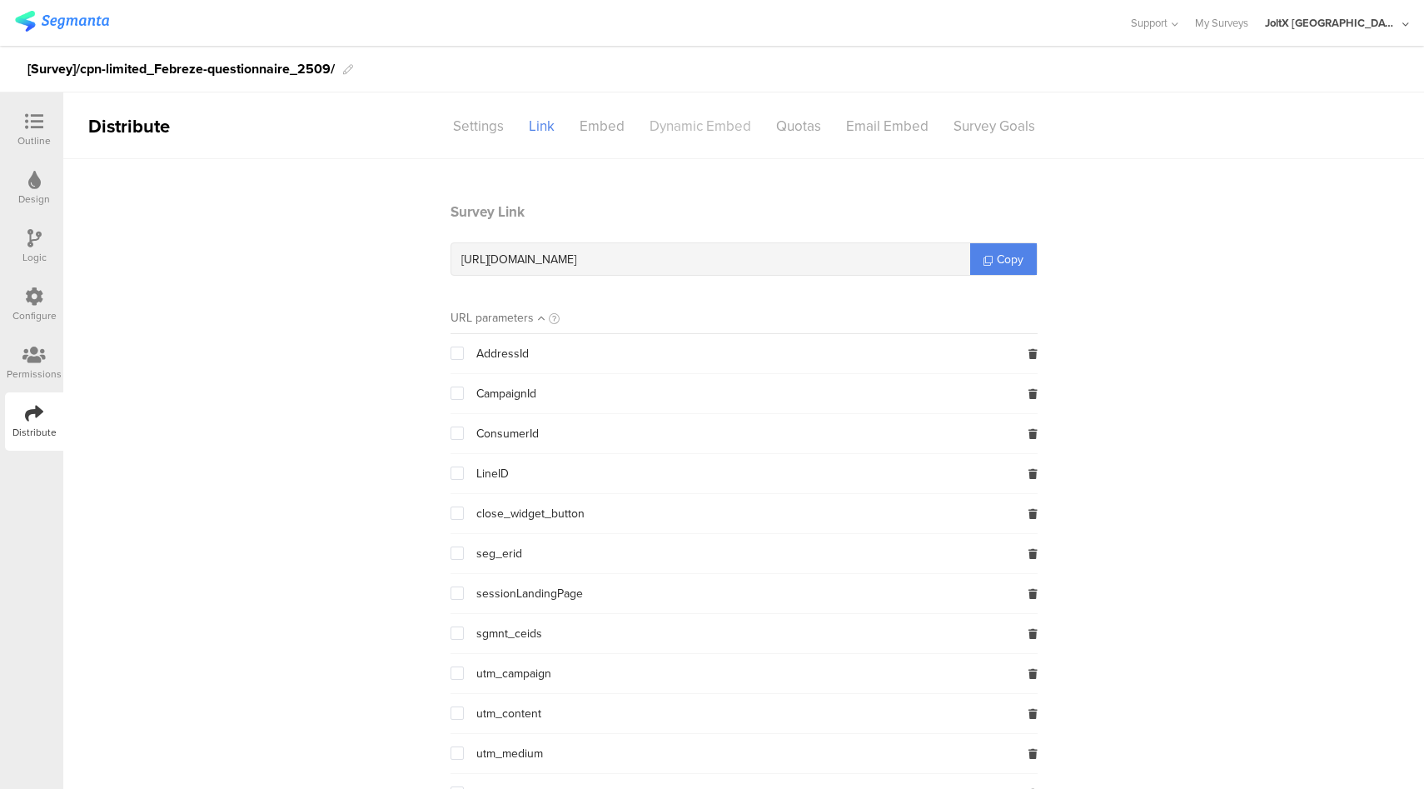
click at [693, 131] on div "Dynamic Embed" at bounding box center [700, 126] width 127 height 29
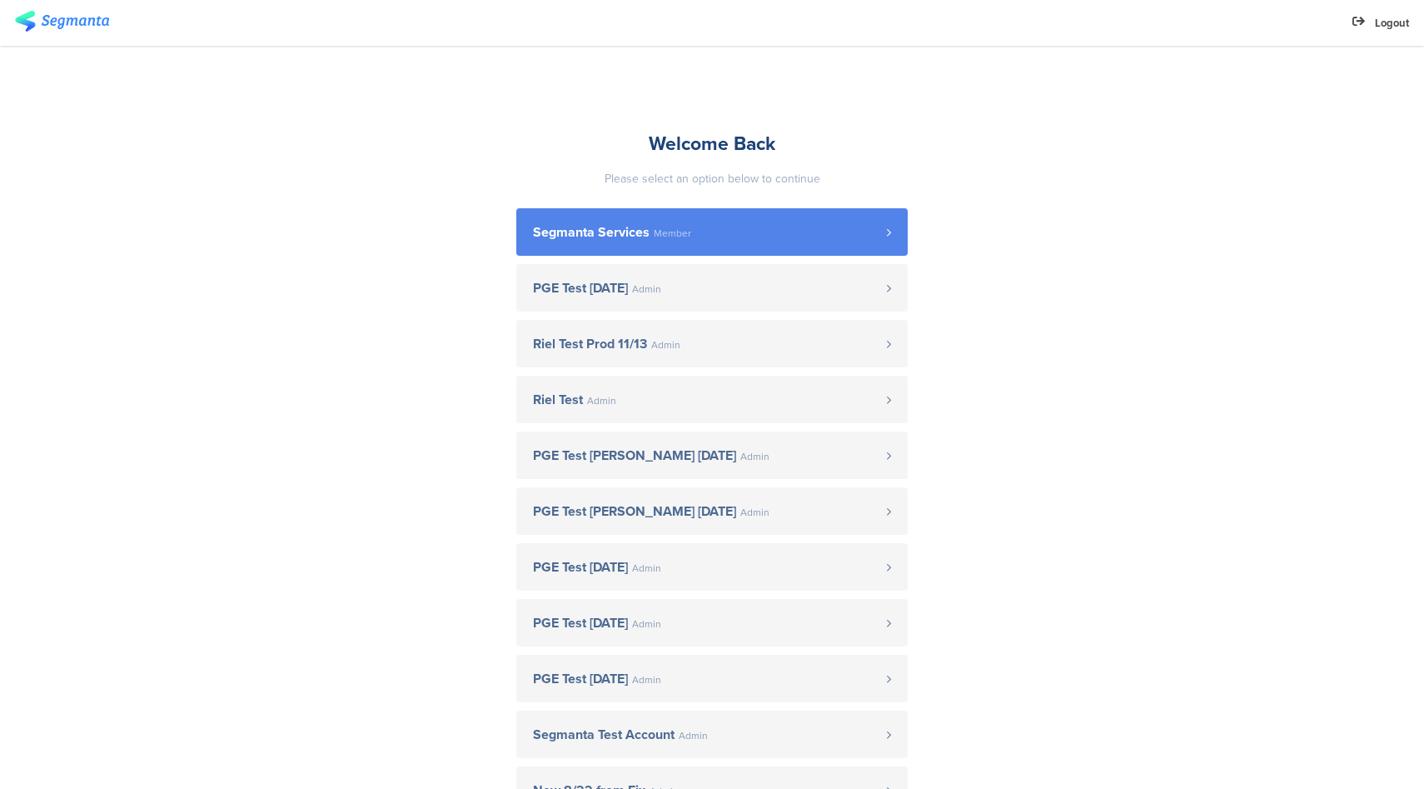
click at [624, 239] on span "Segmanta Services" at bounding box center [591, 232] width 117 height 13
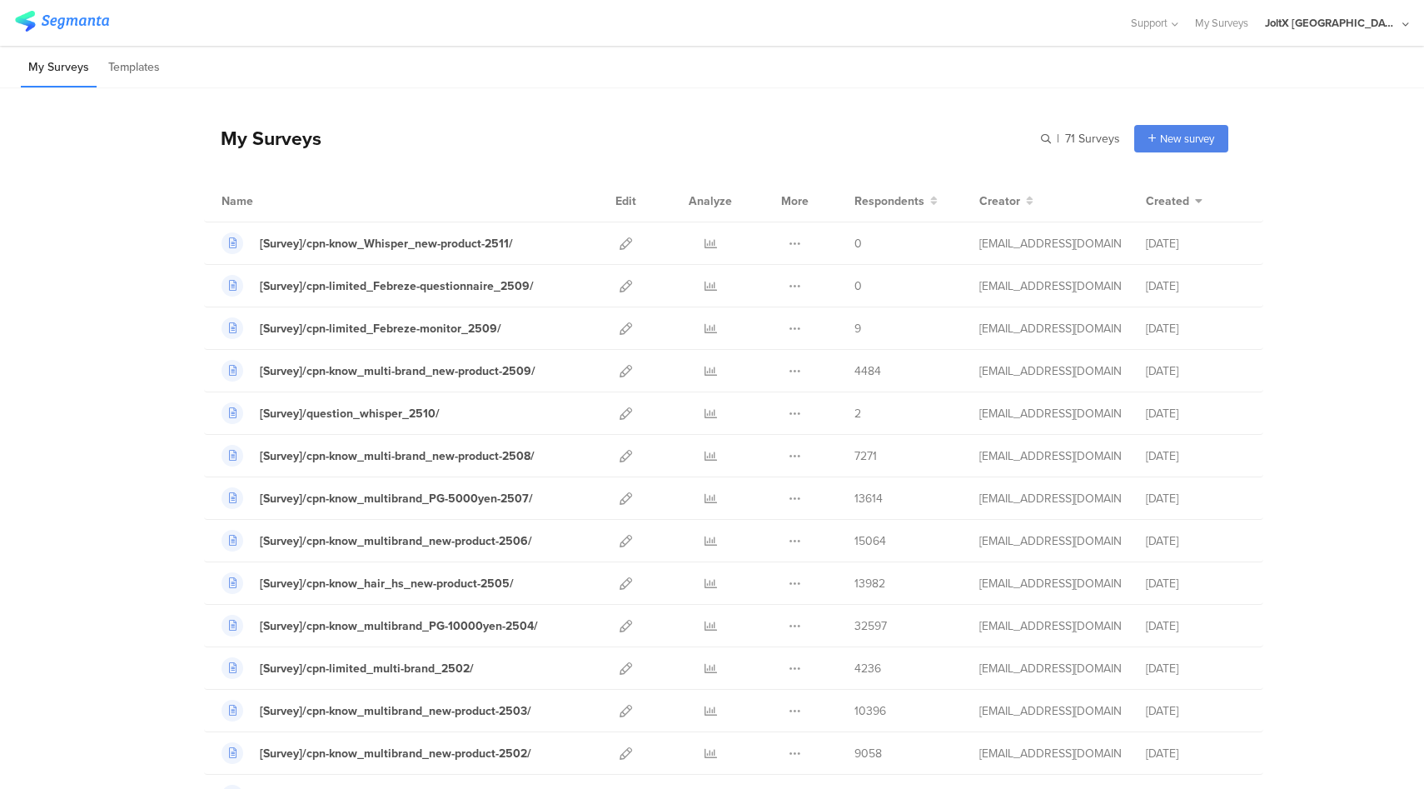
click at [1373, 20] on div "JoltX Japan" at bounding box center [1331, 23] width 133 height 16
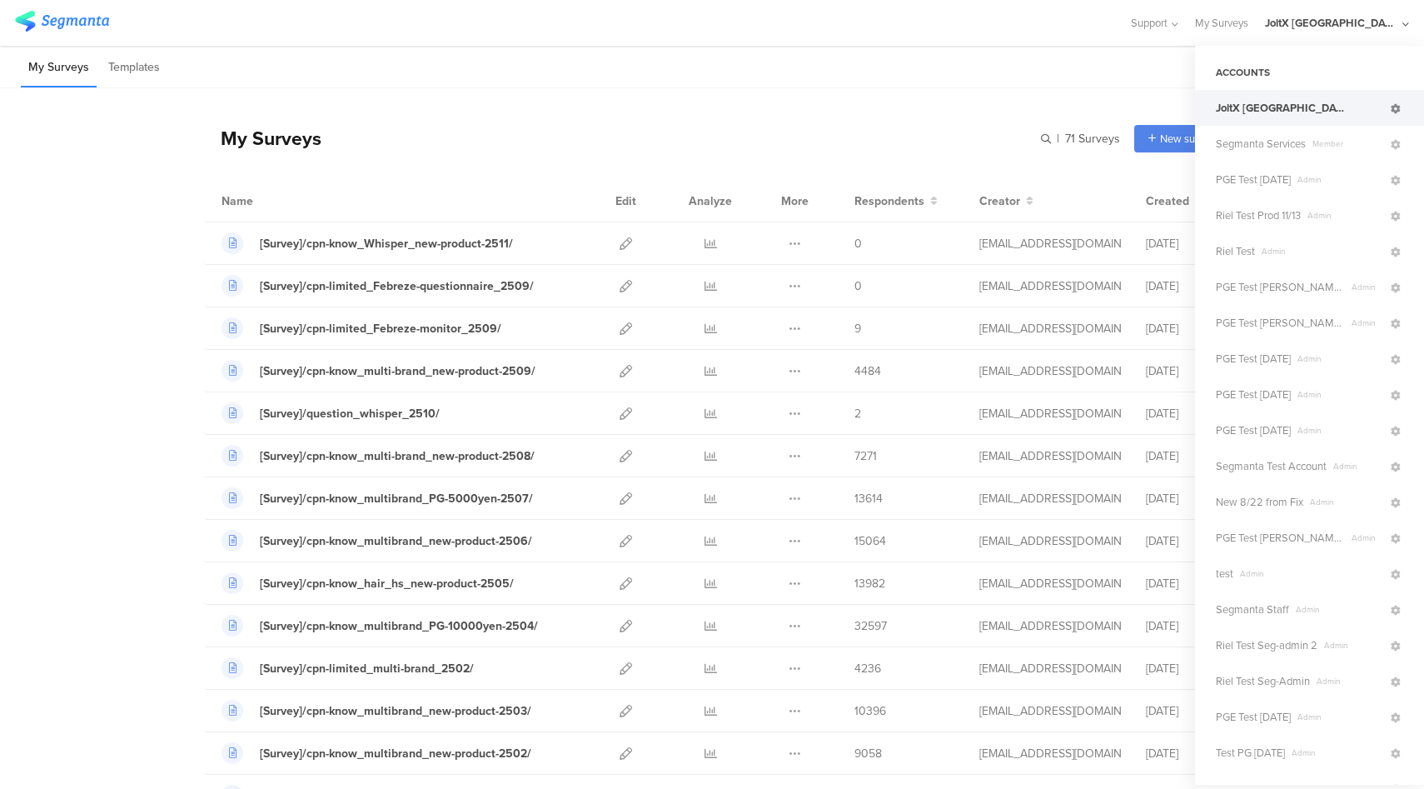
click at [1396, 107] on icon at bounding box center [1396, 109] width 10 height 10
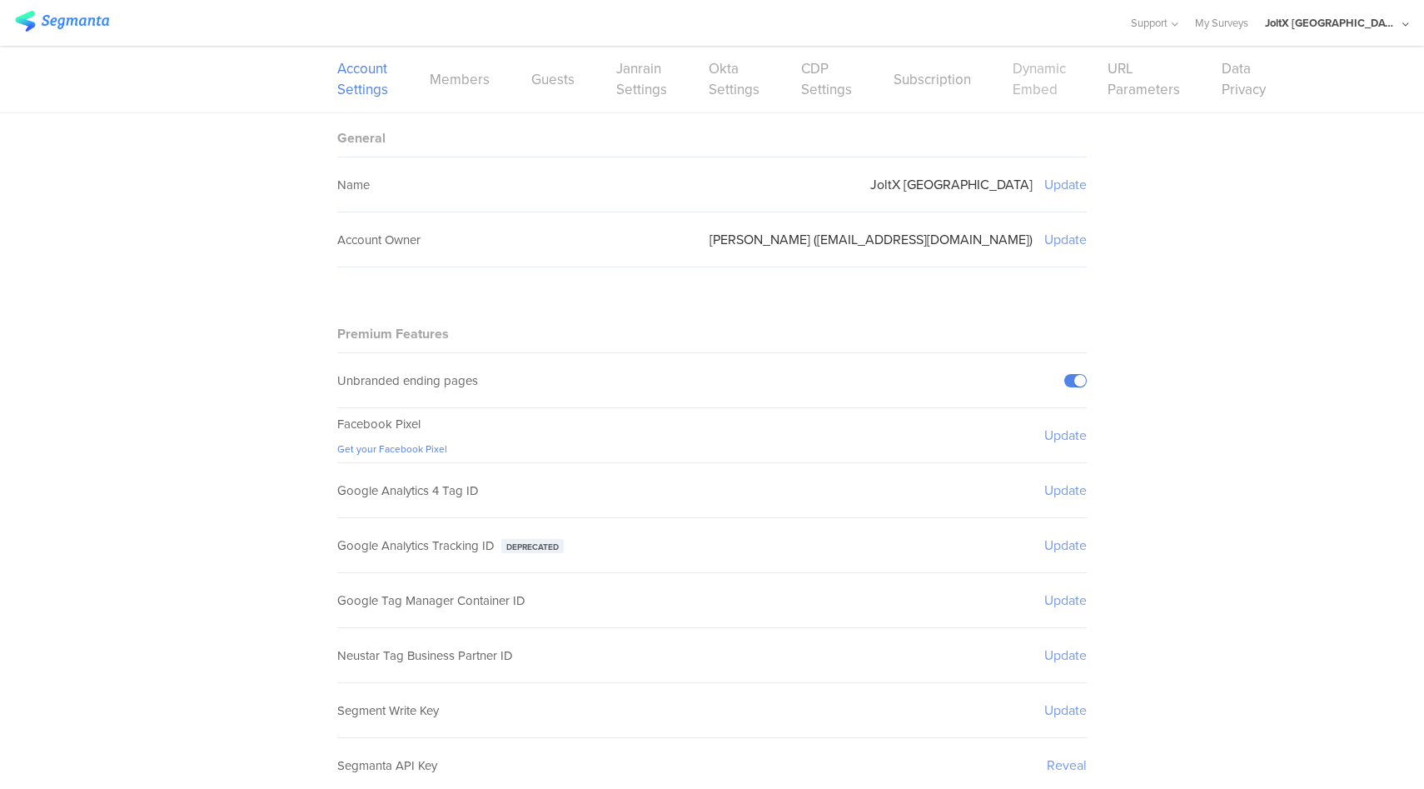
click at [1040, 91] on link "Dynamic Embed" at bounding box center [1039, 79] width 53 height 42
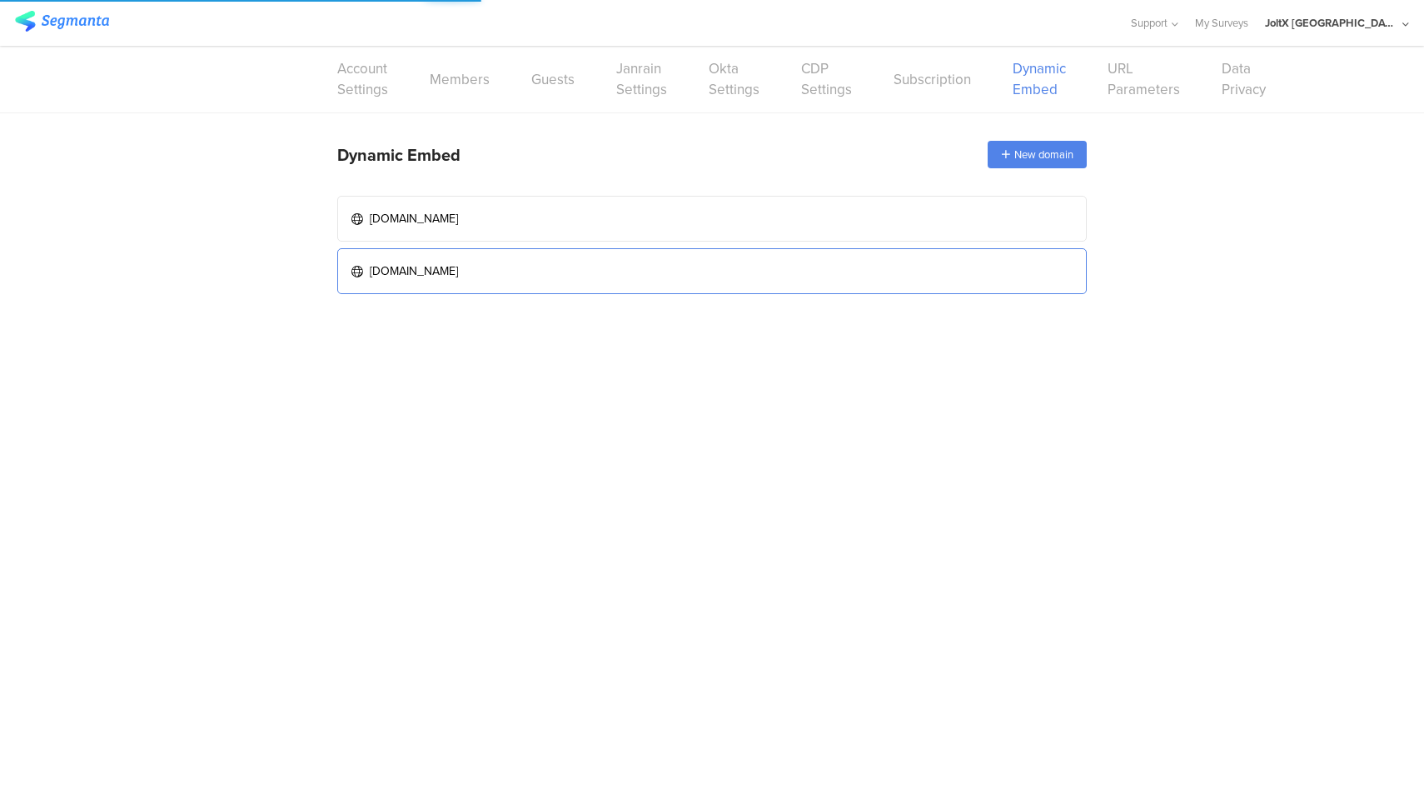
click at [752, 259] on link "www.myrepi.com" at bounding box center [712, 271] width 750 height 46
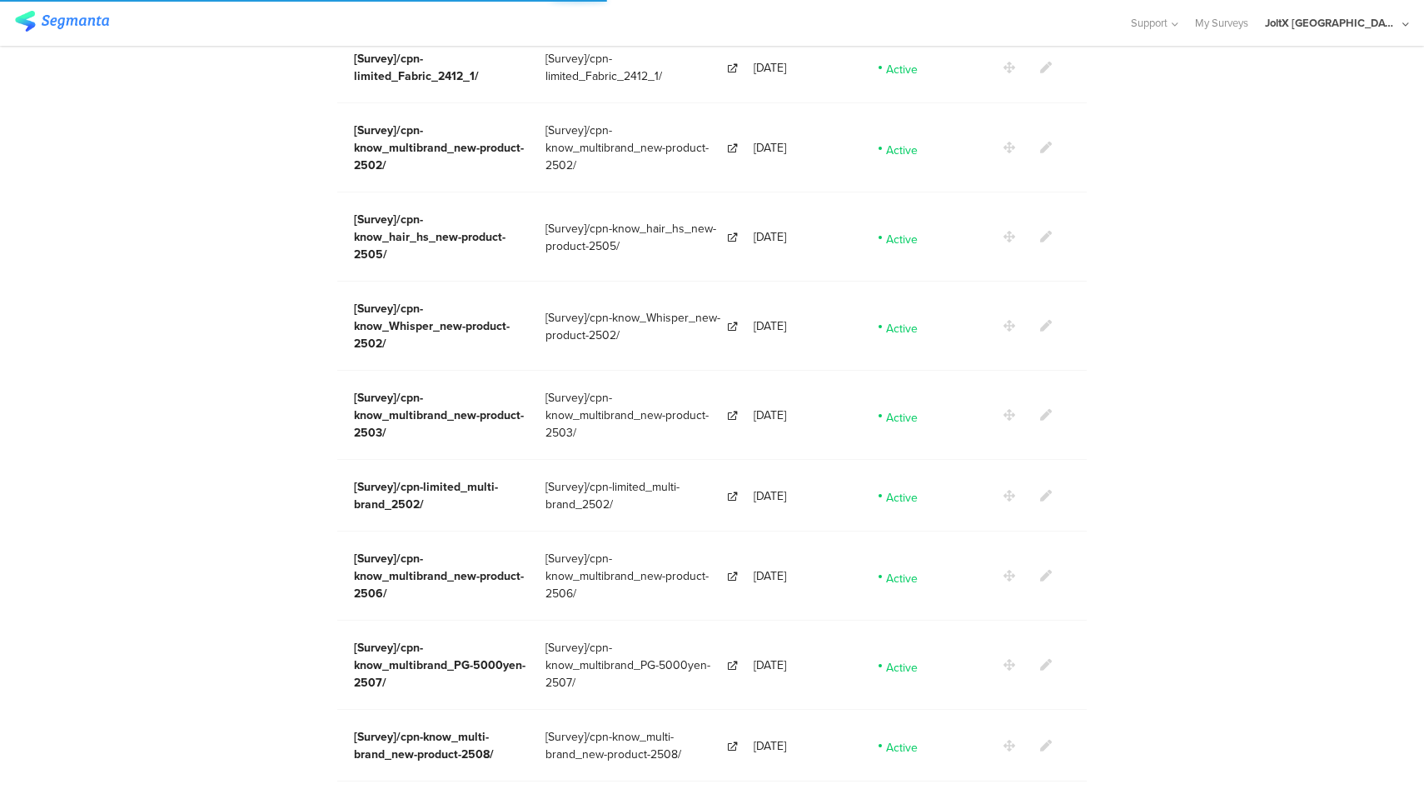
scroll to position [2907, 0]
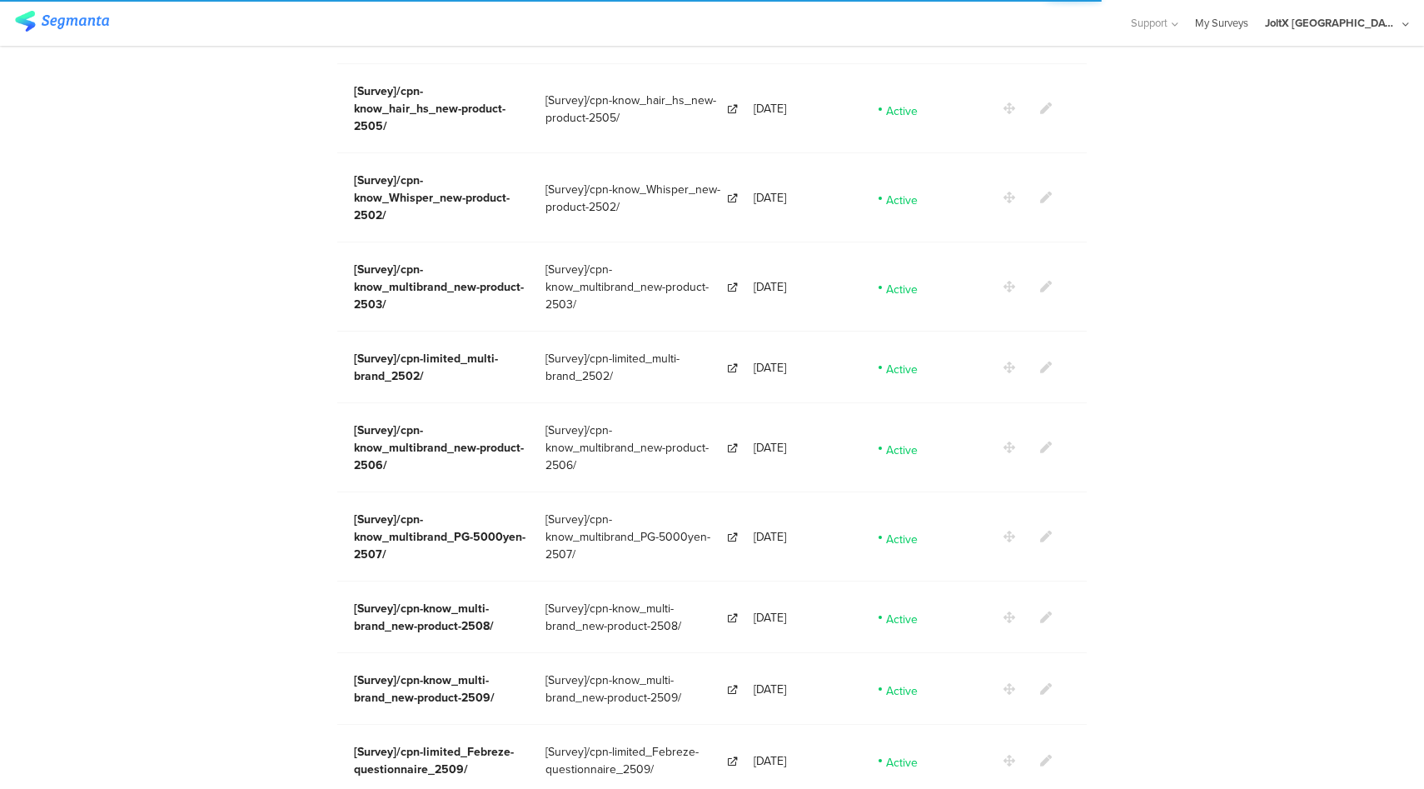
click at [1249, 24] on link "My Surveys" at bounding box center [1221, 23] width 53 height 46
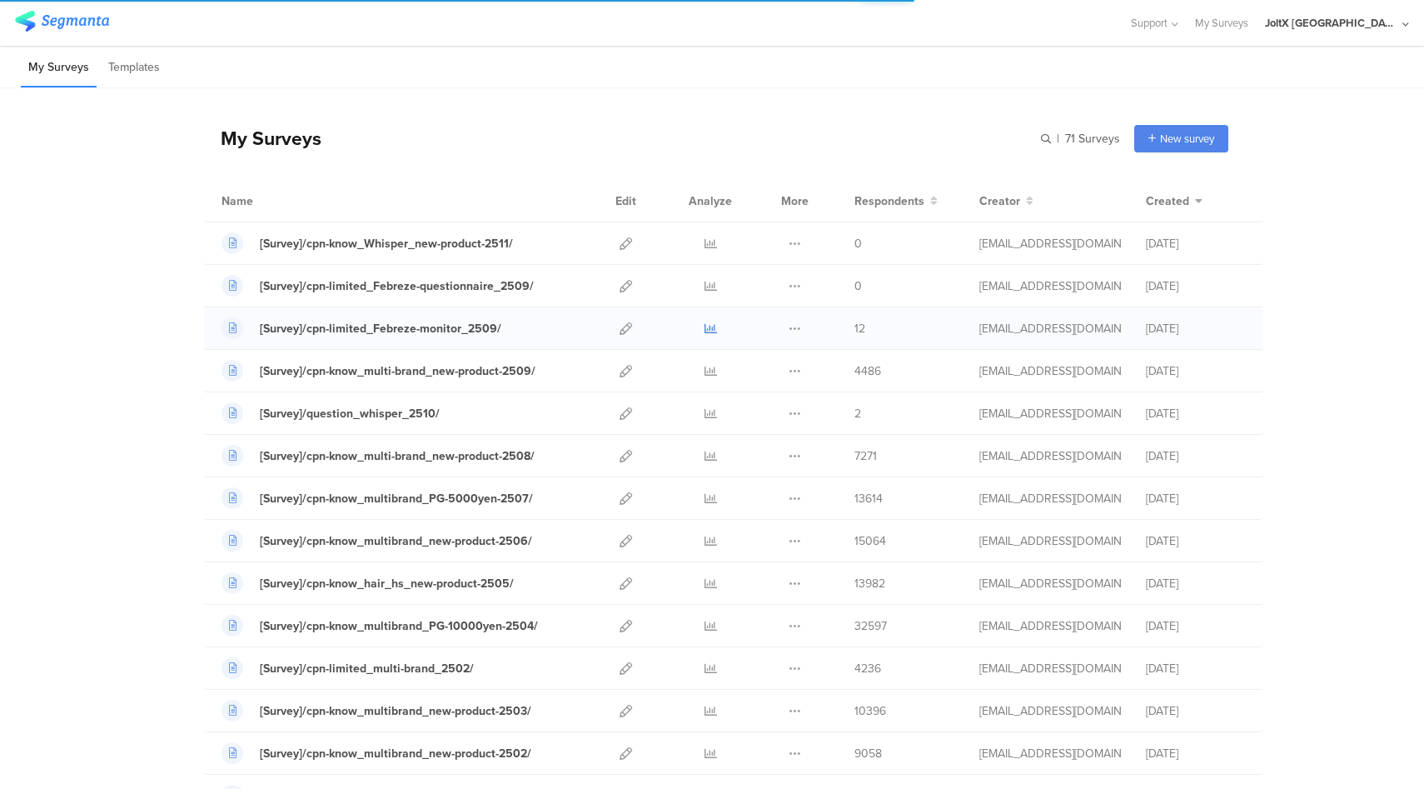
click at [711, 325] on icon at bounding box center [711, 328] width 12 height 12
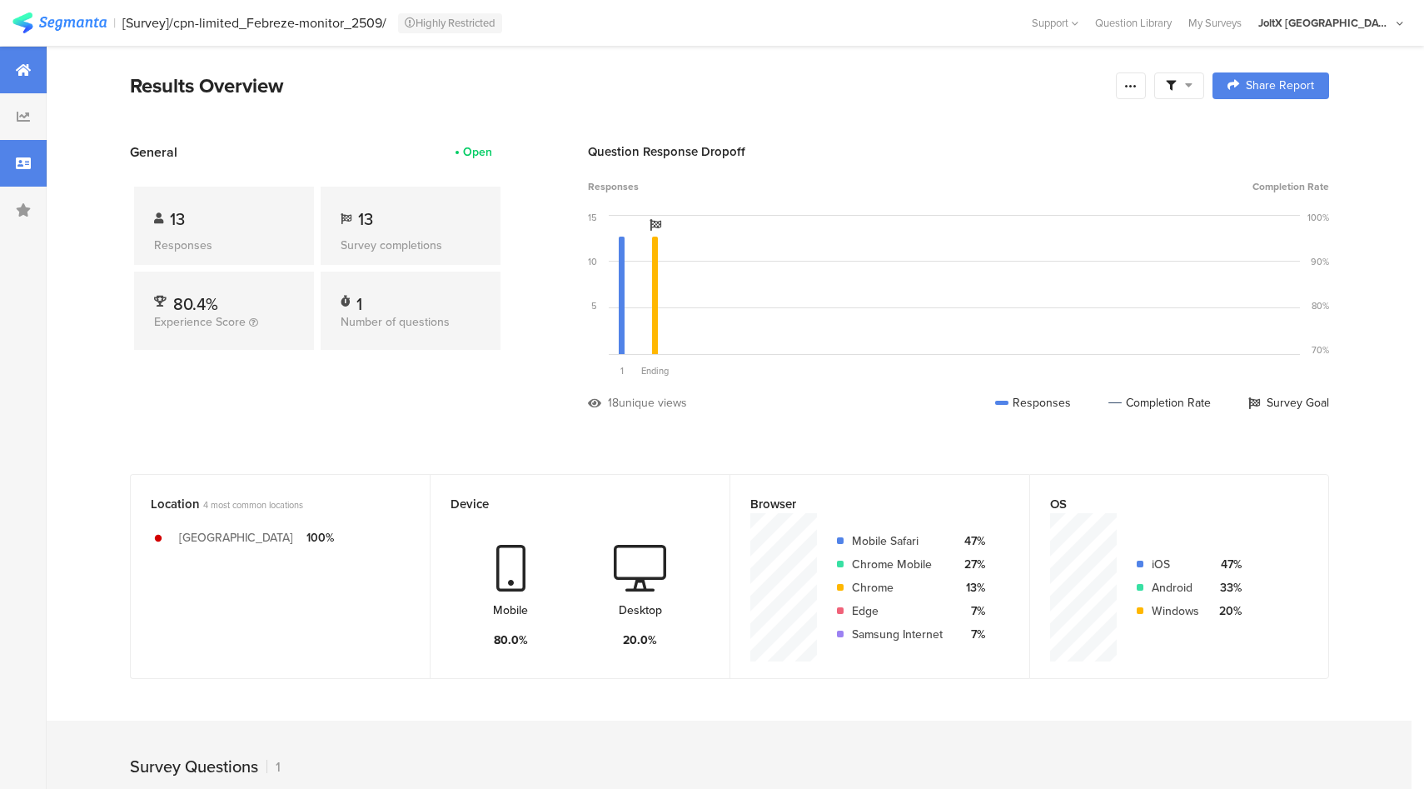
click at [12, 171] on div at bounding box center [23, 163] width 47 height 47
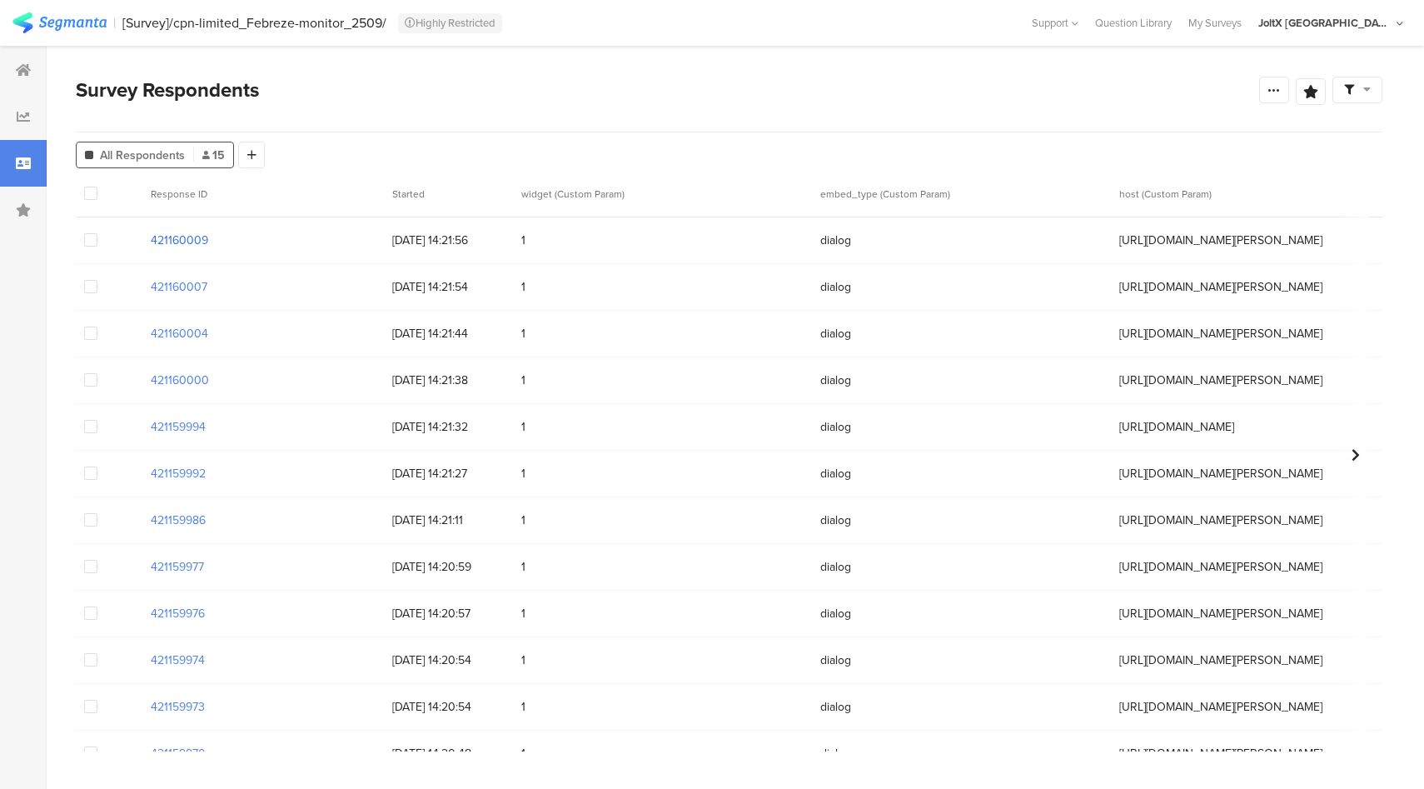
click at [191, 234] on section "421160009" at bounding box center [179, 240] width 57 height 17
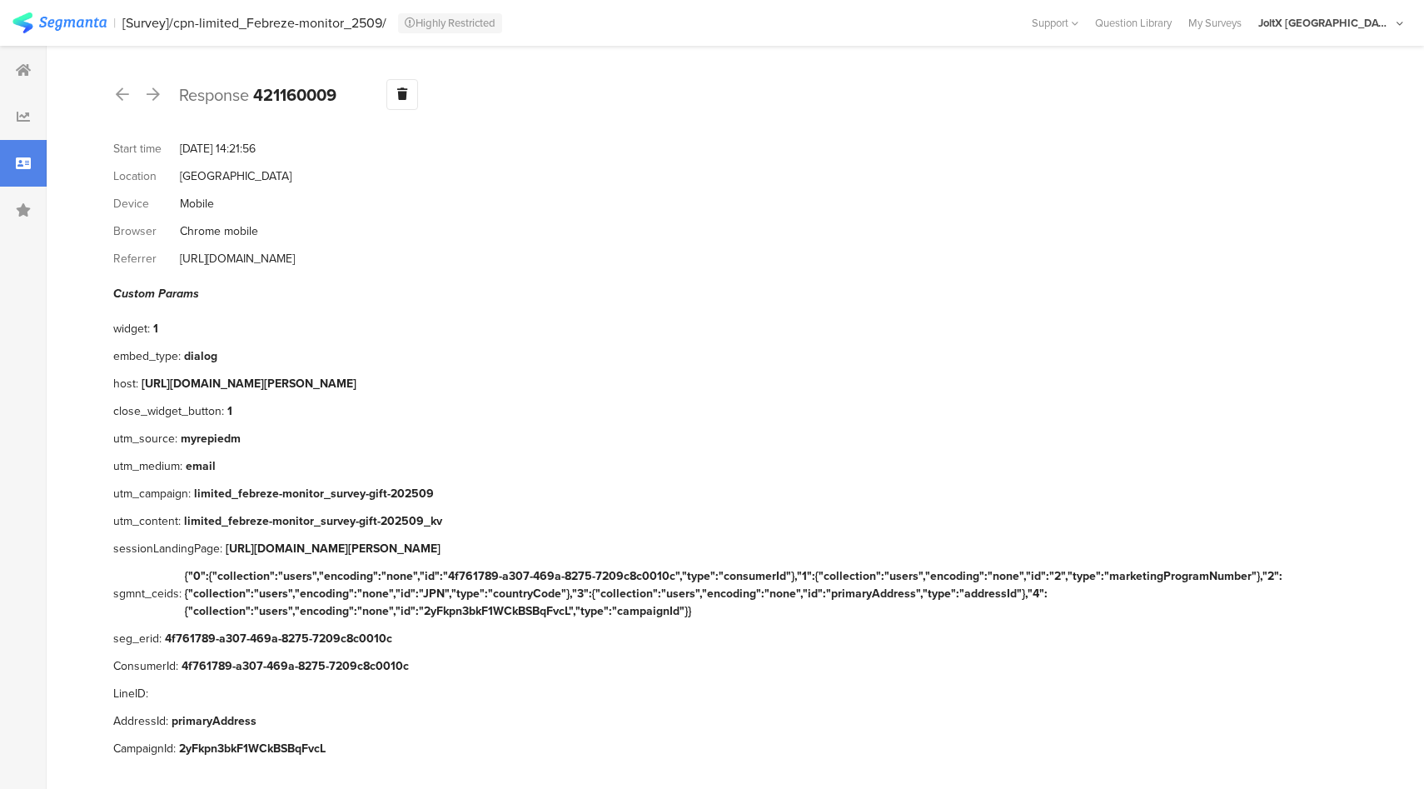
click at [29, 169] on icon at bounding box center [23, 163] width 15 height 13
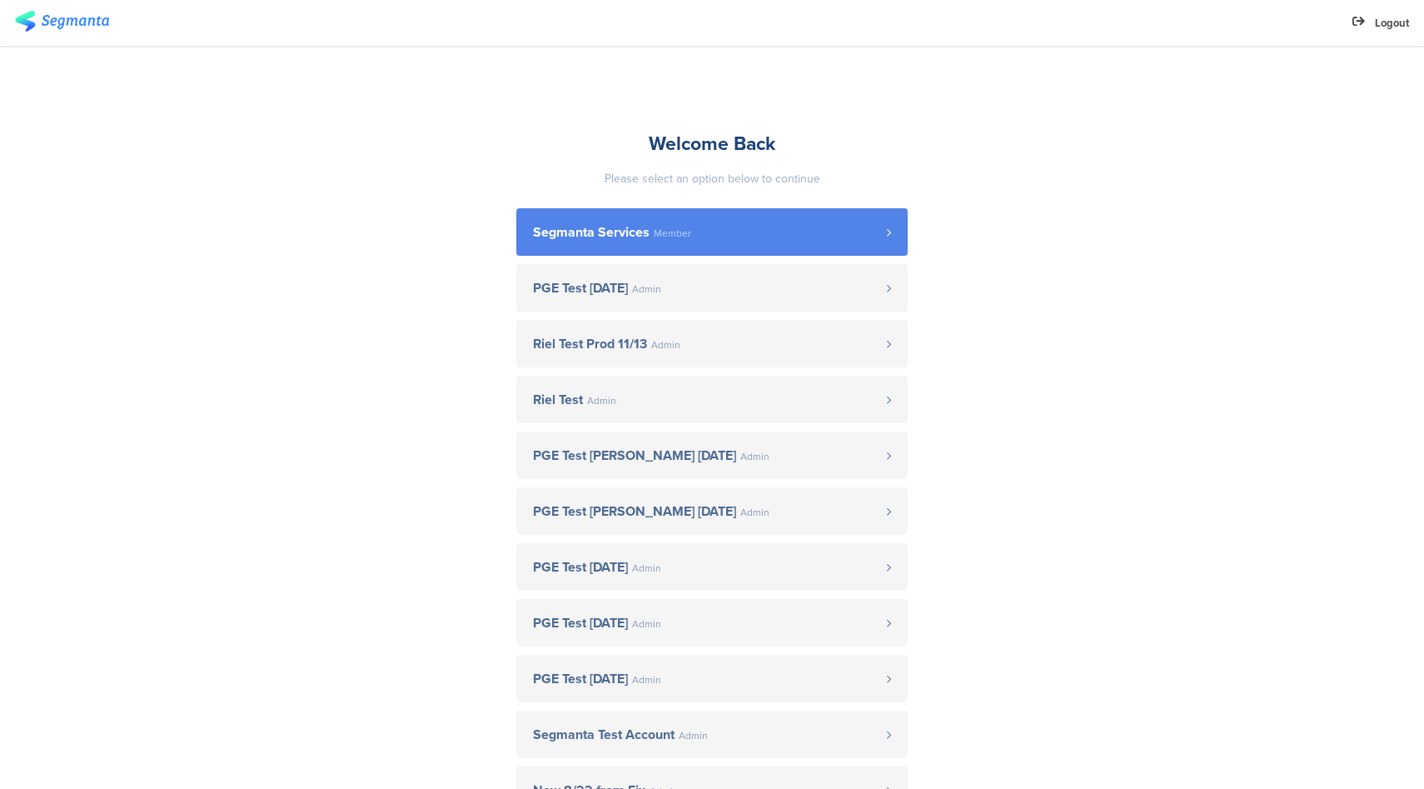
click at [593, 250] on link "Segmanta Services Member" at bounding box center [712, 231] width 392 height 47
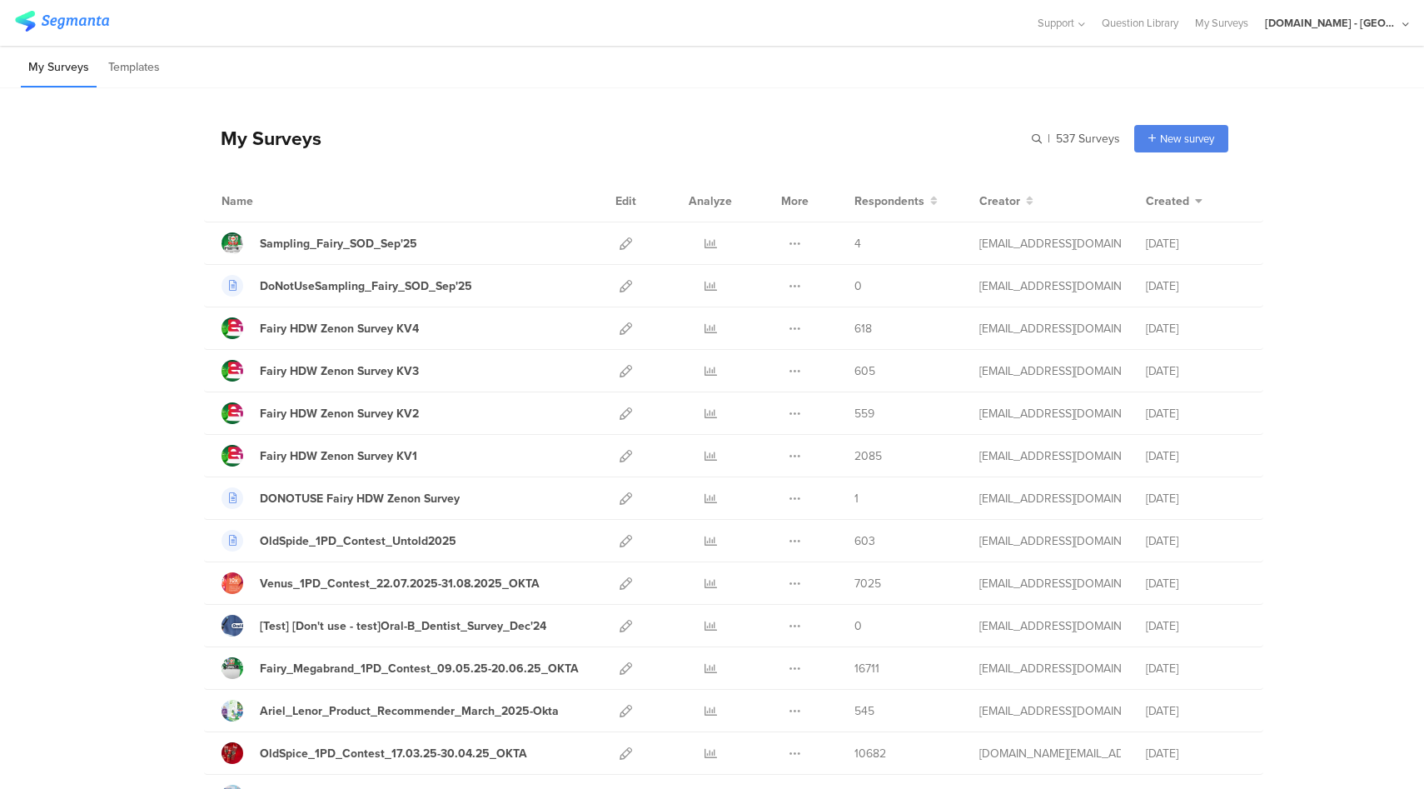
click at [1378, 29] on div "[DOMAIN_NAME] - [GEOGRAPHIC_DATA]" at bounding box center [1331, 23] width 133 height 16
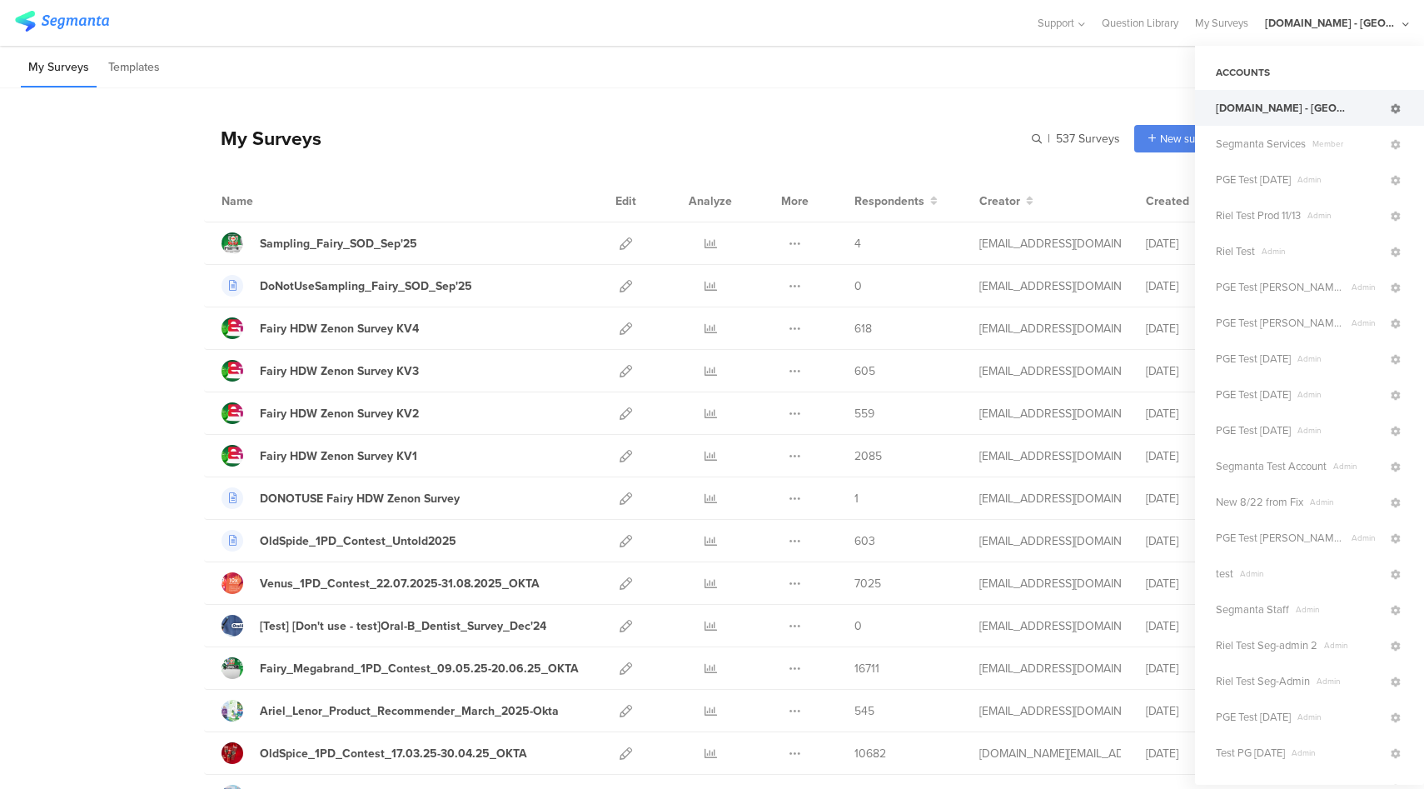
click at [1398, 107] on icon at bounding box center [1396, 109] width 10 height 10
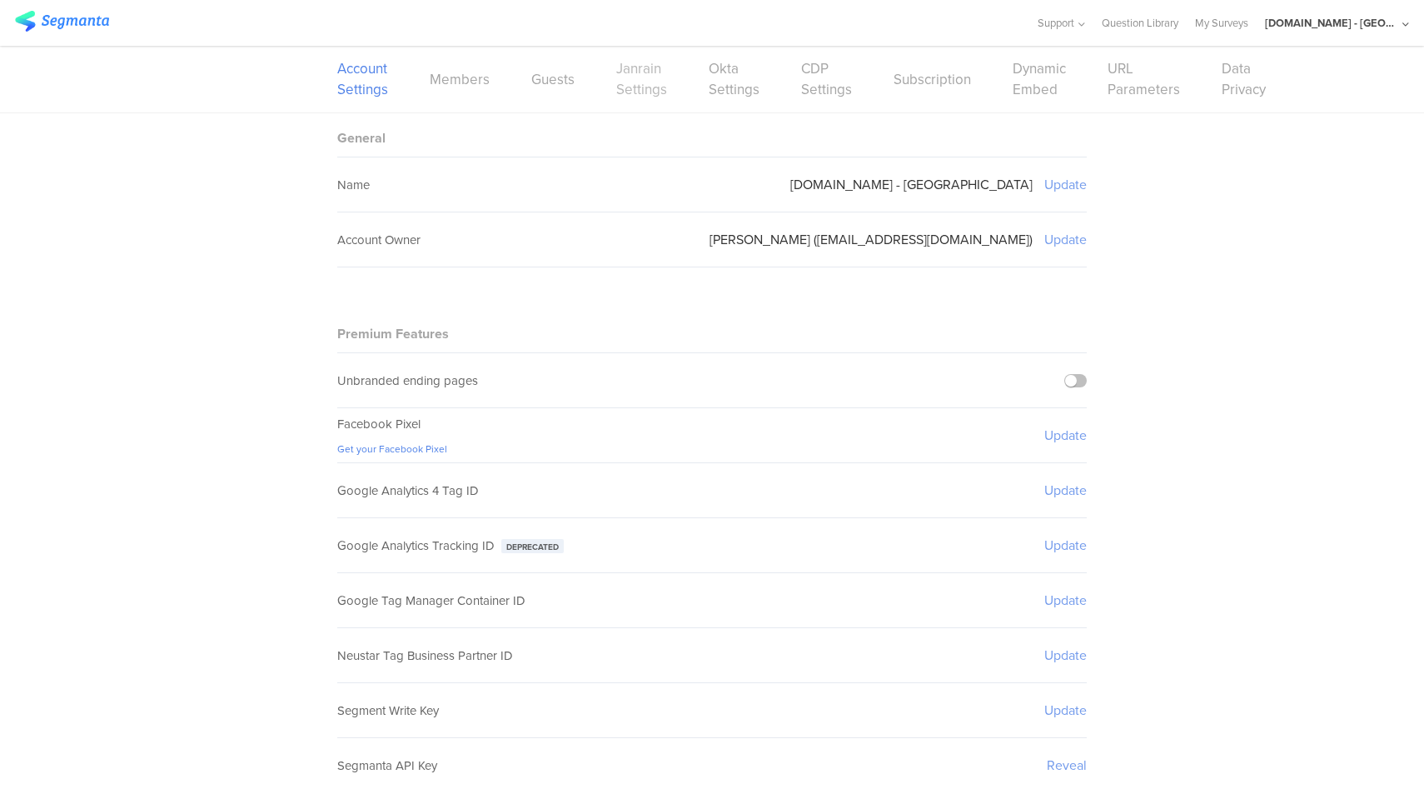
click at [651, 78] on link "Janrain Settings" at bounding box center [641, 79] width 51 height 42
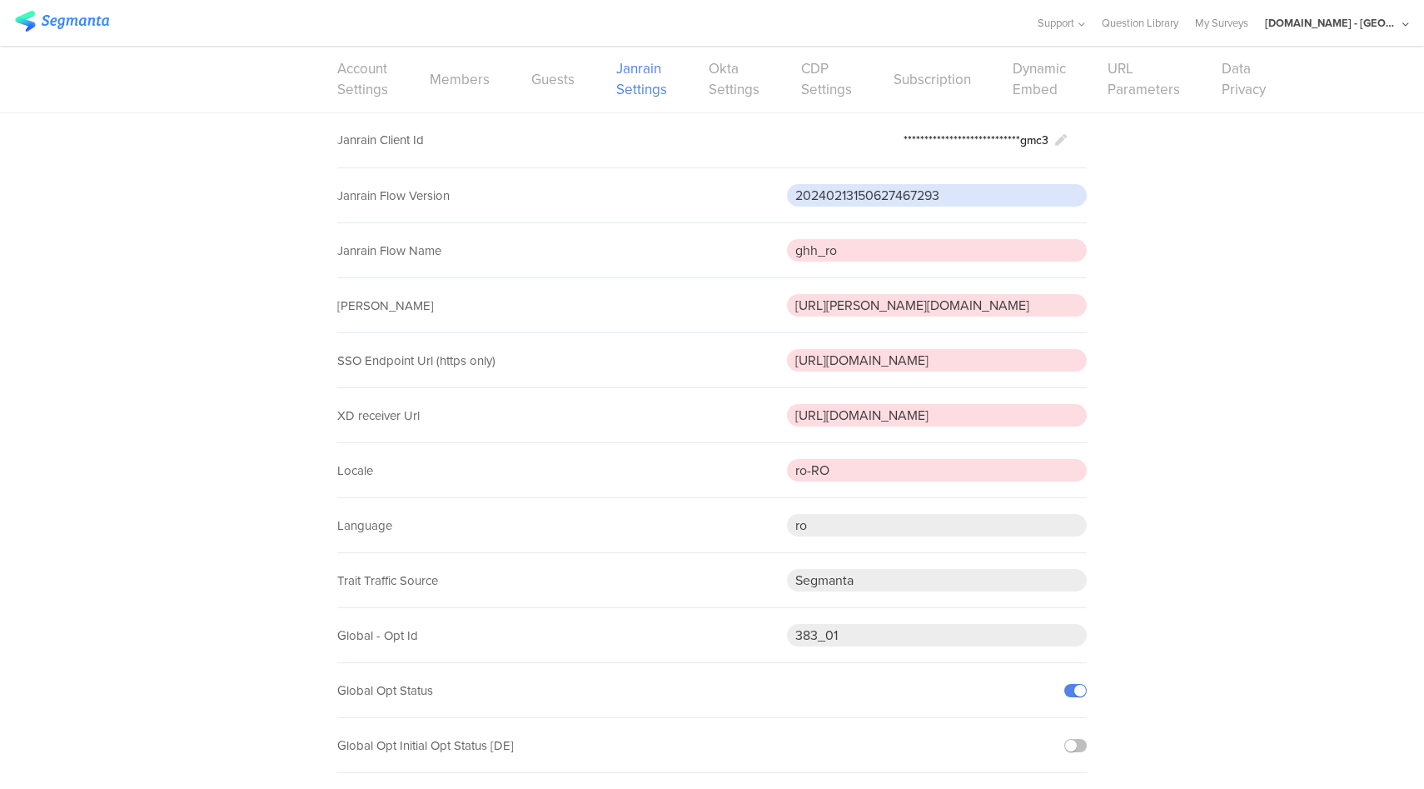
click at [938, 184] on input "20240213150627467293" at bounding box center [937, 195] width 300 height 22
click at [1218, 234] on div "**********" at bounding box center [712, 747] width 1424 height 1269
click at [1249, 24] on link "My Surveys" at bounding box center [1221, 23] width 53 height 46
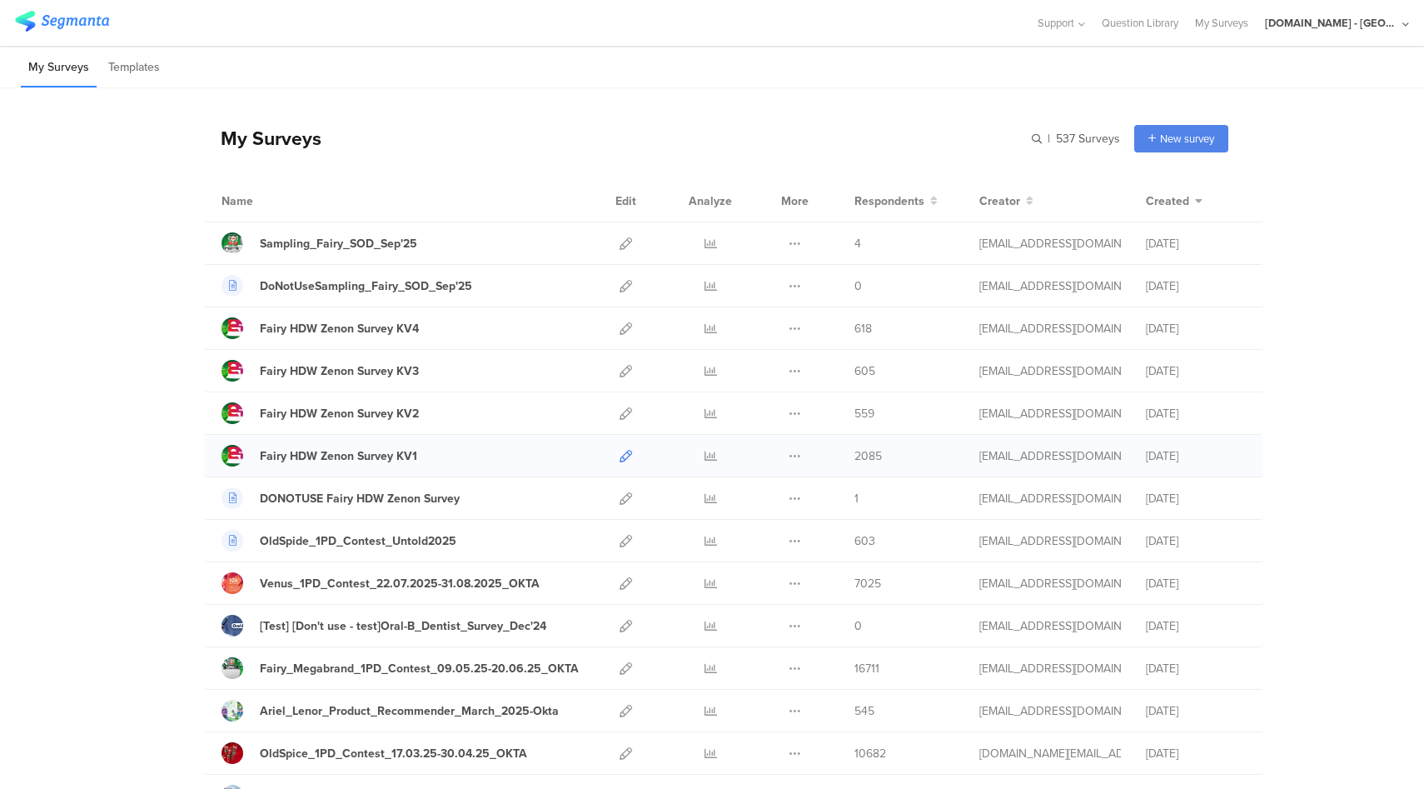
click at [626, 451] on icon at bounding box center [626, 456] width 12 height 12
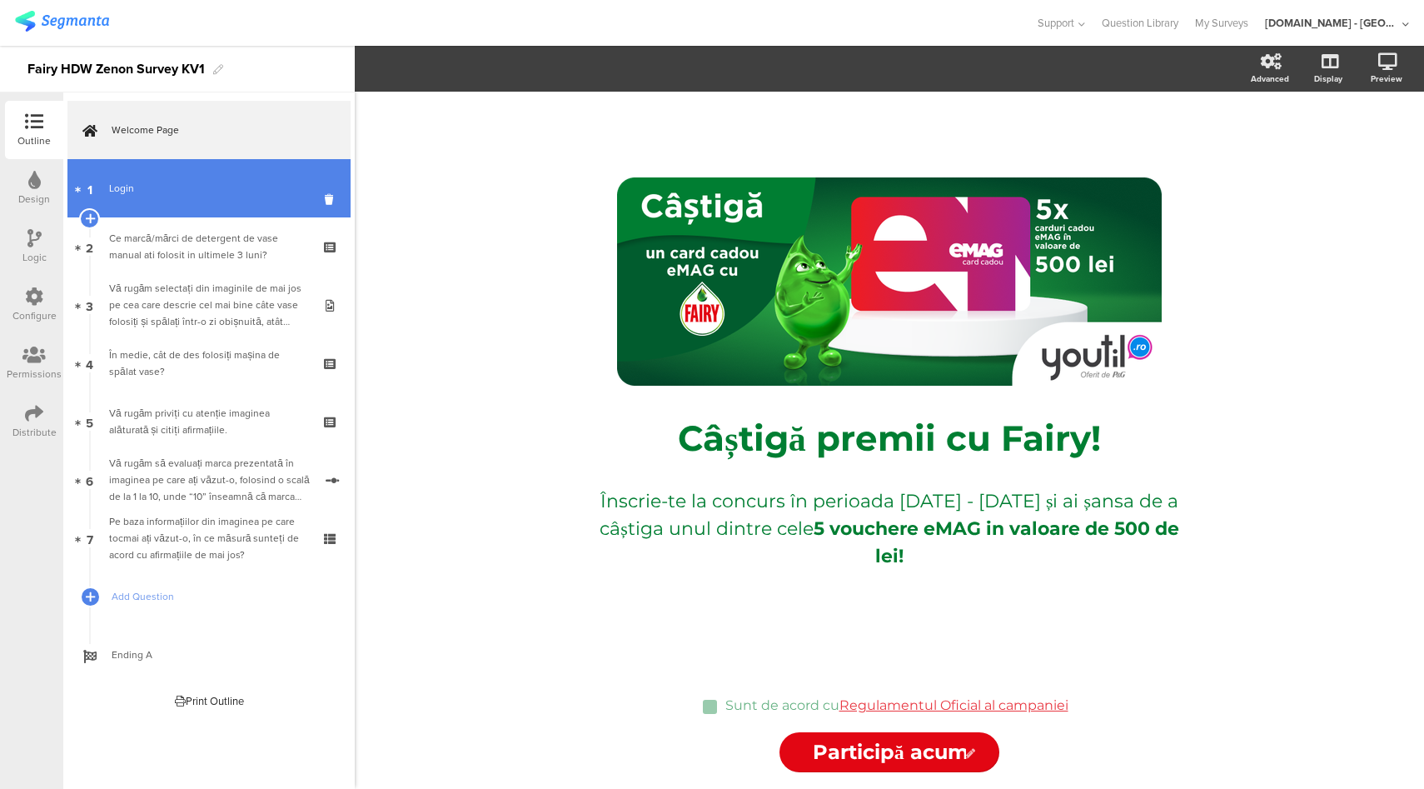
click at [226, 200] on link "1 Login" at bounding box center [208, 188] width 283 height 58
